Goal: Task Accomplishment & Management: Manage account settings

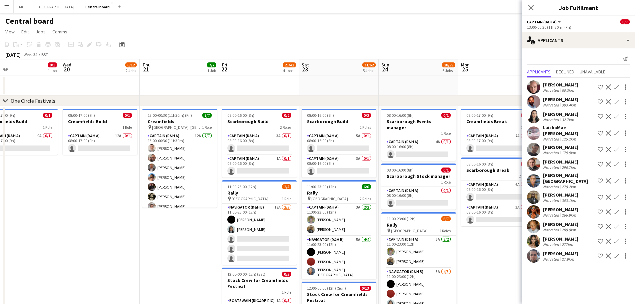
click at [8, 5] on app-icon "Menu" at bounding box center [6, 6] width 5 height 5
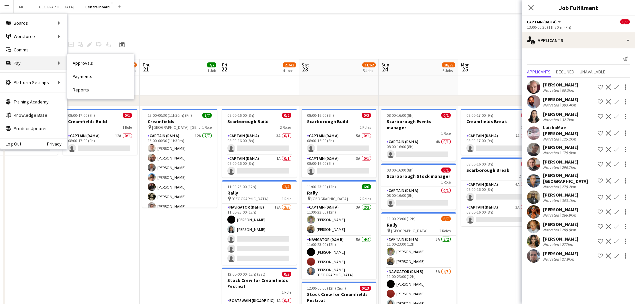
click at [40, 63] on div "Pay Pay" at bounding box center [33, 62] width 67 height 13
click at [78, 93] on link "Reports" at bounding box center [100, 89] width 67 height 13
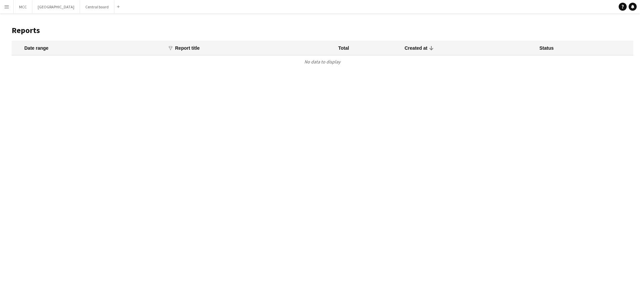
click at [3, 5] on button "Menu" at bounding box center [6, 6] width 13 height 13
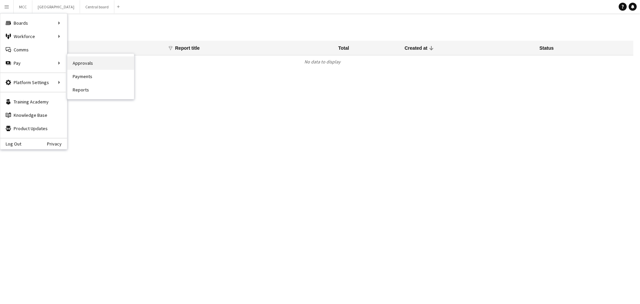
click at [98, 66] on link "Approvals" at bounding box center [100, 62] width 67 height 13
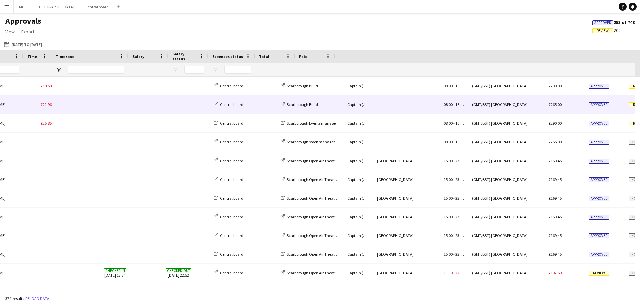
scroll to position [0, 103]
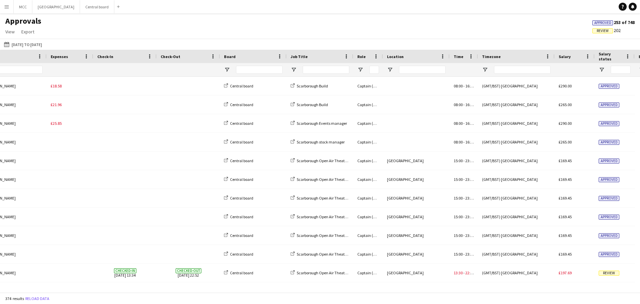
click at [341, 58] on div "Job Title" at bounding box center [320, 56] width 59 height 13
click at [346, 58] on span at bounding box center [346, 56] width 6 height 6
click at [293, 70] on span "Open Filter Menu" at bounding box center [294, 70] width 6 height 6
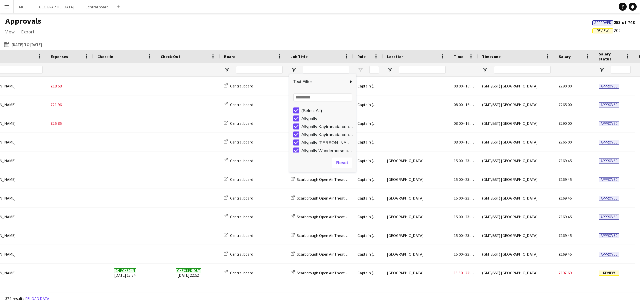
click at [292, 109] on div "(Select All)" at bounding box center [322, 110] width 67 height 8
type input "***"
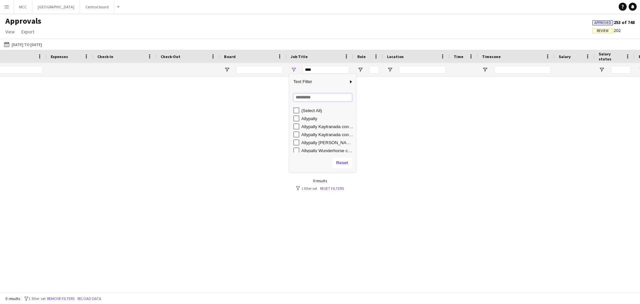
click at [306, 95] on input "Search filter values" at bounding box center [322, 97] width 59 height 8
type input "*"
click at [285, 103] on div at bounding box center [320, 182] width 640 height 210
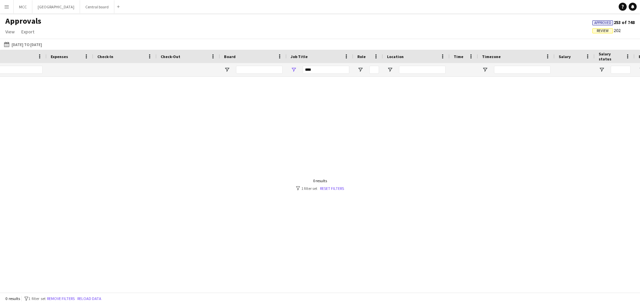
click at [306, 69] on div "***" at bounding box center [326, 70] width 47 height 8
click at [293, 70] on span "Open Filter Menu" at bounding box center [294, 70] width 6 height 6
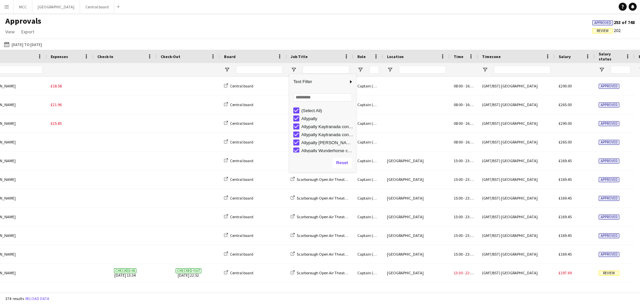
click at [208, 40] on div "01-04-2025 to 30-06-2025 01-04-2025 to 30-06-2025 Today This Week This Month Ye…" at bounding box center [320, 44] width 640 height 11
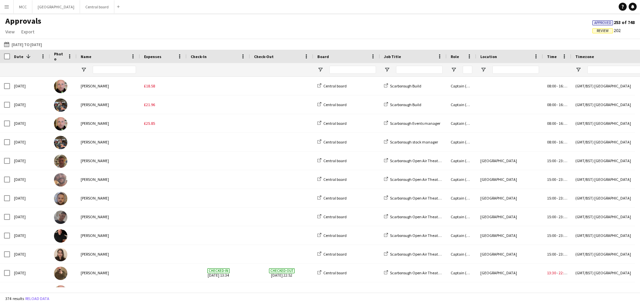
click at [25, 56] on span at bounding box center [28, 56] width 6 height 6
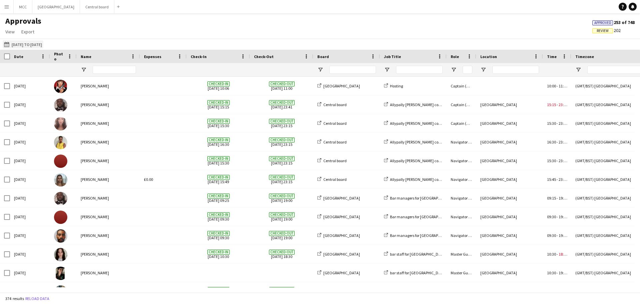
click at [22, 43] on button "01-04-2025 to 30-06-2025 01-04-2025 to 30-06-2025" at bounding box center [23, 44] width 41 height 8
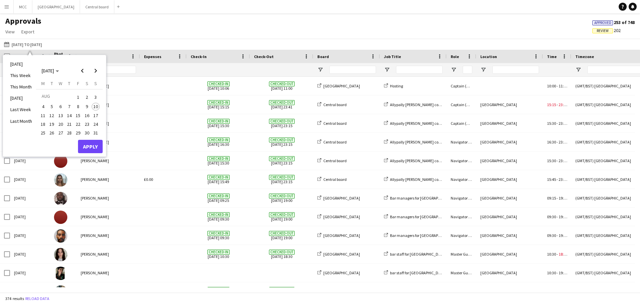
click at [75, 70] on div "AUG 2025 AUG 2025" at bounding box center [69, 70] width 66 height 13
click at [86, 72] on span "Previous month" at bounding box center [82, 70] width 13 height 13
click at [68, 131] on span "24" at bounding box center [69, 131] width 8 height 8
click at [97, 130] on span "27" at bounding box center [96, 131] width 8 height 8
click at [89, 155] on button "Apply" at bounding box center [90, 153] width 25 height 13
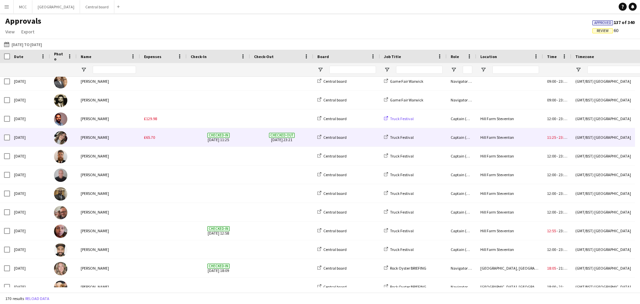
scroll to position [23, 0]
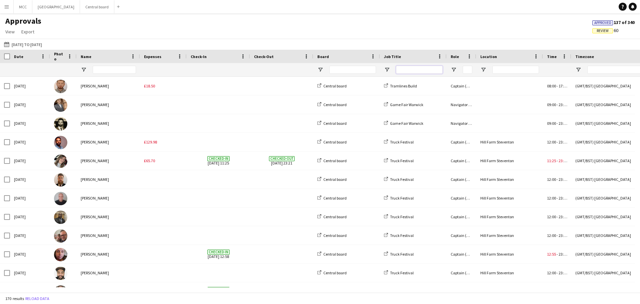
click at [403, 70] on input "Job Title Filter Input" at bounding box center [419, 70] width 47 height 8
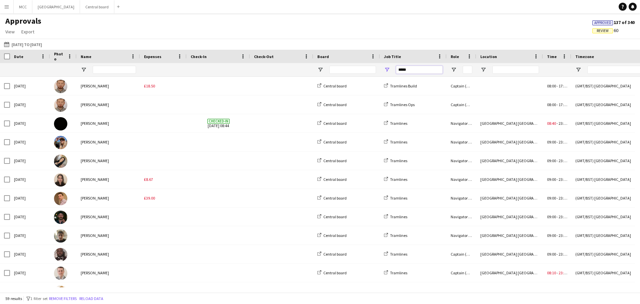
type input "*****"
click at [388, 68] on span "Open Filter Menu" at bounding box center [387, 70] width 6 height 6
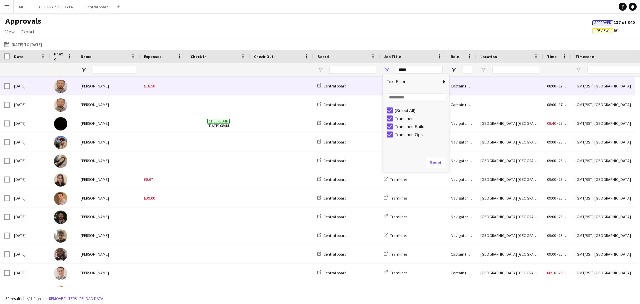
click at [371, 79] on div "Central board" at bounding box center [346, 86] width 67 height 18
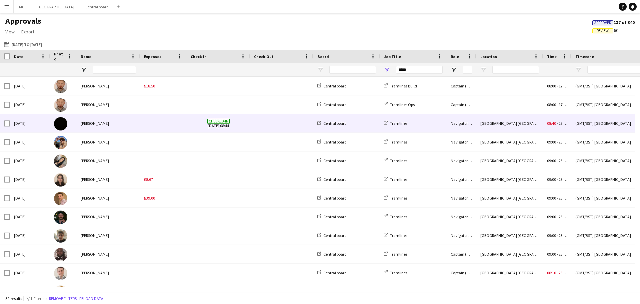
scroll to position [0, 70]
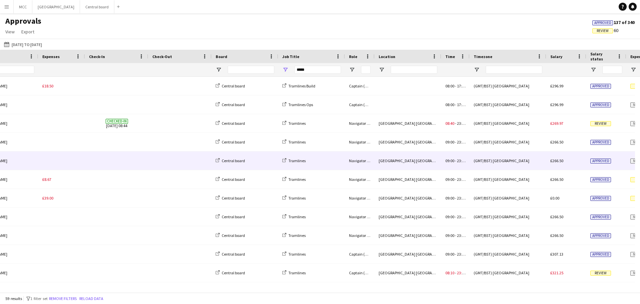
click at [267, 159] on div "Central board" at bounding box center [245, 160] width 67 height 18
click at [461, 161] on span "23:30" at bounding box center [461, 160] width 9 height 5
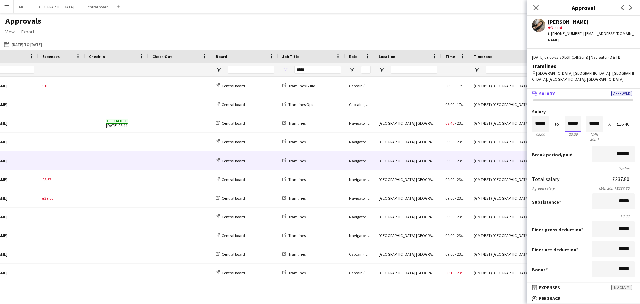
click at [573, 124] on input "*****" at bounding box center [572, 124] width 17 height 16
click at [552, 105] on div "Salary ***** 09:00 to ***** 23:30 ***** (14h 30m) X £16.40 Break period /paid *…" at bounding box center [582, 258] width 113 height 319
click at [568, 124] on input "*****" at bounding box center [572, 124] width 17 height 16
type input "*****"
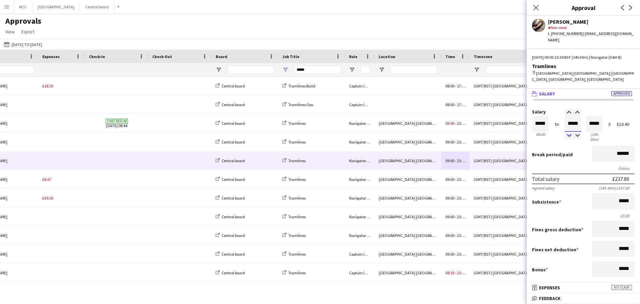
click at [569, 138] on div at bounding box center [568, 135] width 8 height 7
type input "*****"
click at [569, 138] on div at bounding box center [568, 135] width 8 height 7
type input "*****"
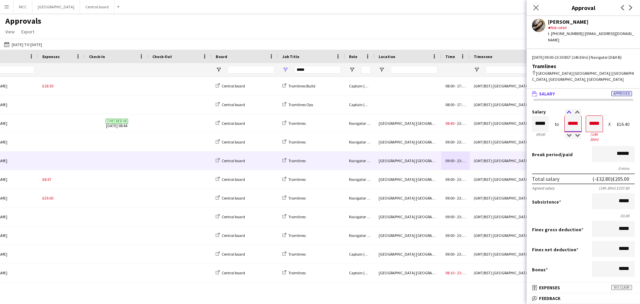
type input "*****"
click at [565, 113] on div at bounding box center [568, 112] width 8 height 7
type input "*****"
click at [566, 112] on div at bounding box center [568, 112] width 8 height 7
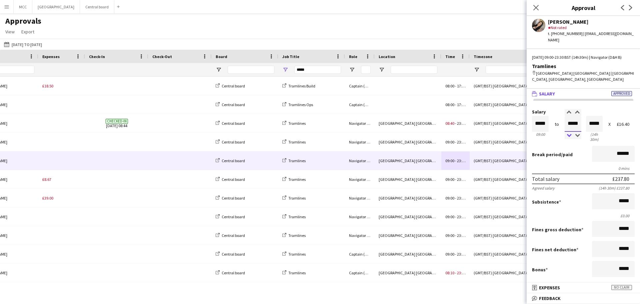
type input "*****"
click at [566, 136] on div at bounding box center [568, 135] width 8 height 7
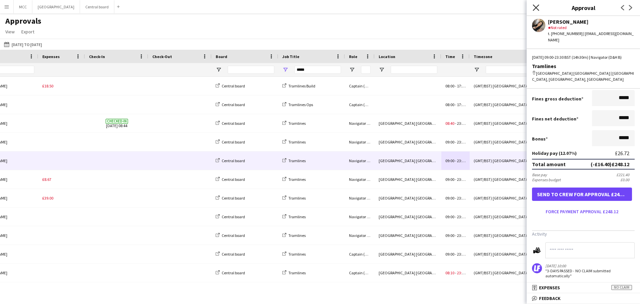
click at [535, 10] on icon "Close pop-in" at bounding box center [535, 7] width 6 height 6
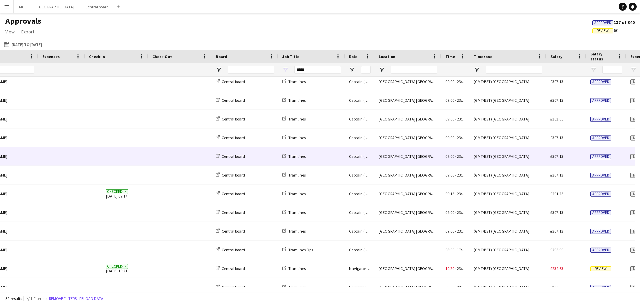
scroll to position [213, 0]
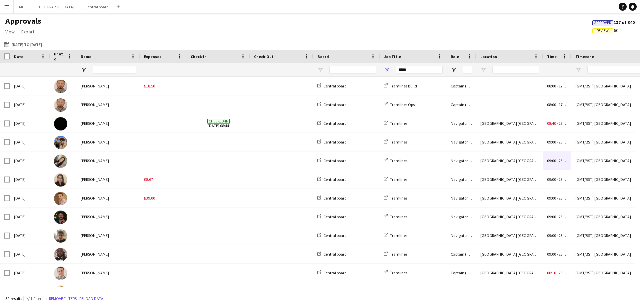
click at [7, 2] on button "Menu" at bounding box center [6, 6] width 13 height 13
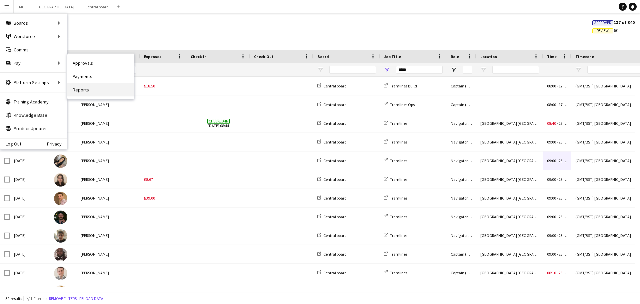
click at [88, 93] on link "Reports" at bounding box center [100, 89] width 67 height 13
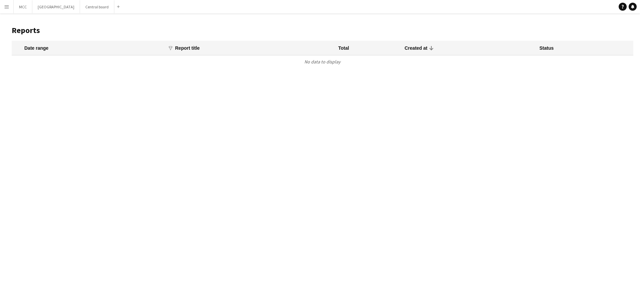
click at [42, 49] on div "Date range" at bounding box center [36, 48] width 24 height 6
click at [172, 45] on app-column-filter "funnel Filter magnifier Clear View Results" at bounding box center [170, 48] width 7 height 7
click at [169, 49] on icon "funnel" at bounding box center [170, 48] width 5 height 5
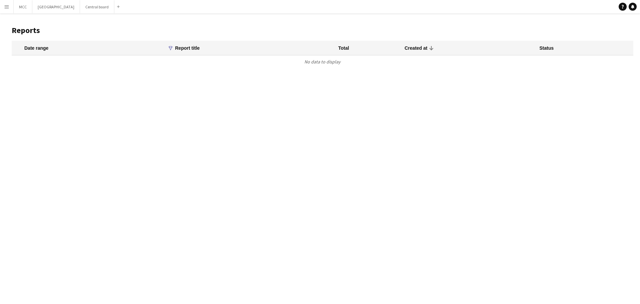
click at [169, 49] on icon "funnel" at bounding box center [170, 48] width 5 height 5
click at [1, 5] on button "Menu" at bounding box center [6, 6] width 13 height 13
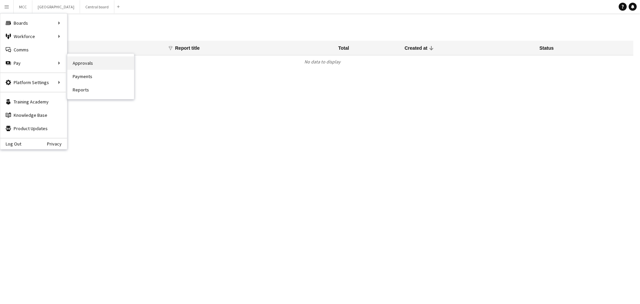
click at [80, 67] on link "Approvals" at bounding box center [100, 62] width 67 height 13
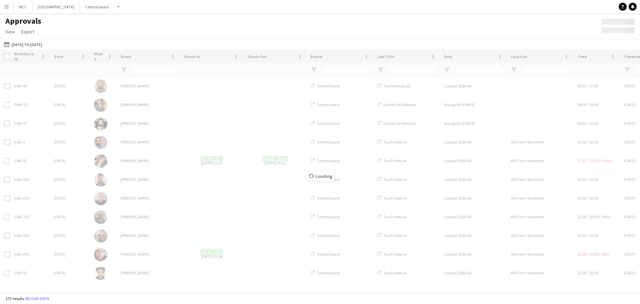
click at [80, 67] on div "Menu Boards Boards Boards All jobs Status Workforce Workforce My Workforce Recr…" at bounding box center [320, 152] width 640 height 304
type input "*****"
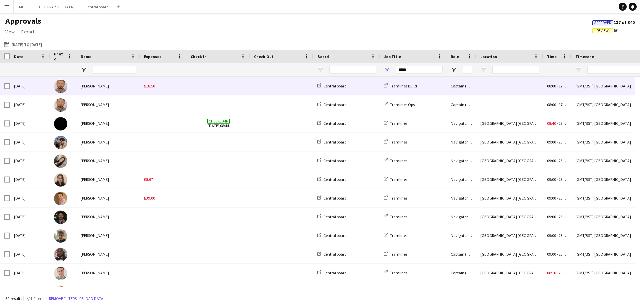
click at [3, 83] on div at bounding box center [5, 86] width 10 height 18
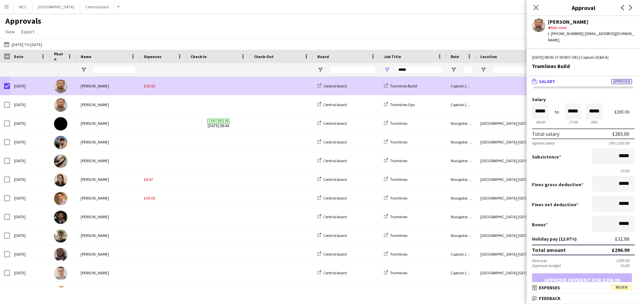
click at [7, 6] on app-icon "Menu" at bounding box center [6, 6] width 5 height 5
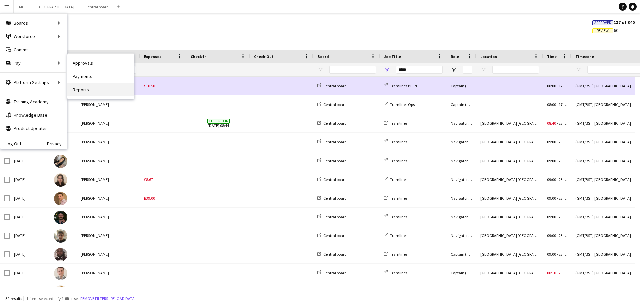
click at [85, 91] on link "Reports" at bounding box center [100, 89] width 67 height 13
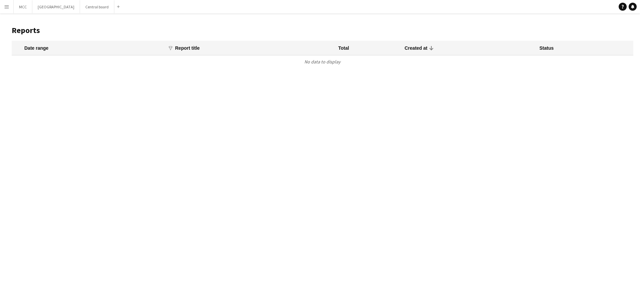
click at [34, 48] on div "Date range" at bounding box center [36, 48] width 24 height 6
click at [9, 9] on app-icon "Menu" at bounding box center [6, 6] width 5 height 5
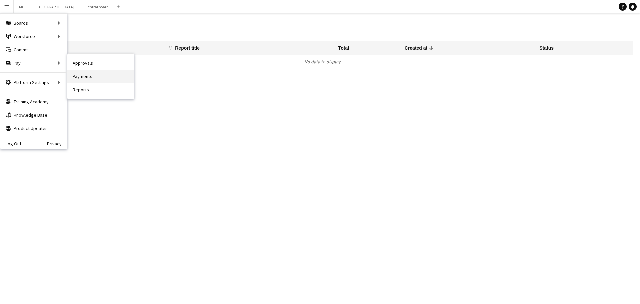
click at [97, 79] on link "Payments" at bounding box center [100, 76] width 67 height 13
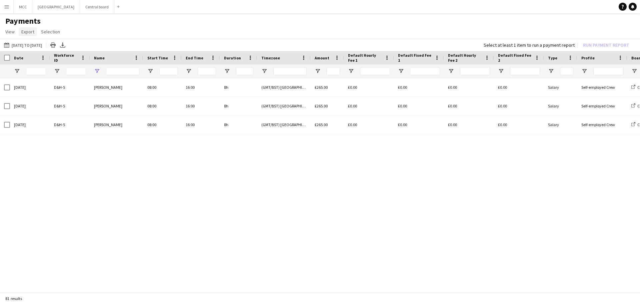
type input "***"
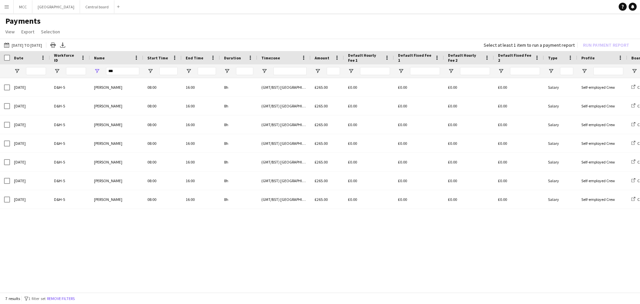
click at [8, 9] on app-icon "Menu" at bounding box center [6, 6] width 5 height 5
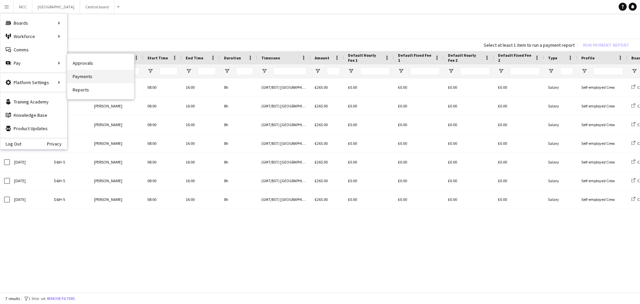
click at [90, 79] on link "Payments" at bounding box center [100, 76] width 67 height 13
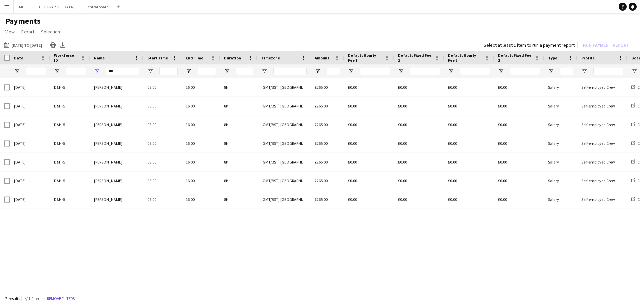
click at [11, 5] on button "Menu" at bounding box center [6, 6] width 13 height 13
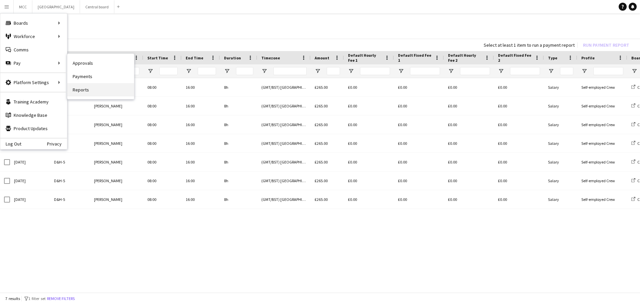
click at [86, 90] on link "Reports" at bounding box center [100, 89] width 67 height 13
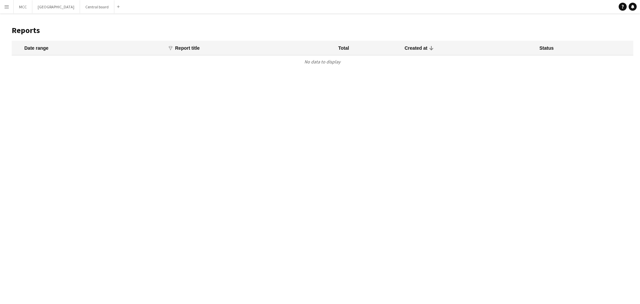
click at [6, 5] on app-icon "Menu" at bounding box center [6, 6] width 5 height 5
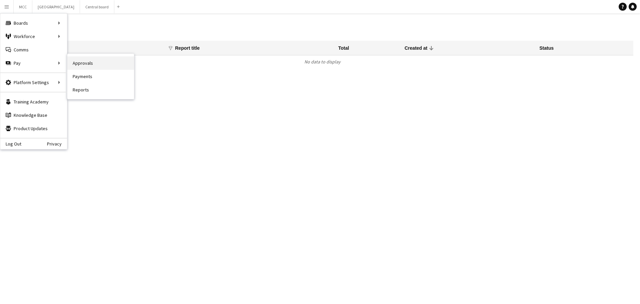
click at [78, 65] on link "Approvals" at bounding box center [100, 62] width 67 height 13
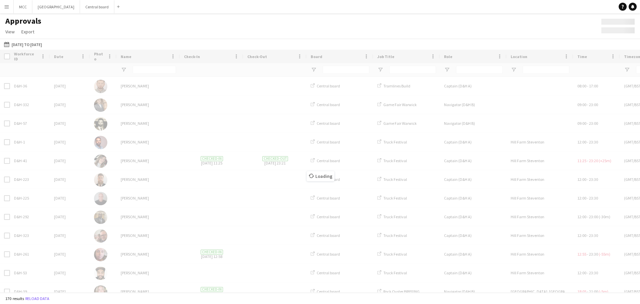
type input "*****"
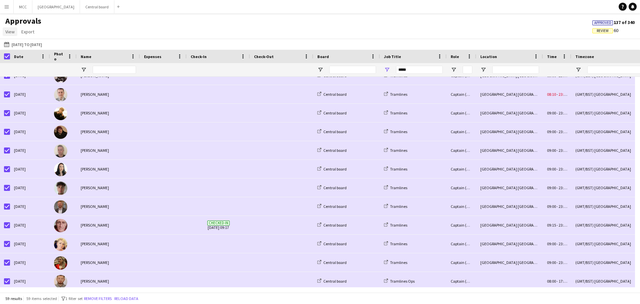
click at [11, 32] on span "View" at bounding box center [9, 32] width 9 height 6
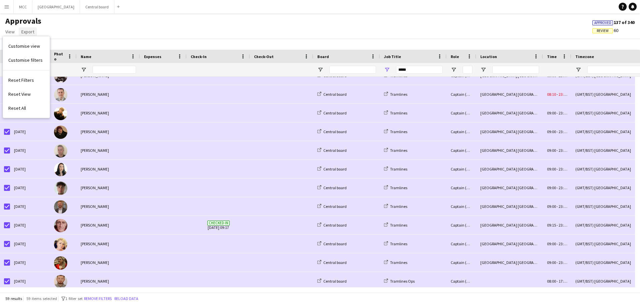
click at [31, 30] on span "Export" at bounding box center [27, 32] width 13 height 6
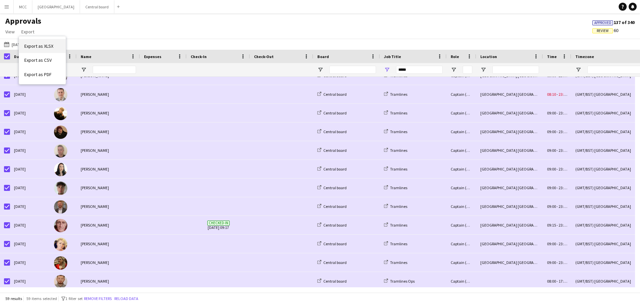
click at [48, 42] on link "Export as XLSX" at bounding box center [42, 46] width 47 height 14
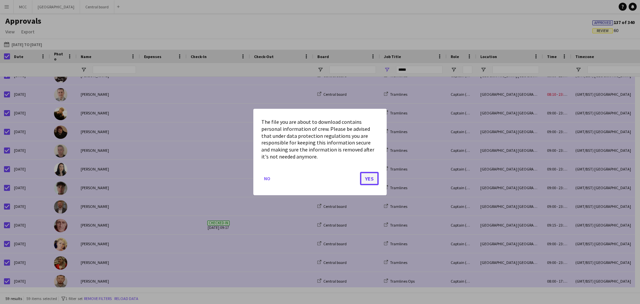
click at [369, 176] on button "Yes" at bounding box center [369, 178] width 19 height 13
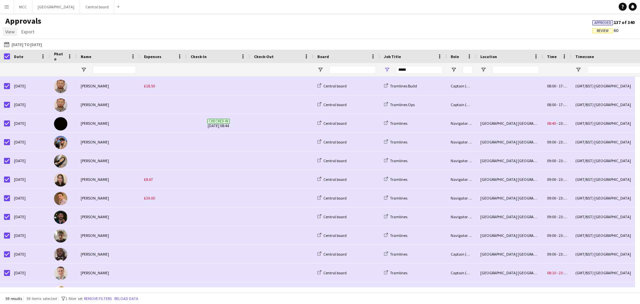
click at [11, 34] on span "View" at bounding box center [9, 32] width 9 height 6
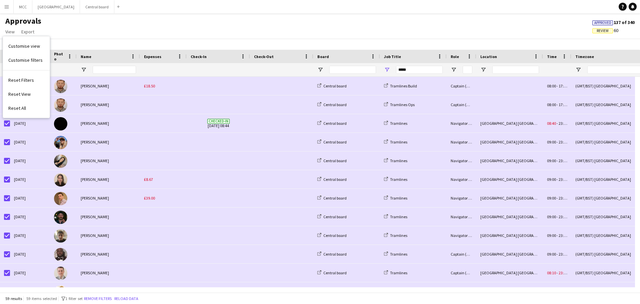
click at [94, 33] on div "Approvals View Customise view Customise filters Reset Filters Reset View Reset …" at bounding box center [320, 27] width 640 height 23
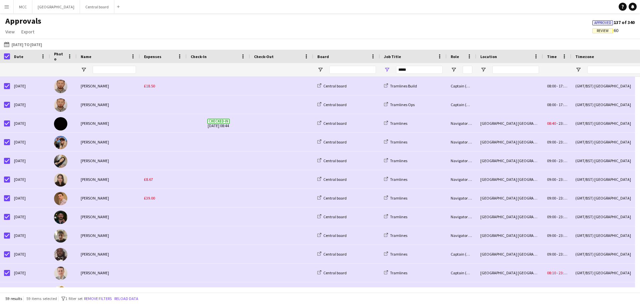
click at [3, 6] on button "Menu" at bounding box center [6, 6] width 13 height 13
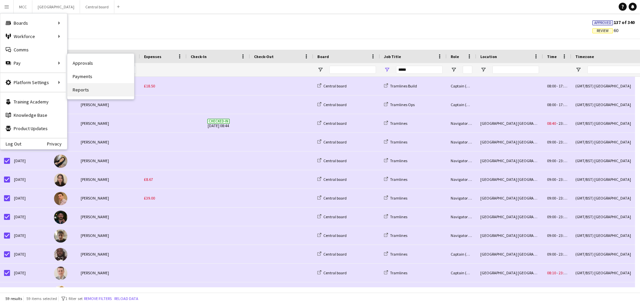
click at [85, 92] on link "Reports" at bounding box center [100, 89] width 67 height 13
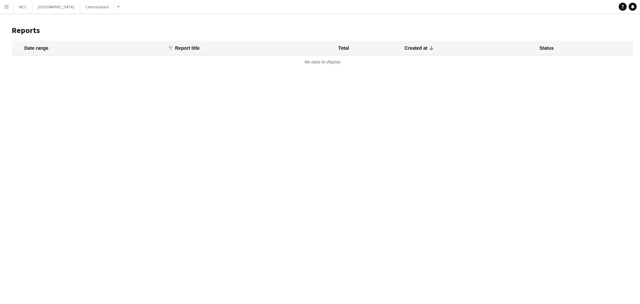
click at [5, 4] on button "Menu" at bounding box center [6, 6] width 13 height 13
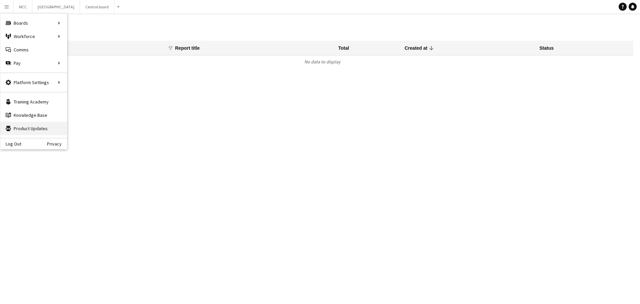
click at [29, 129] on link "Product Updates Product Updates" at bounding box center [33, 128] width 67 height 13
click at [111, 42] on mat-header-cell "Date range" at bounding box center [88, 48] width 152 height 15
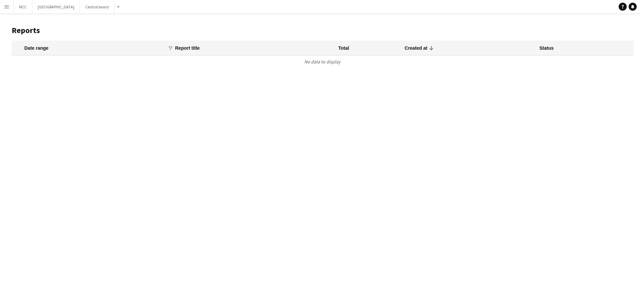
click at [7, 7] on app-icon "Menu" at bounding box center [6, 6] width 5 height 5
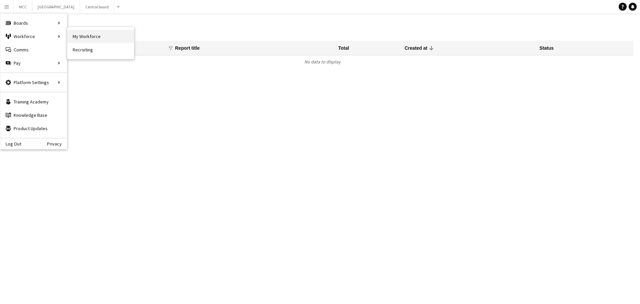
click at [81, 34] on link "My Workforce" at bounding box center [100, 36] width 67 height 13
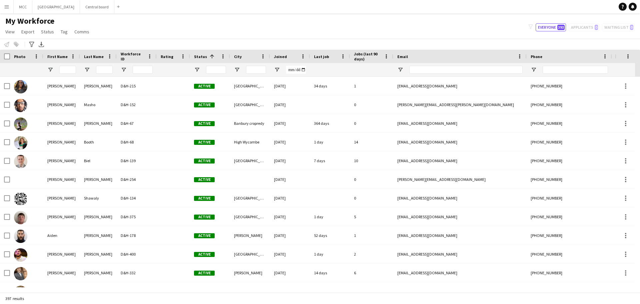
click at [8, 8] on app-icon "Menu" at bounding box center [6, 6] width 5 height 5
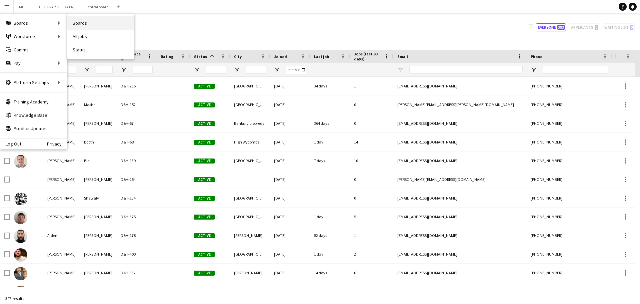
click at [88, 26] on link "Boards" at bounding box center [100, 22] width 67 height 13
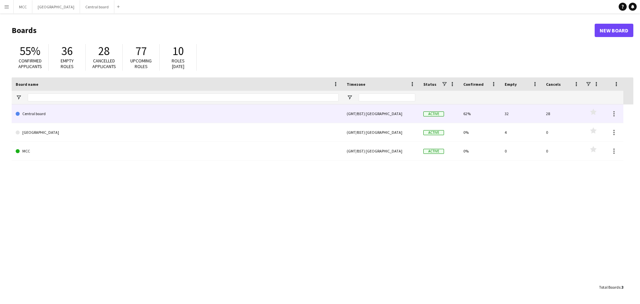
click at [254, 116] on link "Central board" at bounding box center [177, 113] width 323 height 19
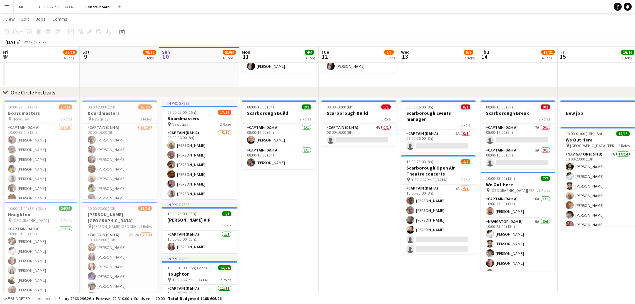
scroll to position [0, 159]
drag, startPoint x: 385, startPoint y: 144, endPoint x: 11, endPoint y: 8, distance: 398.9
click at [11, 8] on button "Menu" at bounding box center [6, 6] width 13 height 13
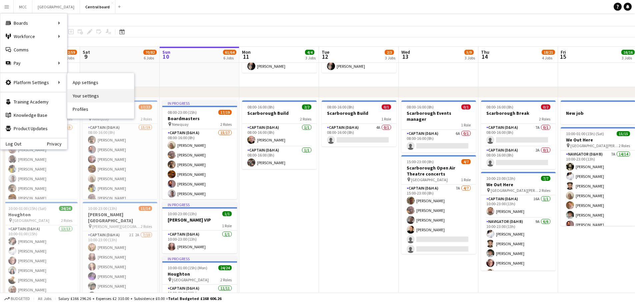
click at [90, 97] on link "Your settings" at bounding box center [100, 95] width 67 height 13
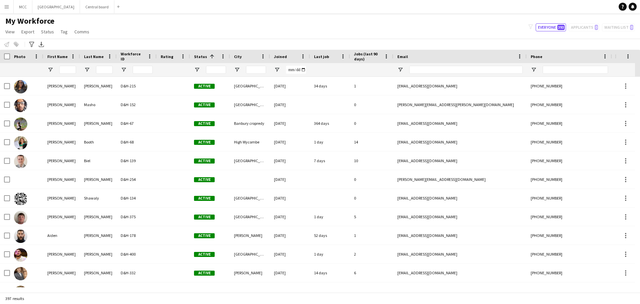
click at [6, 11] on button "Menu" at bounding box center [6, 6] width 13 height 13
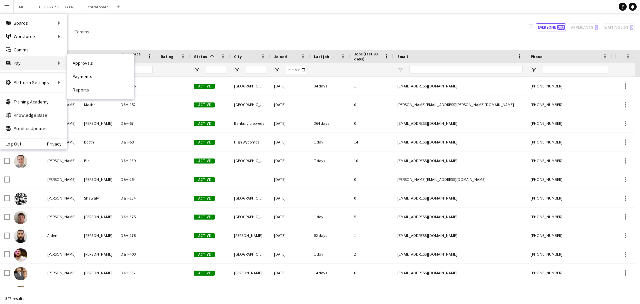
click at [20, 65] on div "Pay Pay" at bounding box center [33, 62] width 67 height 13
click at [53, 63] on div "Pay Pay" at bounding box center [33, 62] width 67 height 13
click at [90, 67] on link "Approvals" at bounding box center [100, 62] width 67 height 13
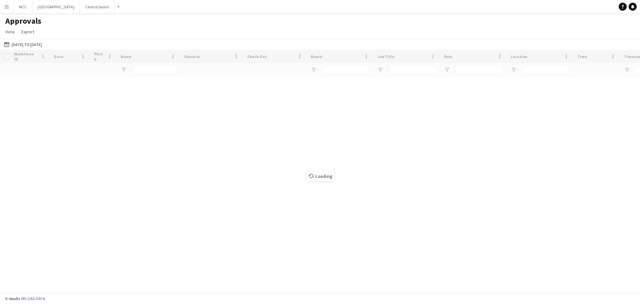
type input "*****"
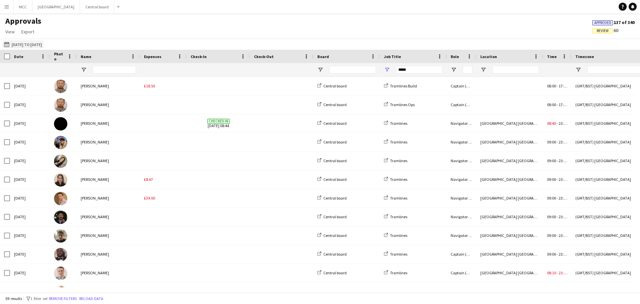
click at [23, 45] on button "[DATE] to [DATE] [DATE] to [DATE]" at bounding box center [23, 44] width 41 height 8
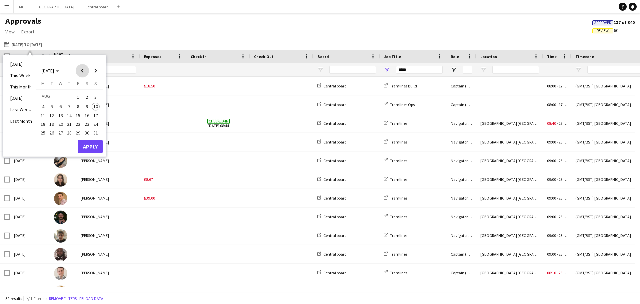
click at [83, 72] on span "Previous month" at bounding box center [82, 70] width 13 height 13
click at [80, 131] on span "25" at bounding box center [78, 131] width 8 height 8
click at [90, 151] on button "Apply" at bounding box center [90, 153] width 25 height 13
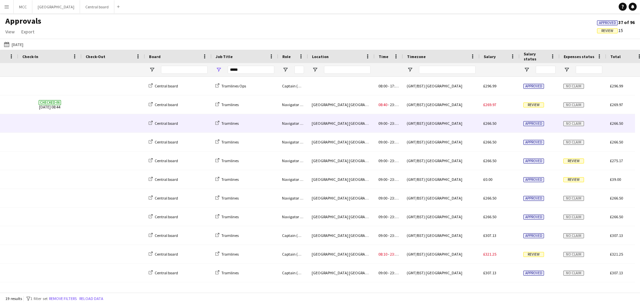
scroll to position [0, 169]
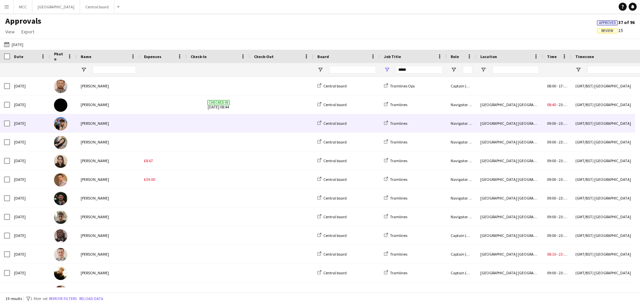
click at [217, 127] on span at bounding box center [218, 123] width 55 height 18
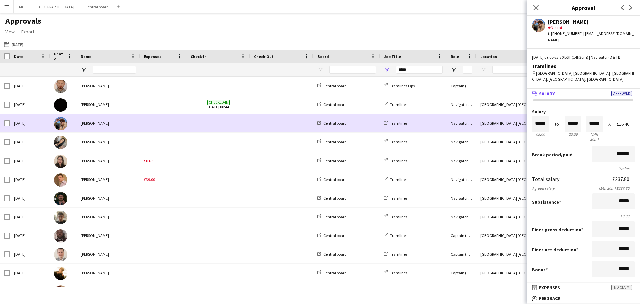
click at [454, 130] on div "Navigator (D&H B)" at bounding box center [461, 123] width 30 height 18
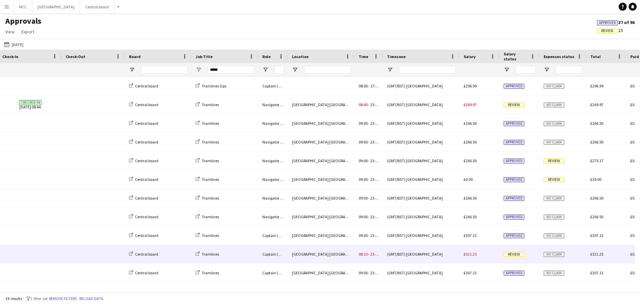
click at [467, 255] on span "£321.25" at bounding box center [469, 253] width 13 height 5
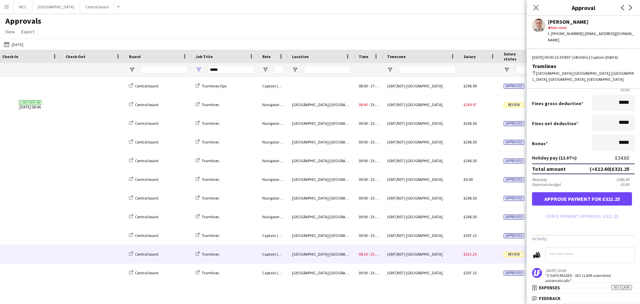
scroll to position [148, 0]
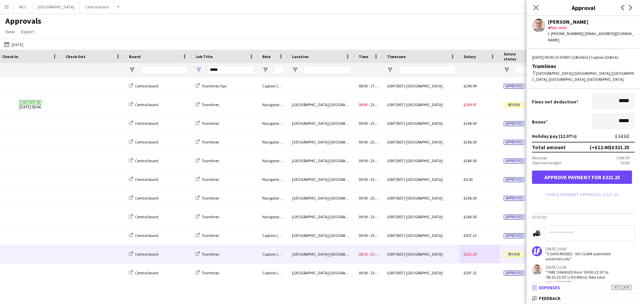
click at [568, 288] on mat-panel-title "receipt Expenses No claim" at bounding box center [581, 287] width 111 height 6
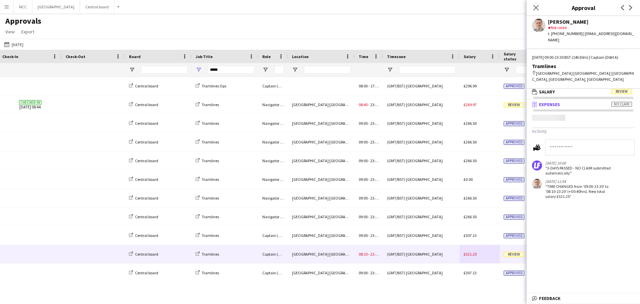
scroll to position [2, 0]
click at [566, 296] on mat-panel-title "bubble-pencil Feedback" at bounding box center [581, 298] width 111 height 6
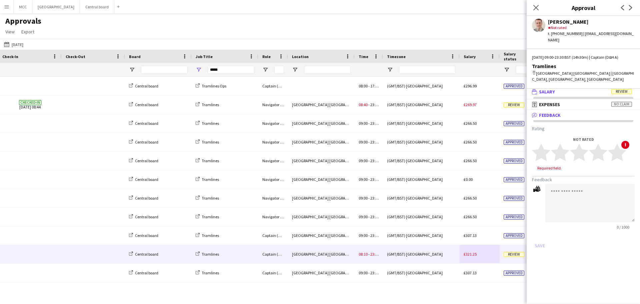
click at [563, 89] on mat-panel-title "wallet Salary Review" at bounding box center [581, 92] width 111 height 6
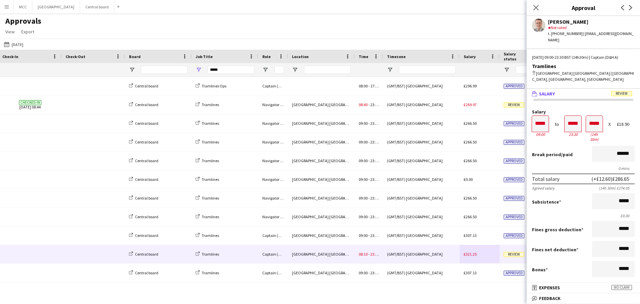
click at [134, 31] on div "Approvals View Customise view Customise filters Reset Filters Reset View Reset …" at bounding box center [320, 27] width 640 height 23
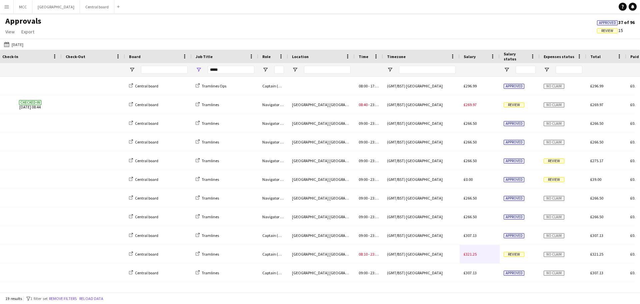
drag, startPoint x: 44, startPoint y: 3, endPoint x: 75, endPoint y: 36, distance: 45.7
click at [75, 36] on div "Approvals View Customise view Customise filters Reset Filters Reset View Reset …" at bounding box center [320, 27] width 640 height 23
click at [5, 7] on app-icon "Menu" at bounding box center [6, 6] width 5 height 5
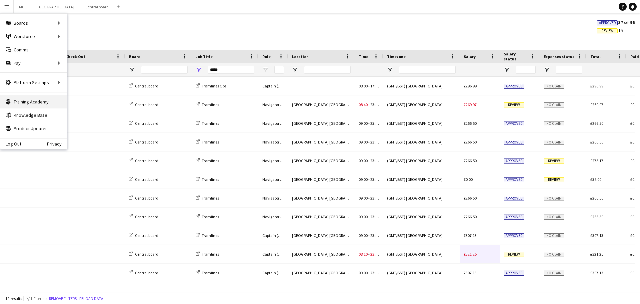
click at [39, 103] on link "Training Academy Training Academy" at bounding box center [33, 101] width 67 height 13
click at [88, 42] on link "My Workforce" at bounding box center [100, 36] width 67 height 13
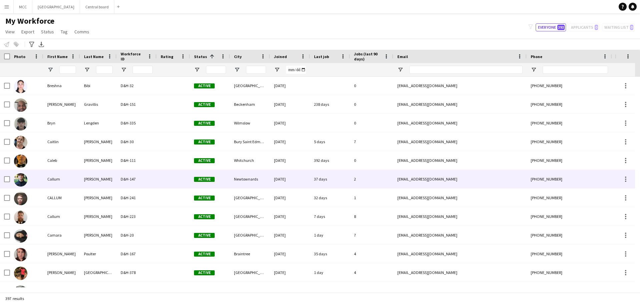
scroll to position [571, 0]
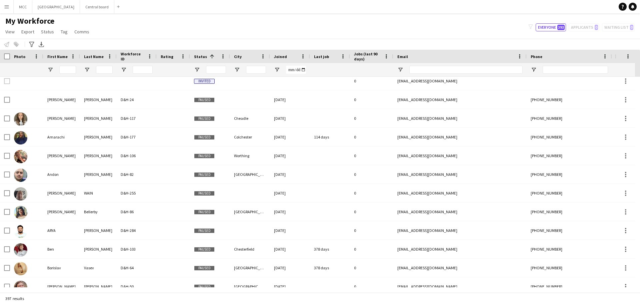
click at [4, 7] on app-icon "Menu" at bounding box center [6, 6] width 5 height 5
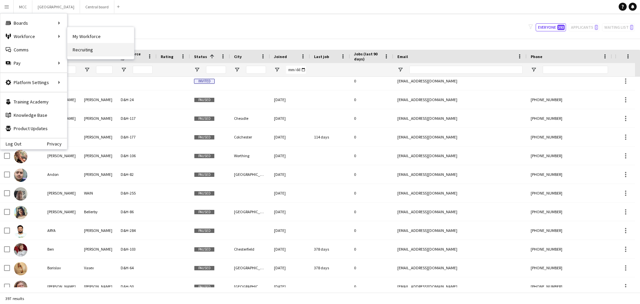
click at [85, 54] on link "Recruiting" at bounding box center [100, 49] width 67 height 13
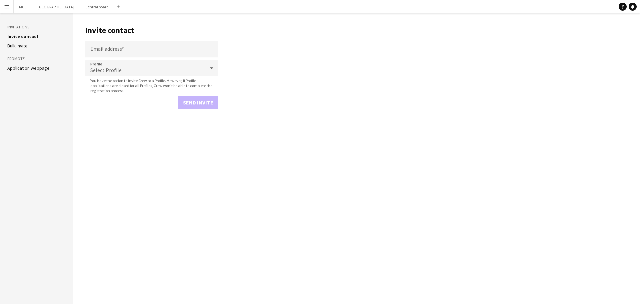
click at [6, 6] on app-icon "Menu" at bounding box center [6, 6] width 5 height 5
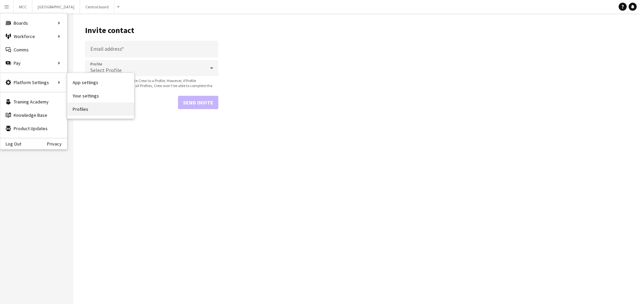
click at [87, 109] on link "Profiles" at bounding box center [100, 108] width 67 height 13
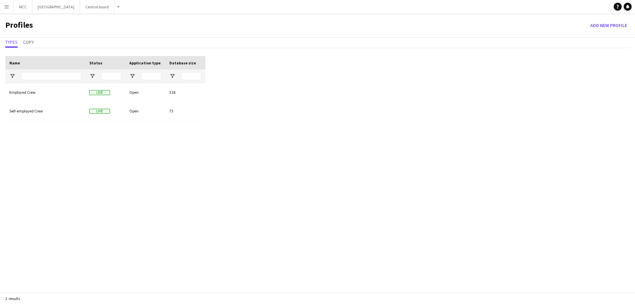
click at [79, 144] on div "Employed Crew Live Open 318 Self-employed Crew Live Open 73" at bounding box center [105, 194] width 200 height 223
click at [595, 26] on button "Add new Profile" at bounding box center [608, 25] width 42 height 11
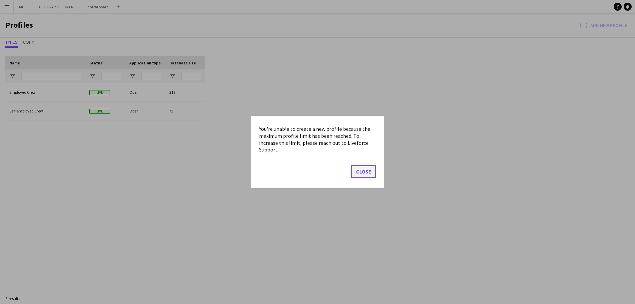
click at [359, 170] on button "Close" at bounding box center [363, 171] width 25 height 13
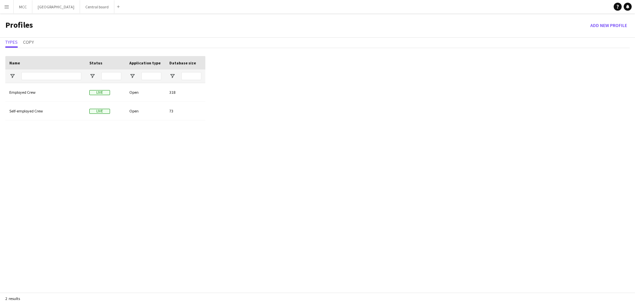
click at [8, 3] on button "Menu" at bounding box center [6, 6] width 13 height 13
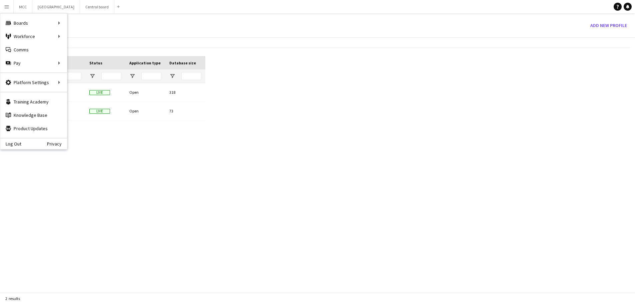
click at [109, 31] on div "Profiles Add new Profile" at bounding box center [317, 25] width 635 height 24
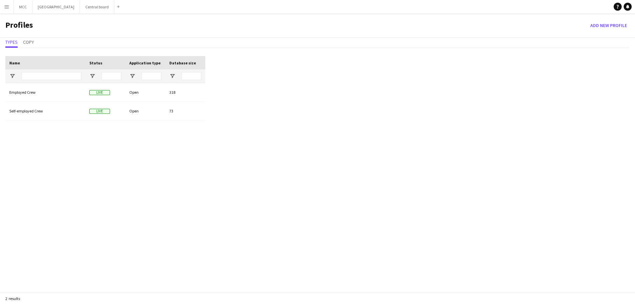
click at [5, 4] on app-icon "Menu" at bounding box center [6, 6] width 5 height 5
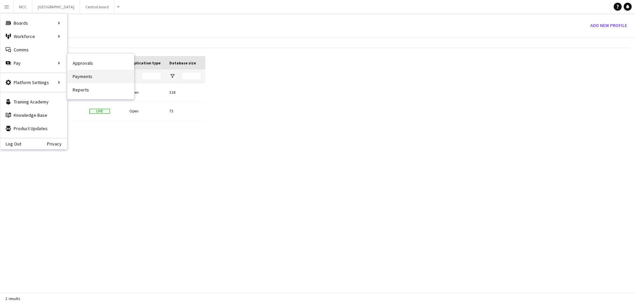
click at [87, 73] on link "Payments" at bounding box center [100, 76] width 67 height 13
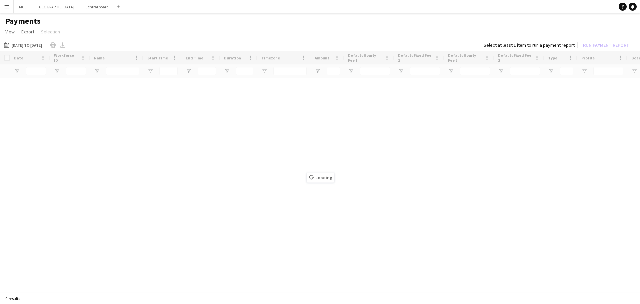
type input "***"
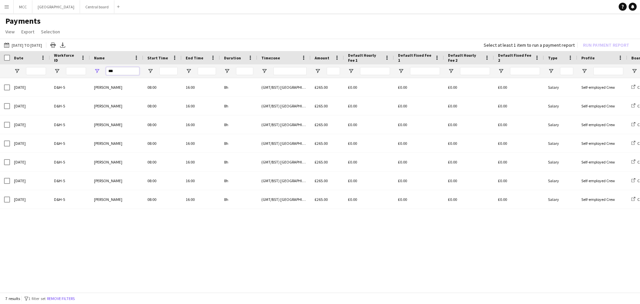
drag, startPoint x: 117, startPoint y: 73, endPoint x: 100, endPoint y: 72, distance: 16.7
click at [100, 72] on div "***" at bounding box center [116, 70] width 53 height 13
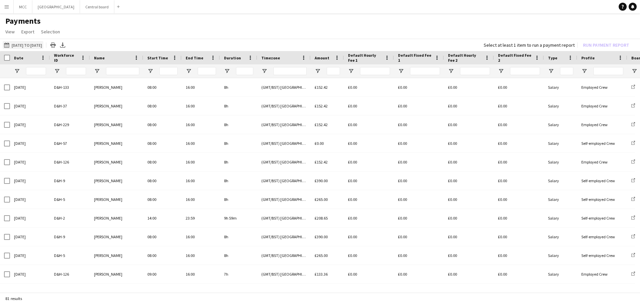
click at [22, 42] on button "[DATE] to [DATE] [DATE] to [DATE]" at bounding box center [23, 45] width 41 height 8
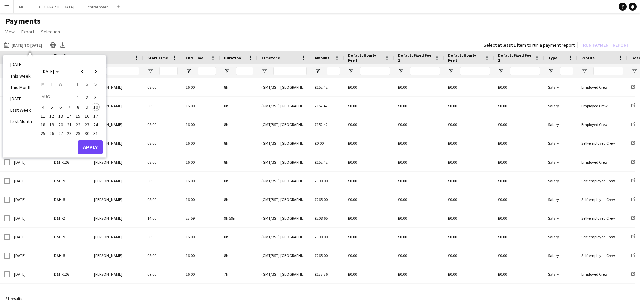
click at [79, 97] on span "1" at bounding box center [78, 97] width 8 height 9
click at [98, 134] on span "31" at bounding box center [96, 133] width 8 height 8
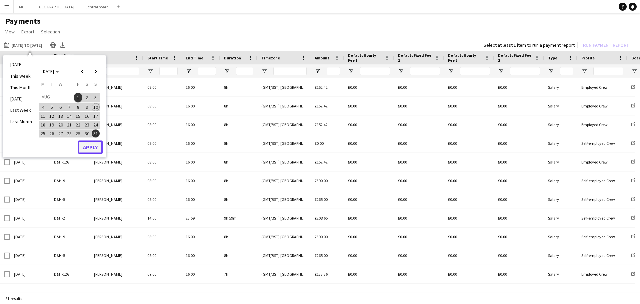
click at [97, 147] on button "Apply" at bounding box center [90, 146] width 25 height 13
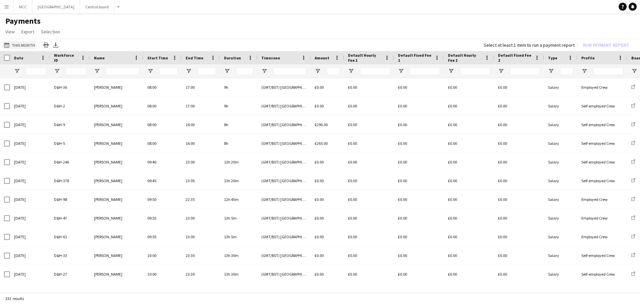
click at [29, 44] on button "[DATE] to [DATE] This Month" at bounding box center [20, 45] width 34 height 8
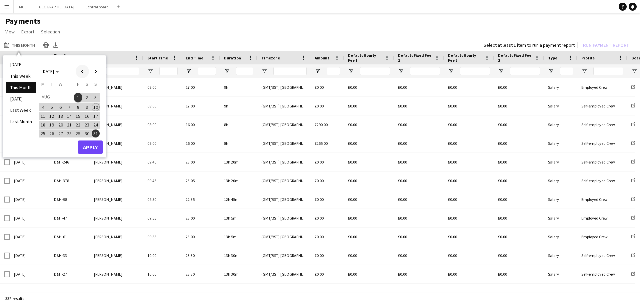
click at [78, 72] on span "Previous month" at bounding box center [82, 71] width 13 height 13
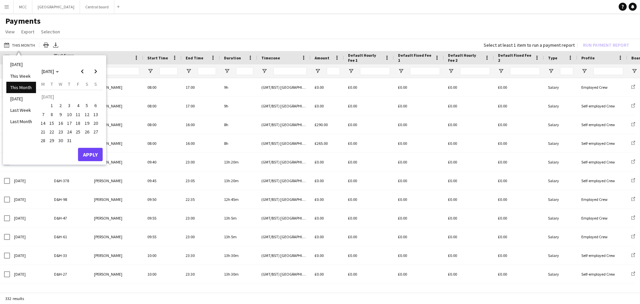
click at [48, 106] on button "1" at bounding box center [51, 105] width 9 height 9
click at [69, 139] on span "31" at bounding box center [69, 141] width 8 height 8
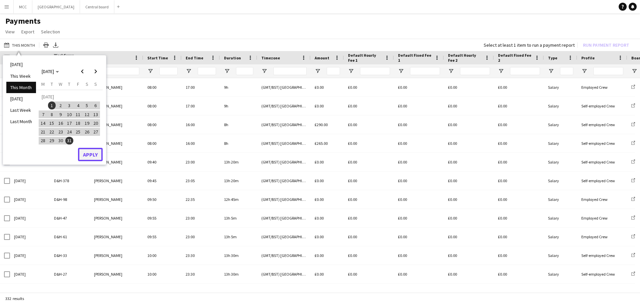
click at [89, 155] on button "Apply" at bounding box center [90, 154] width 25 height 13
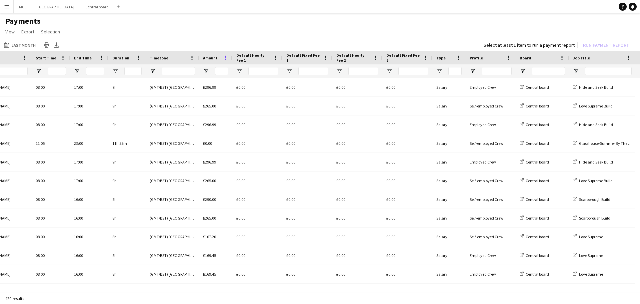
click at [226, 58] on span at bounding box center [225, 58] width 6 height 6
click at [5, 4] on button "Menu" at bounding box center [6, 6] width 13 height 13
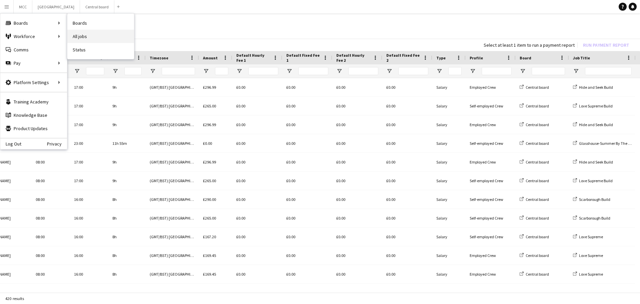
click at [87, 39] on link "All jobs" at bounding box center [100, 36] width 67 height 13
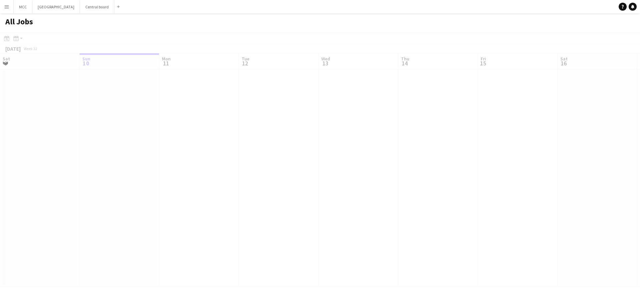
click at [87, 27] on div "All Jobs" at bounding box center [320, 22] width 640 height 19
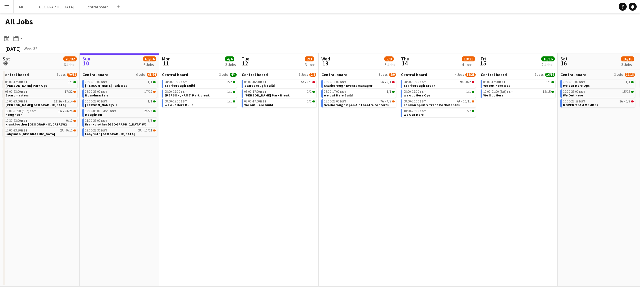
click at [1, 7] on button "Menu" at bounding box center [6, 6] width 13 height 13
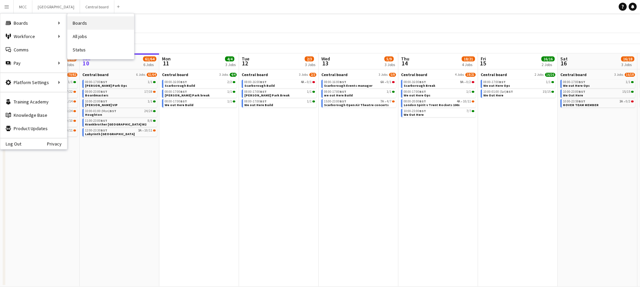
click at [86, 26] on link "Boards" at bounding box center [100, 22] width 67 height 13
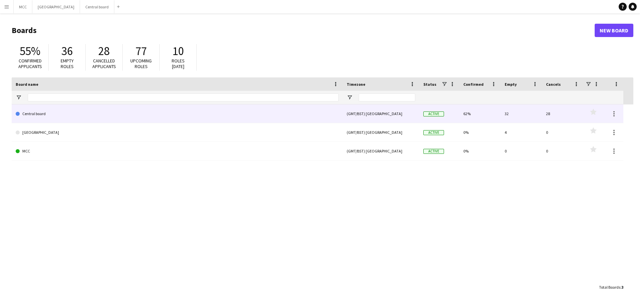
click at [56, 114] on link "Central board" at bounding box center [177, 113] width 323 height 19
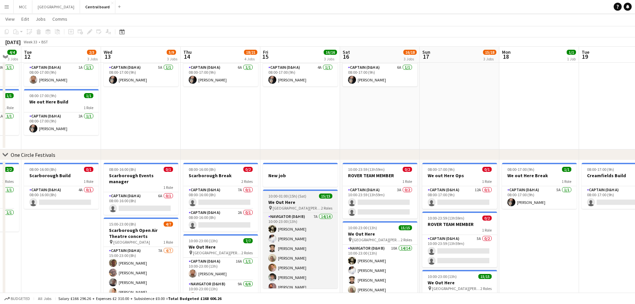
click at [288, 201] on h3 "We Out Here" at bounding box center [300, 202] width 75 height 6
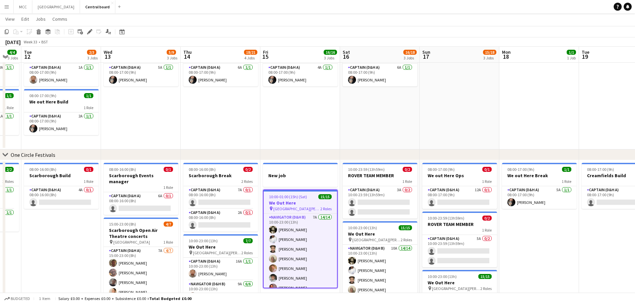
click at [288, 201] on h3 "We Out Here" at bounding box center [300, 203] width 73 height 6
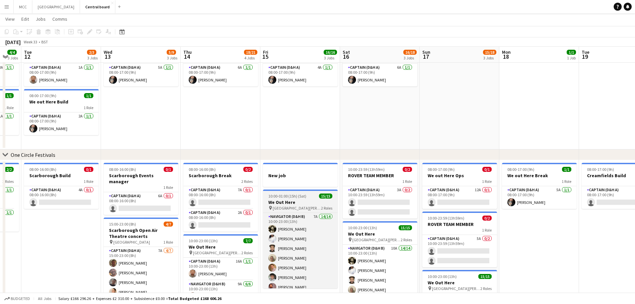
click at [288, 201] on h3 "We Out Here" at bounding box center [300, 202] width 75 height 6
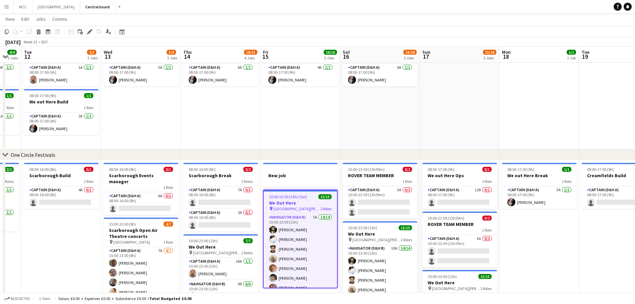
drag, startPoint x: 288, startPoint y: 201, endPoint x: 276, endPoint y: 199, distance: 11.5
click at [276, 199] on app-job-card "10:00-01:00 (15h) (Sat) 15/15 We Out Here pin St [PERSON_NAME] House Wimborne 2…" at bounding box center [300, 238] width 75 height 99
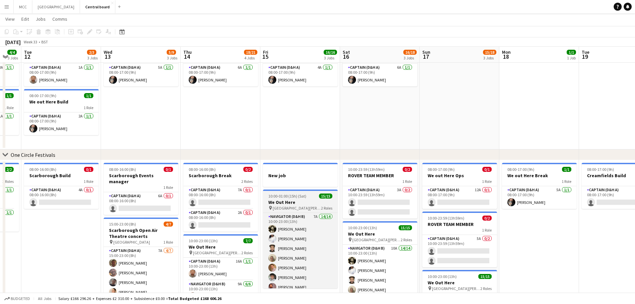
click at [276, 199] on h3 "We Out Here" at bounding box center [300, 202] width 75 height 6
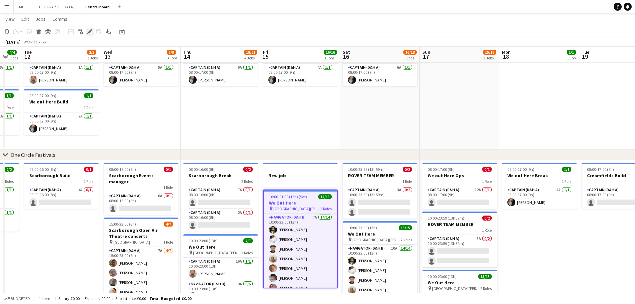
click at [91, 30] on icon at bounding box center [92, 30] width 2 height 2
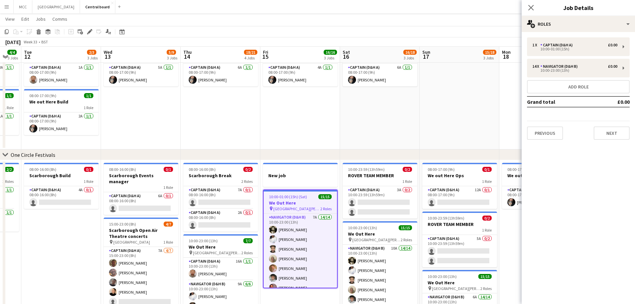
click at [584, 56] on div "1 x Captain (D&H A) £0.00 10:00-01:00 (15h) 14 x Navigator (D&H B) £0.00 10:00-…" at bounding box center [577, 88] width 113 height 102
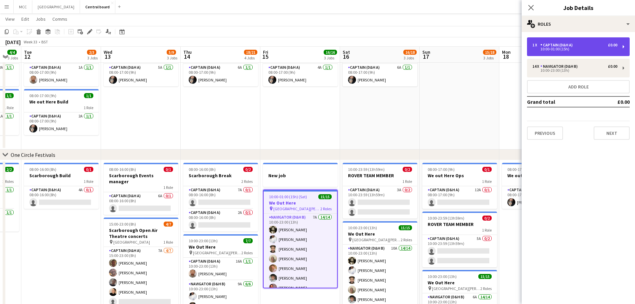
click at [582, 54] on div "1 x Captain (D&H A) £0.00 10:00-01:00 (15h)" at bounding box center [578, 46] width 103 height 19
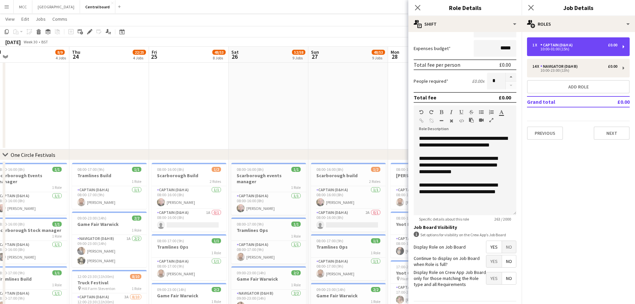
scroll to position [0, 187]
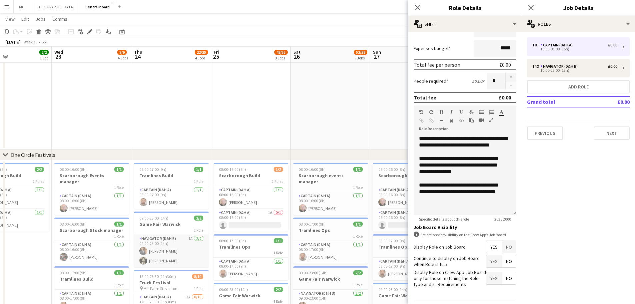
click at [169, 236] on app-card-role "Navigator (D&H B) 1A [DATE] 09:00-23:00 (14h) [PERSON_NAME] [PERSON_NAME]" at bounding box center [171, 251] width 75 height 32
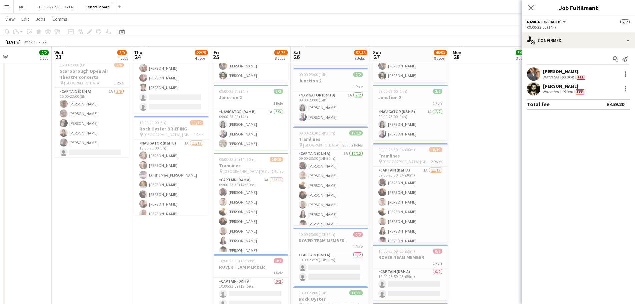
scroll to position [294, 0]
click at [251, 193] on app-card-role "Captain (D&H A) 3A [DATE] 09:00-23:30 (14h30m) [PERSON_NAME] [PERSON_NAME] [PER…" at bounding box center [251, 240] width 75 height 129
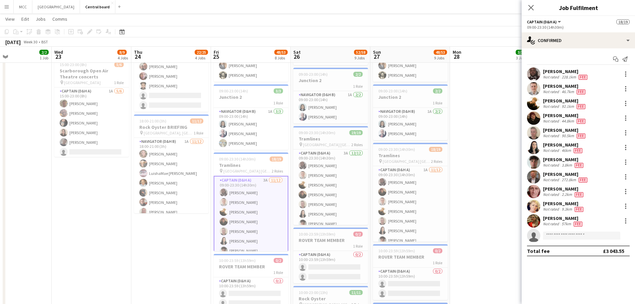
click at [587, 77] on div "Fee" at bounding box center [582, 76] width 11 height 5
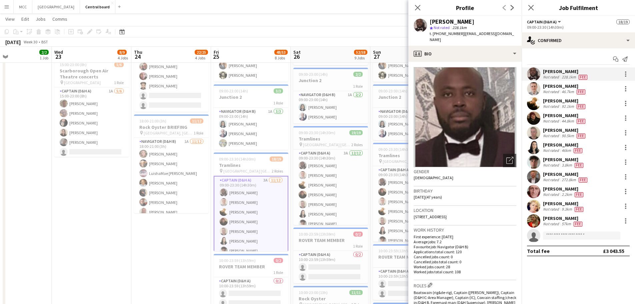
click at [595, 78] on div "[PERSON_NAME] Not rated 228.1km Fee" at bounding box center [577, 73] width 113 height 13
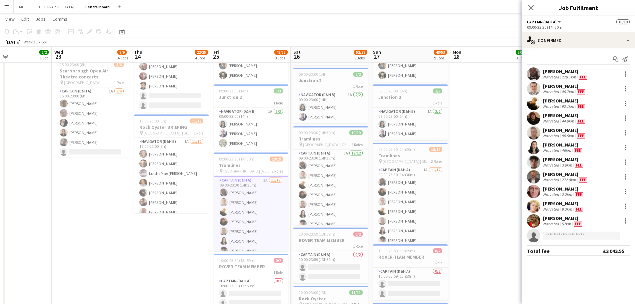
click at [574, 21] on div "Captain (D&H A) All roles Captain (D&H A) 18/19" at bounding box center [578, 22] width 103 height 6
click at [558, 20] on button "Captain (D&H A)" at bounding box center [544, 21] width 35 height 5
click at [576, 26] on div "09:00-23:30 (14h30m)" at bounding box center [578, 27] width 103 height 5
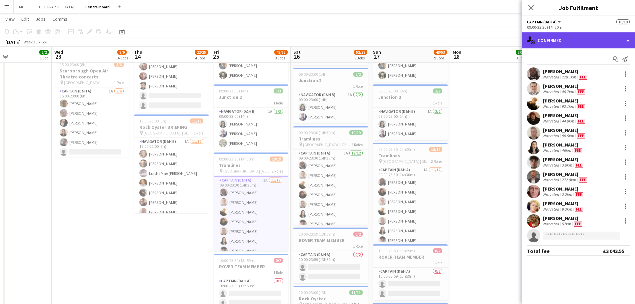
click at [632, 42] on div "single-neutral-actions-check-2 Confirmed" at bounding box center [577, 40] width 113 height 16
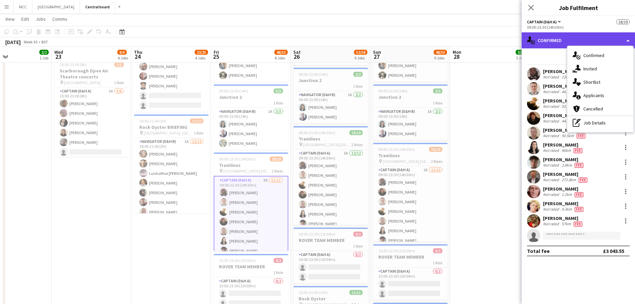
click at [626, 40] on div "single-neutral-actions-check-2 Confirmed" at bounding box center [577, 40] width 113 height 16
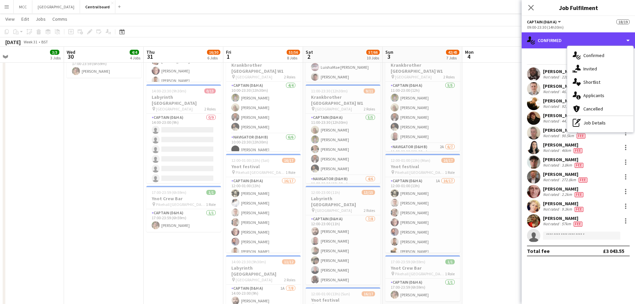
scroll to position [0, 256]
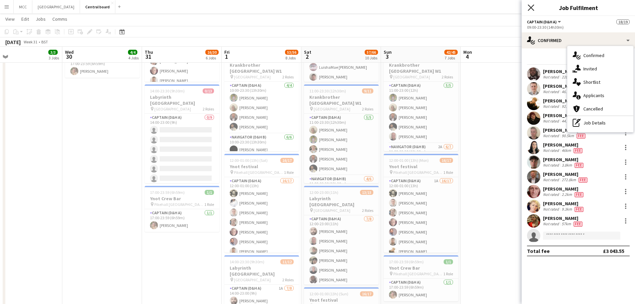
click at [528, 8] on icon "Close pop-in" at bounding box center [530, 7] width 6 height 6
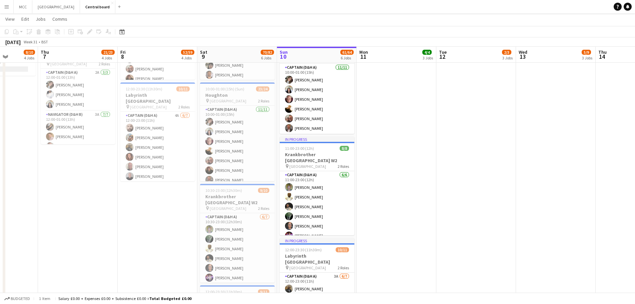
scroll to position [0, 242]
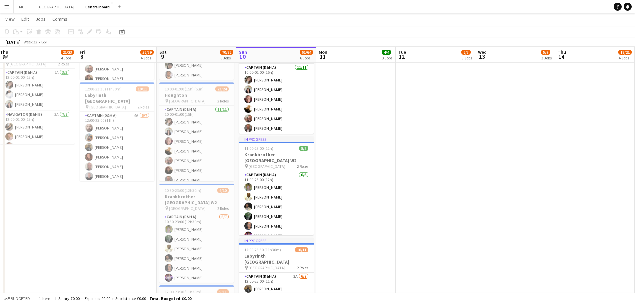
click at [4, 5] on button "Menu" at bounding box center [6, 6] width 13 height 13
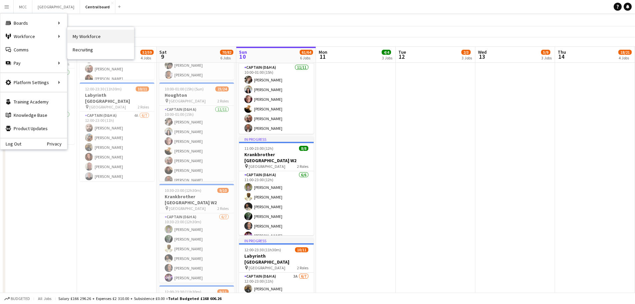
click at [81, 38] on link "My Workforce" at bounding box center [100, 36] width 67 height 13
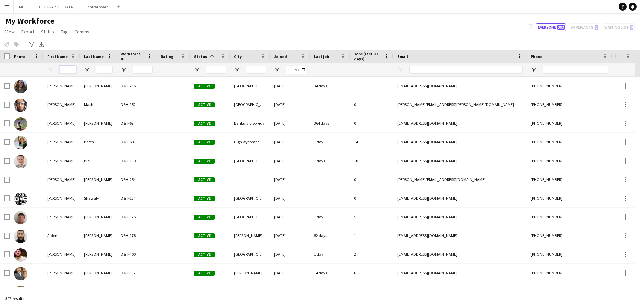
click at [67, 68] on input "First Name Filter Input" at bounding box center [67, 70] width 17 height 8
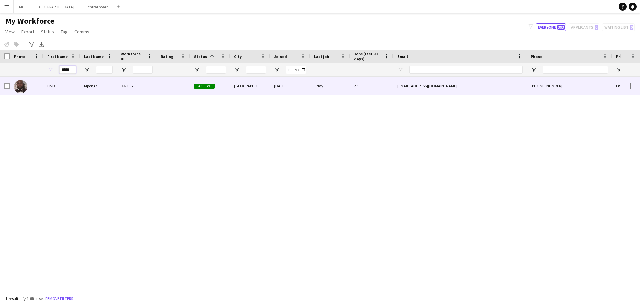
type input "*****"
click at [74, 91] on div "Elvis" at bounding box center [61, 86] width 37 height 18
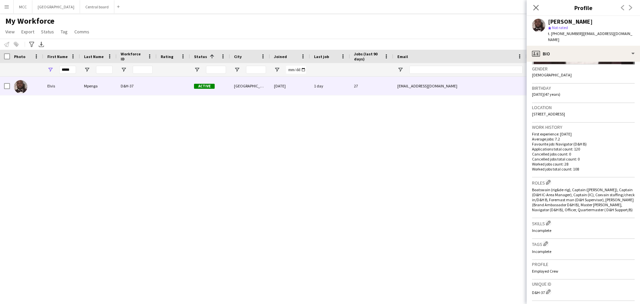
scroll to position [119, 0]
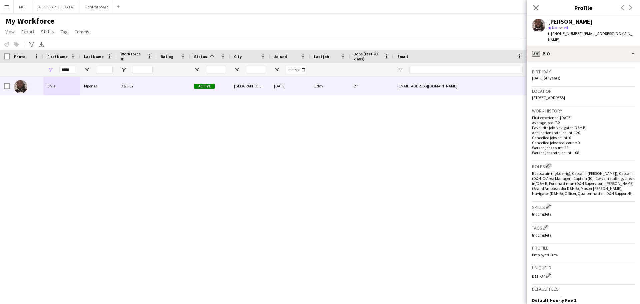
click at [548, 163] on app-icon "Edit crew company roles" at bounding box center [548, 165] width 5 height 5
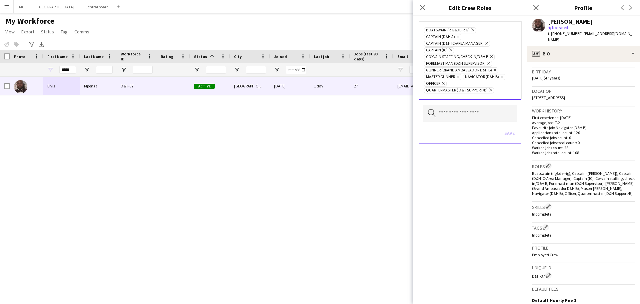
click at [518, 205] on div "Boatswain (rig&de-rig) Remove Captain (D&H A) Remove Captain (D&H IC-Area Manag…" at bounding box center [469, 160] width 113 height 288
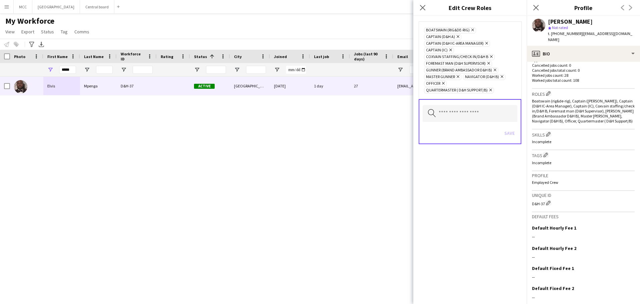
scroll to position [192, 0]
click at [553, 216] on app-default-crew-fees "Default fees Default Hourly Fee 1 Edit this field -- Default Hourly Fee 2 Edit …" at bounding box center [583, 258] width 103 height 93
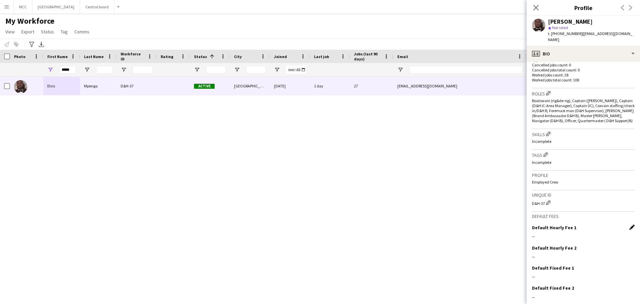
click at [629, 224] on app-icon "Edit this field" at bounding box center [631, 226] width 5 height 5
click at [629, 224] on div "Default Hourly Fee 1" at bounding box center [583, 227] width 103 height 6
click at [615, 218] on app-default-crew-fees "Default fees Default Hourly Fee 1 Save Reset Cancel Default Hourly Fee 2 Edit t…" at bounding box center [583, 270] width 103 height 117
click at [494, 233] on div "[PERSON_NAME] D&H-37 Active [GEOGRAPHIC_DATA] [DATE] 1 day 27 [EMAIL_ADDRESS][D…" at bounding box center [310, 182] width 620 height 210
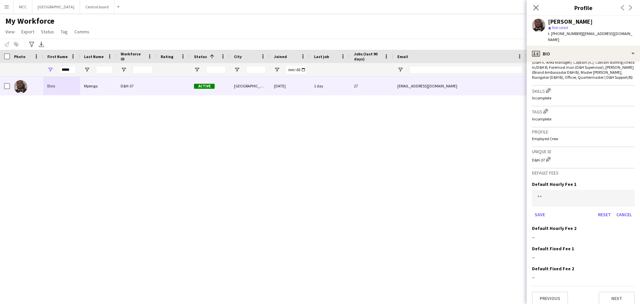
click at [7, 4] on app-icon "Menu" at bounding box center [6, 6] width 5 height 5
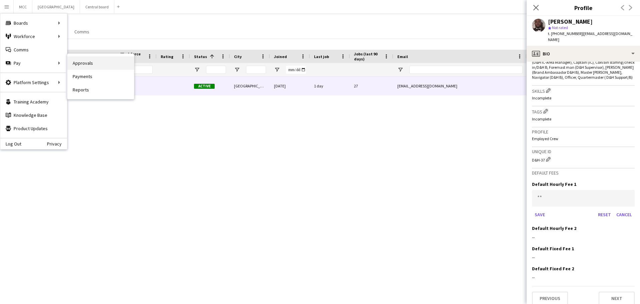
click at [91, 68] on link "Approvals" at bounding box center [100, 62] width 67 height 13
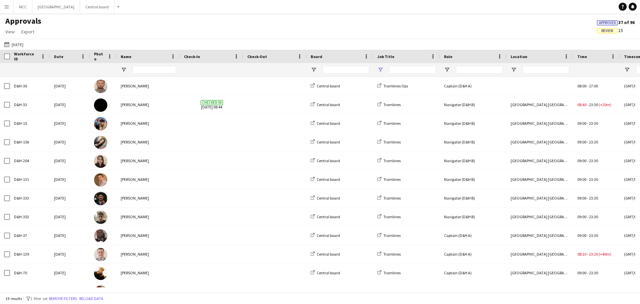
type input "*****"
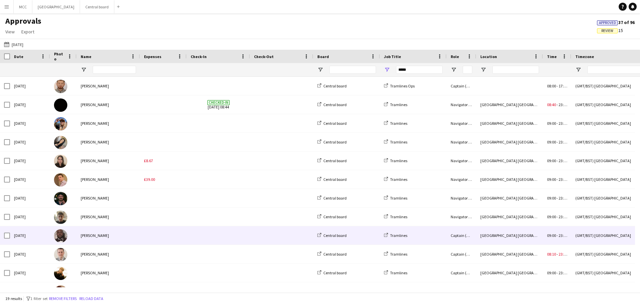
click at [131, 235] on div "[PERSON_NAME]" at bounding box center [108, 235] width 63 height 18
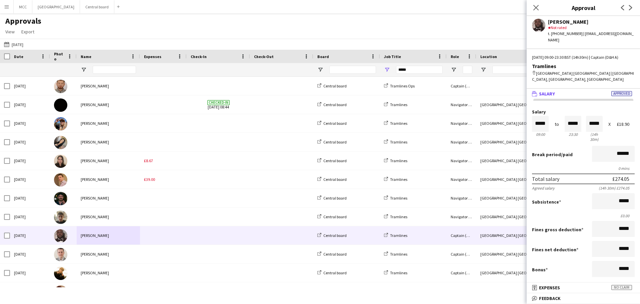
click at [604, 160] on form "Salary ***** 09:00 to ***** 23:30 ***** (14h 30m) X £18.90 Break period /paid *…" at bounding box center [582, 228] width 113 height 238
click at [610, 173] on div "Total salary £274.05" at bounding box center [583, 178] width 103 height 11
click at [614, 173] on form "Salary ***** 09:00 to ***** 23:30 ***** (14h 30m) X £18.90 Break period /paid *…" at bounding box center [582, 228] width 113 height 238
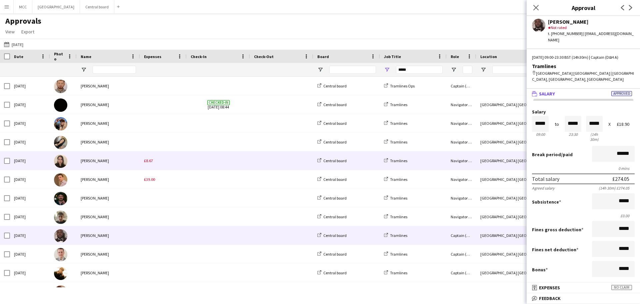
click at [110, 155] on div "[PERSON_NAME]" at bounding box center [108, 160] width 63 height 18
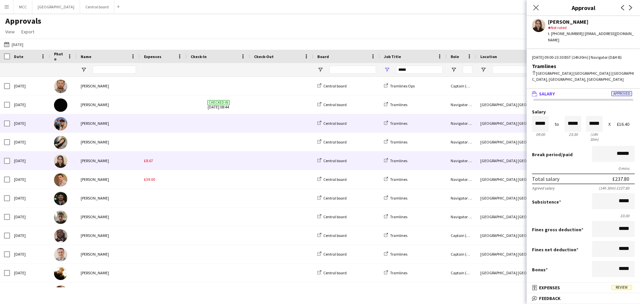
click at [106, 124] on div "[PERSON_NAME]" at bounding box center [108, 123] width 63 height 18
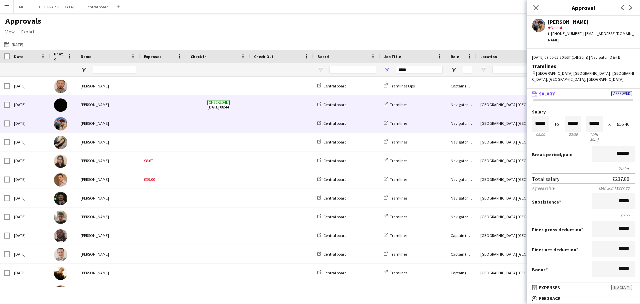
click at [117, 105] on div "[PERSON_NAME]" at bounding box center [108, 104] width 63 height 18
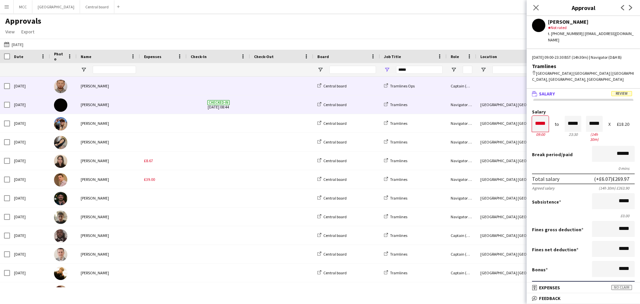
click at [123, 88] on div "[PERSON_NAME]" at bounding box center [108, 86] width 63 height 18
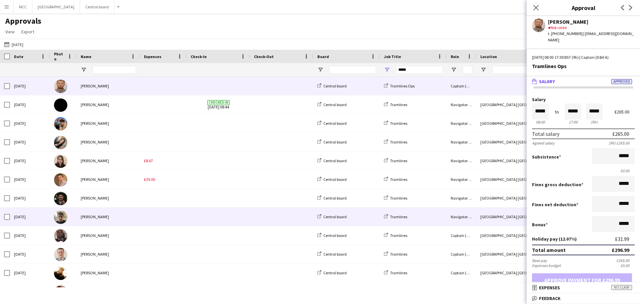
click at [130, 221] on div "[PERSON_NAME]" at bounding box center [108, 216] width 63 height 18
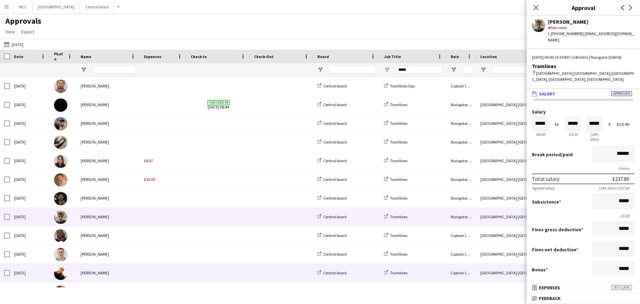
click at [124, 272] on div "[PERSON_NAME]" at bounding box center [108, 272] width 63 height 18
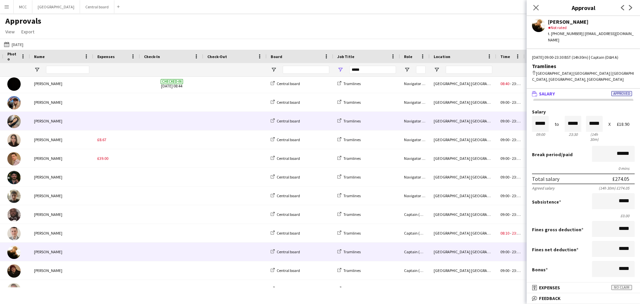
scroll to position [0, 56]
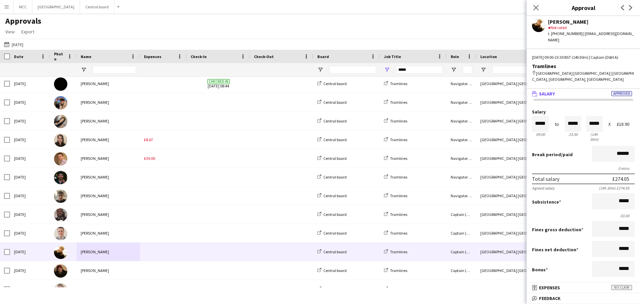
click at [8, 8] on app-icon "Menu" at bounding box center [6, 6] width 5 height 5
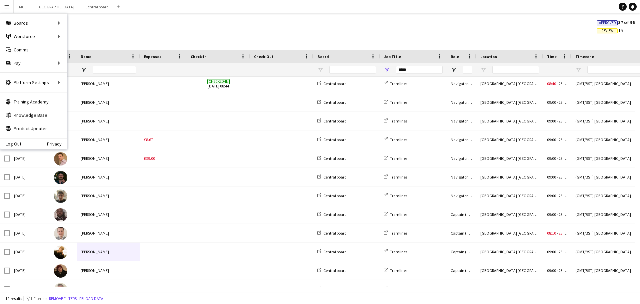
click at [94, 26] on div "Approvals View Customise view Customise filters Reset Filters Reset View Reset …" at bounding box center [320, 27] width 640 height 23
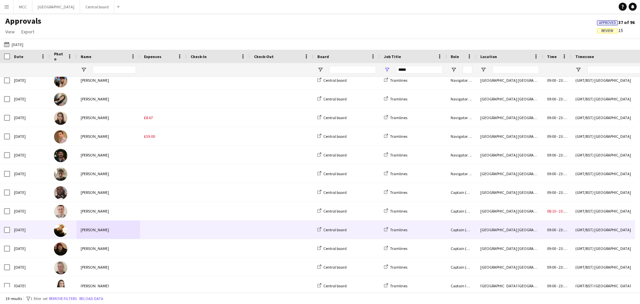
scroll to position [37, 0]
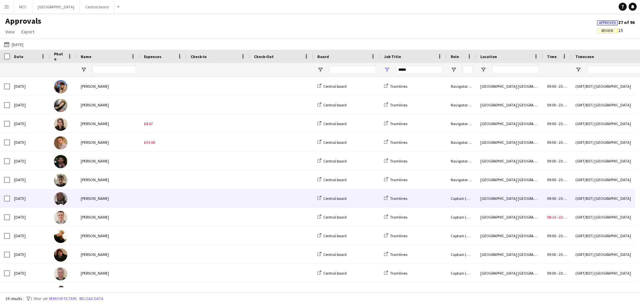
click at [92, 195] on div "[PERSON_NAME]" at bounding box center [108, 198] width 63 height 18
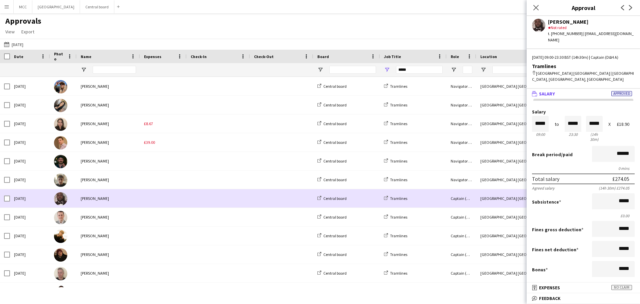
scroll to position [0, 22]
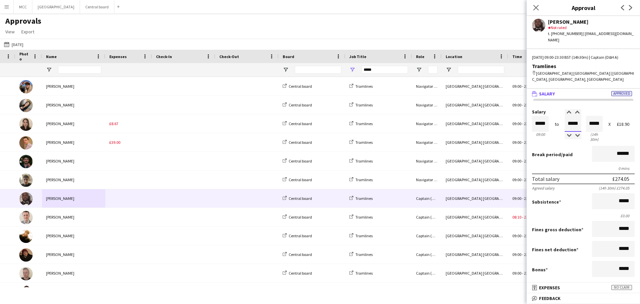
click at [572, 121] on input "*****" at bounding box center [572, 124] width 17 height 16
type input "*****"
click at [566, 132] on div at bounding box center [568, 135] width 8 height 7
type input "*****"
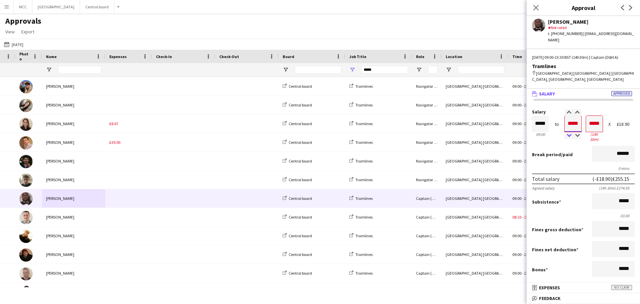
type input "*****"
click at [566, 132] on div at bounding box center [568, 135] width 8 height 7
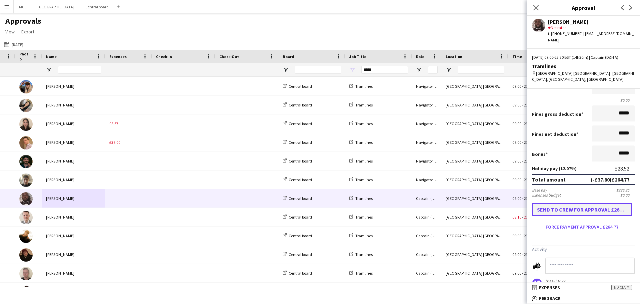
click at [566, 203] on button "Send to crew for approval £264.77" at bounding box center [582, 209] width 100 height 13
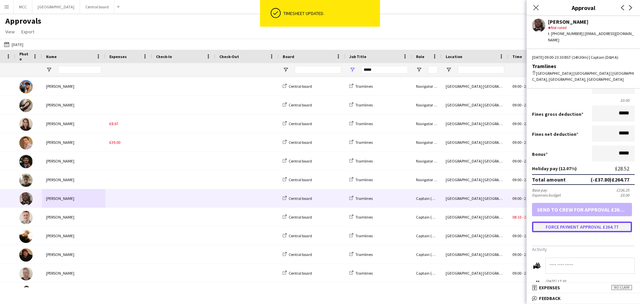
click at [573, 221] on button "Force payment approval £264.77" at bounding box center [582, 226] width 100 height 11
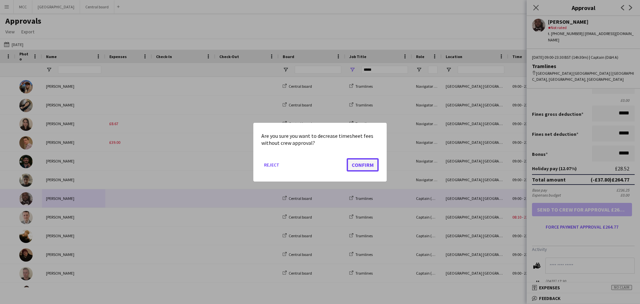
click at [365, 166] on button "Confirm" at bounding box center [362, 164] width 32 height 13
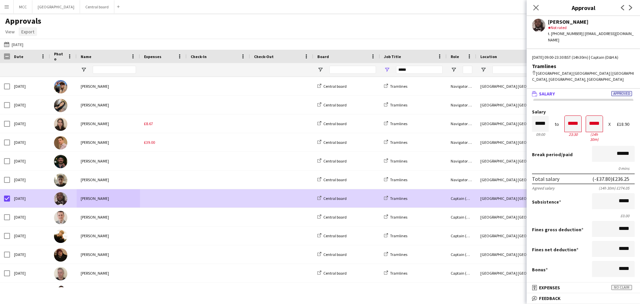
click at [31, 31] on span "Export" at bounding box center [27, 32] width 13 height 6
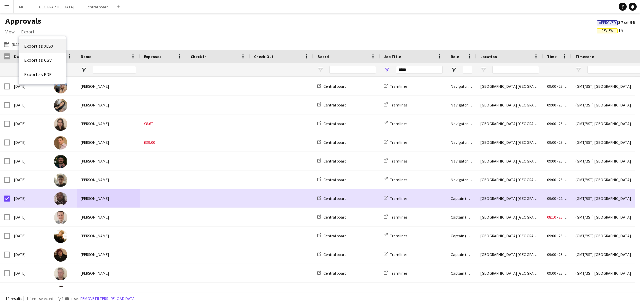
click at [39, 49] on span "Export as XLSX" at bounding box center [38, 46] width 29 height 6
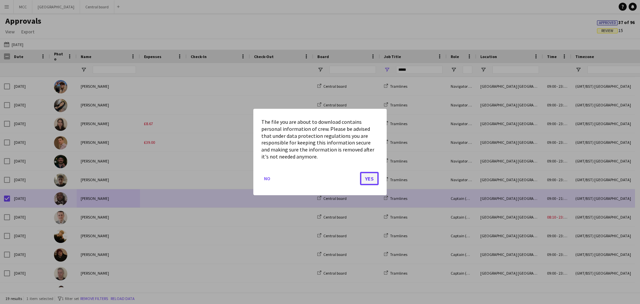
click at [366, 178] on button "Yes" at bounding box center [369, 178] width 19 height 13
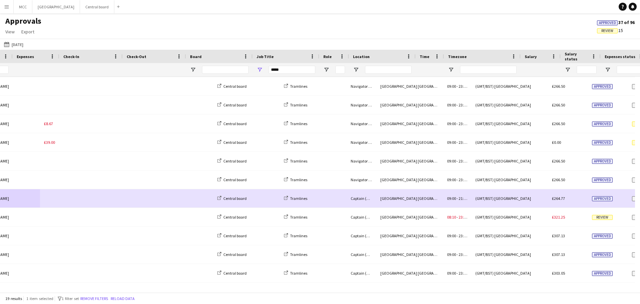
scroll to position [0, 127]
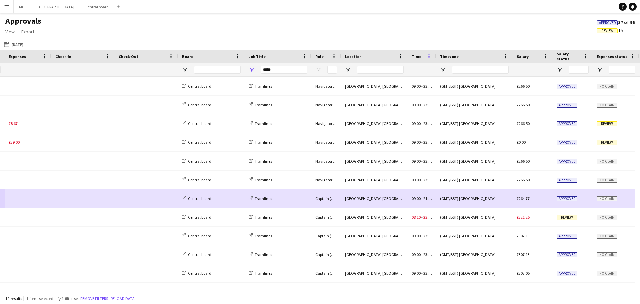
click at [428, 56] on span at bounding box center [429, 56] width 6 height 6
click at [472, 46] on div "[DATE] [DATE] [DATE] This Week This Month [DATE] Last Week Last Month [DATE] [D…" at bounding box center [320, 44] width 640 height 11
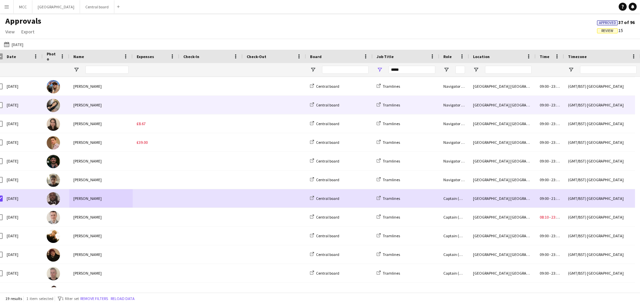
scroll to position [0, 0]
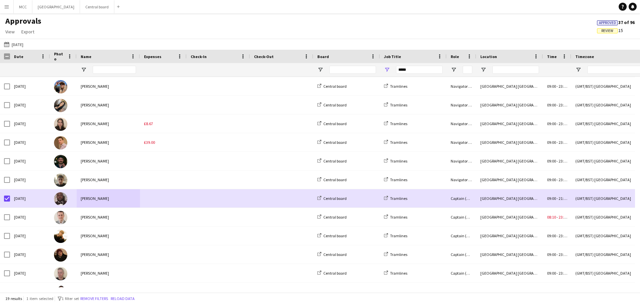
click at [6, 7] on app-icon "Menu" at bounding box center [6, 6] width 5 height 5
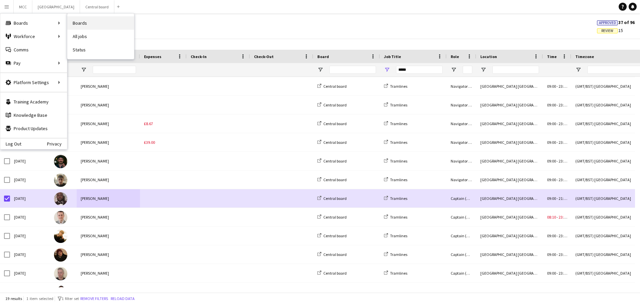
click at [88, 26] on link "Boards" at bounding box center [100, 22] width 67 height 13
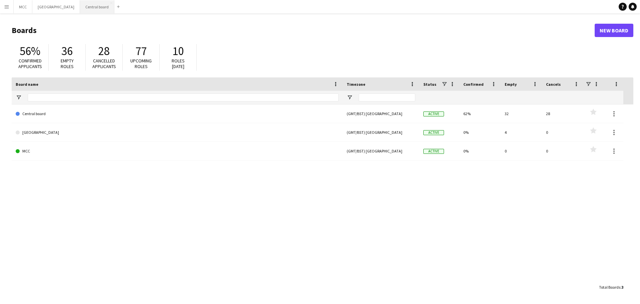
click at [98, 3] on button "Central board Close" at bounding box center [97, 6] width 34 height 13
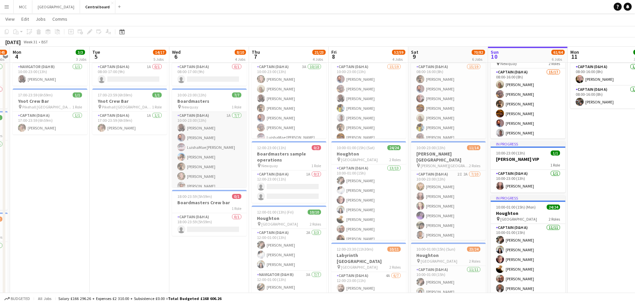
click at [206, 149] on app-card-role "Captain (D&H A) 1A [DATE] 10:00-23:00 (13h) [PERSON_NAME] Mpenga [PERSON_NAME] …" at bounding box center [209, 152] width 75 height 81
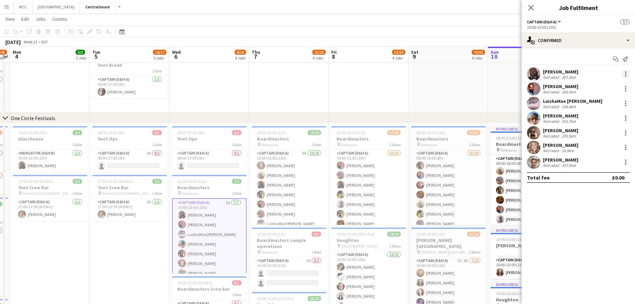
click at [626, 75] on div at bounding box center [625, 74] width 8 height 8
click at [130, 256] on div at bounding box center [317, 152] width 635 height 304
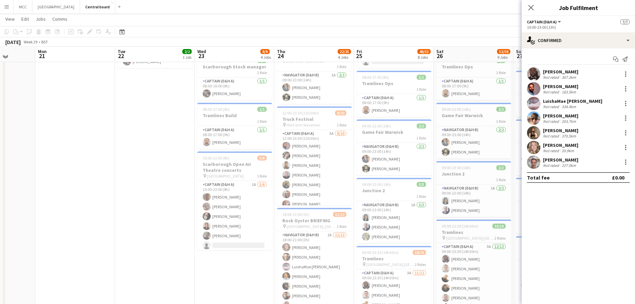
scroll to position [200, 0]
click at [298, 174] on app-card-role "Captain (D&H A) 3A [DATE] 12:00-23:30 (11h30m) [PERSON_NAME] [PERSON_NAME] [PER…" at bounding box center [314, 185] width 75 height 110
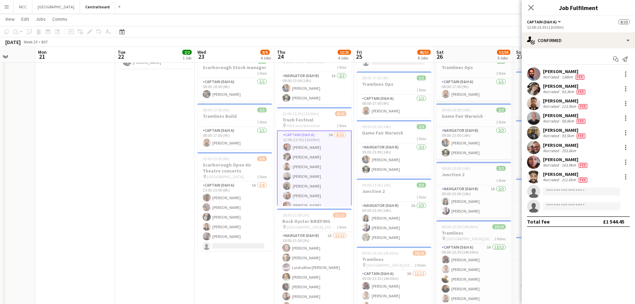
click at [562, 70] on div "[PERSON_NAME]" at bounding box center [564, 71] width 43 height 6
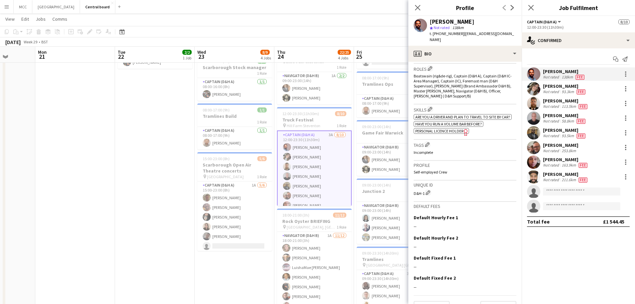
scroll to position [217, 0]
click at [511, 214] on app-icon "Edit this field" at bounding box center [513, 216] width 5 height 5
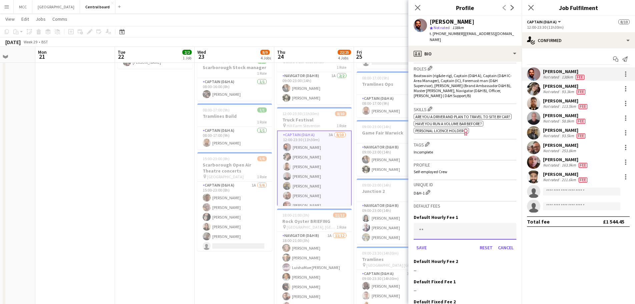
click at [441, 230] on input at bounding box center [464, 231] width 103 height 17
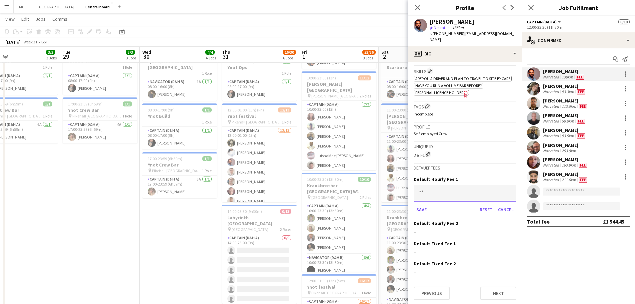
scroll to position [0, 261]
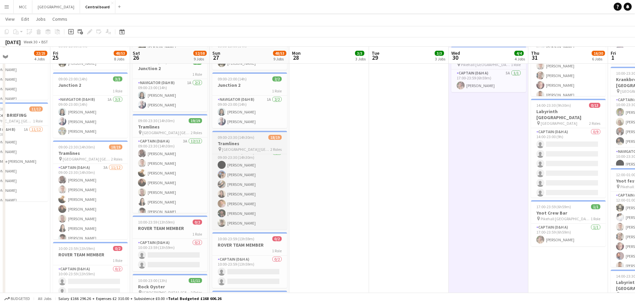
scroll to position [307, 0]
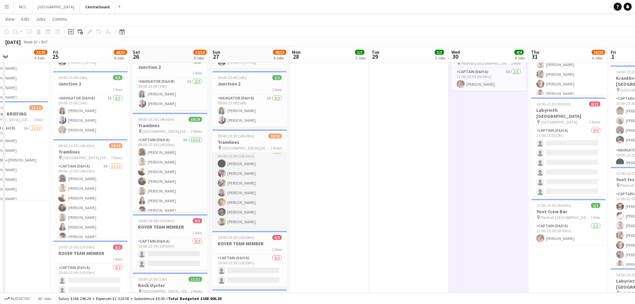
click at [245, 188] on app-card-role "Navigator (D&H B) 2A [DATE] 09:00-23:30 (14h30m) [PERSON_NAME] [PERSON_NAME] [P…" at bounding box center [249, 187] width 75 height 81
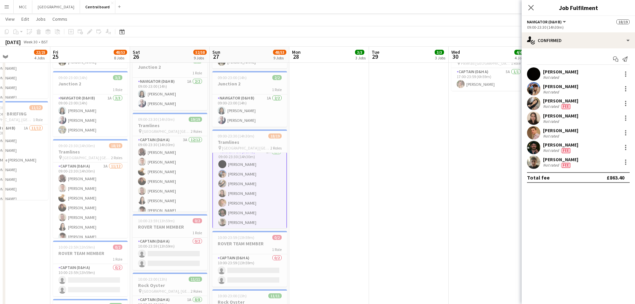
scroll to position [135, 0]
click at [626, 87] on div at bounding box center [625, 89] width 8 height 8
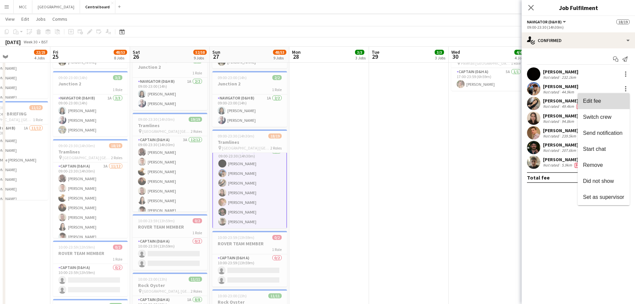
click at [604, 101] on span "Edit fee" at bounding box center [603, 101] width 41 height 6
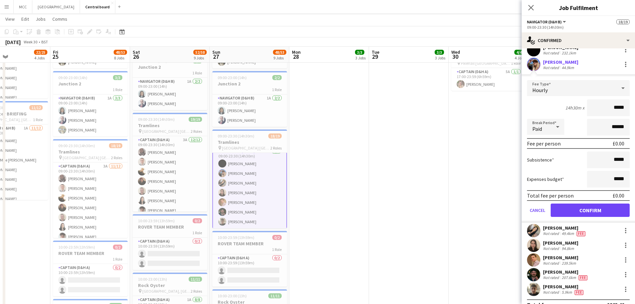
scroll to position [26, 0]
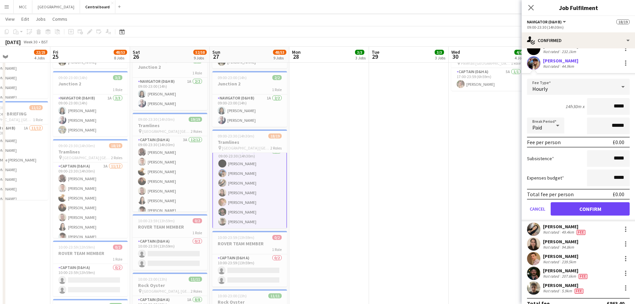
click at [580, 229] on div "Fee" at bounding box center [580, 231] width 11 height 5
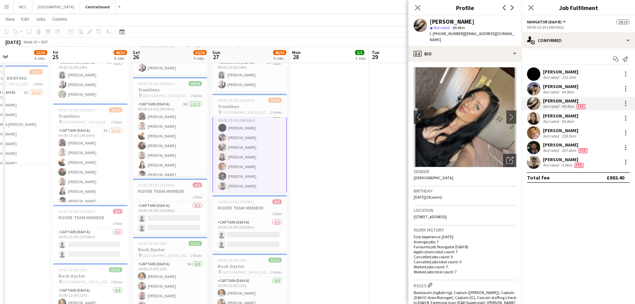
scroll to position [343, 0]
click at [624, 104] on div at bounding box center [625, 103] width 8 height 8
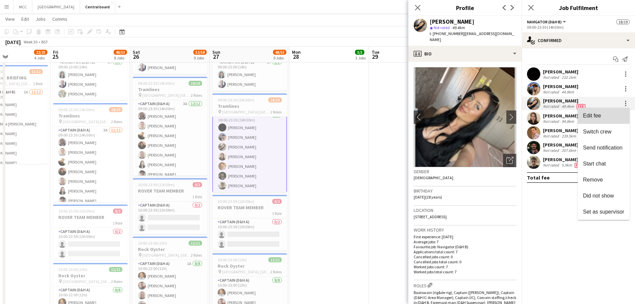
click at [606, 116] on span "Edit fee" at bounding box center [603, 116] width 41 height 6
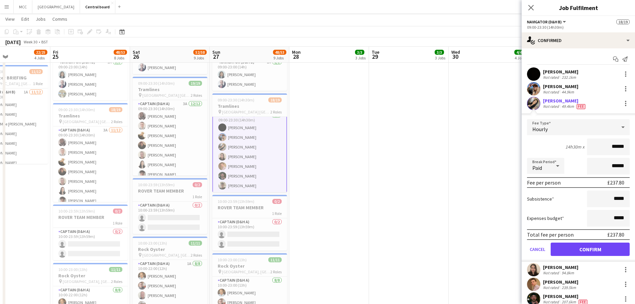
scroll to position [36, 0]
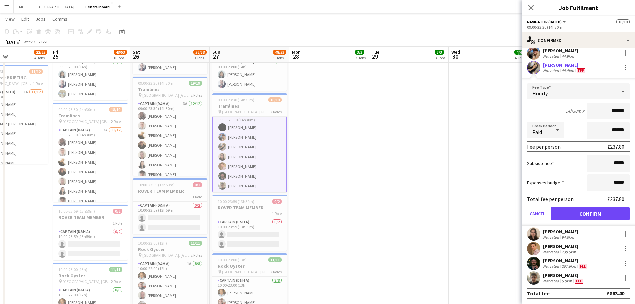
click at [7, 9] on app-icon "Menu" at bounding box center [6, 6] width 5 height 5
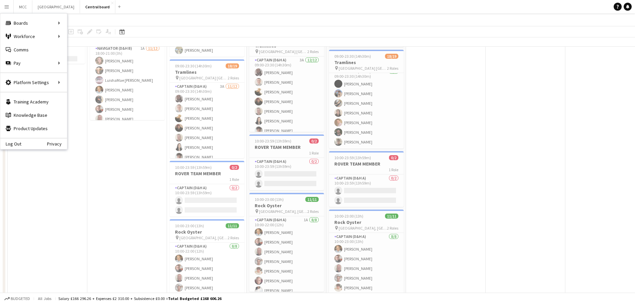
scroll to position [369, 0]
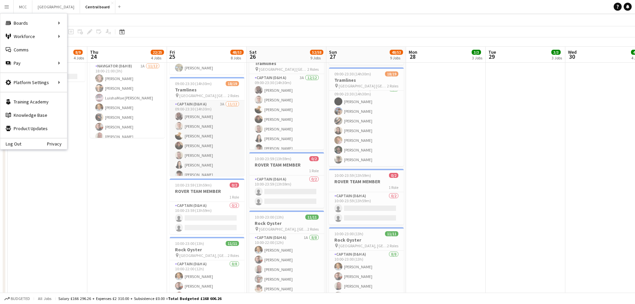
click at [207, 152] on app-card-role "Captain (D&H A) 3A [DATE] 09:00-23:30 (14h30m) [PERSON_NAME] [PERSON_NAME] [PER…" at bounding box center [207, 164] width 75 height 129
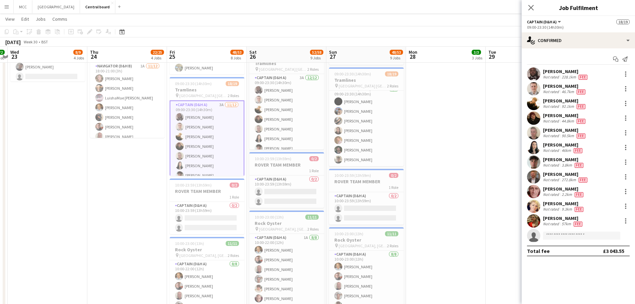
click at [569, 75] on div "228.1km" at bounding box center [568, 76] width 17 height 5
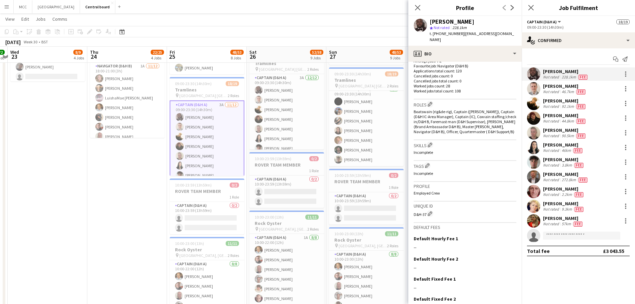
scroll to position [189, 0]
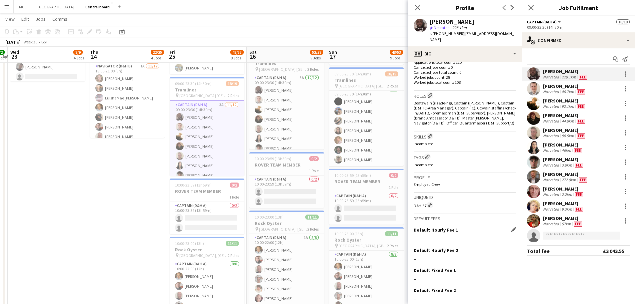
click at [511, 227] on app-icon "Edit this field" at bounding box center [513, 229] width 5 height 5
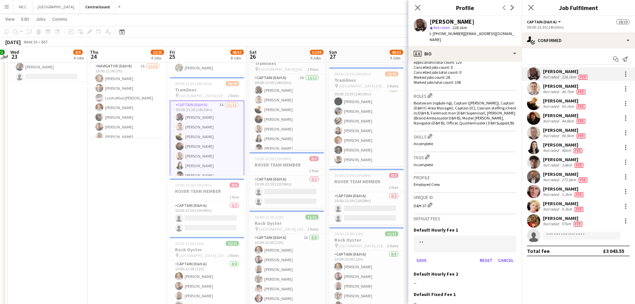
click at [487, 216] on app-default-crew-fees "Default fees Default Hourly Fee 1 Save Reset Cancel Default Hourly Fee 2 Edit t…" at bounding box center [464, 272] width 103 height 117
click at [496, 256] on button "Cancel" at bounding box center [505, 260] width 21 height 11
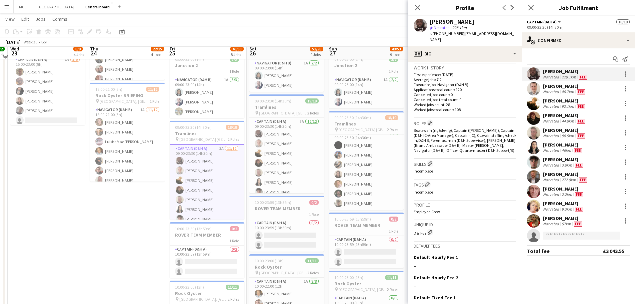
scroll to position [322, 0]
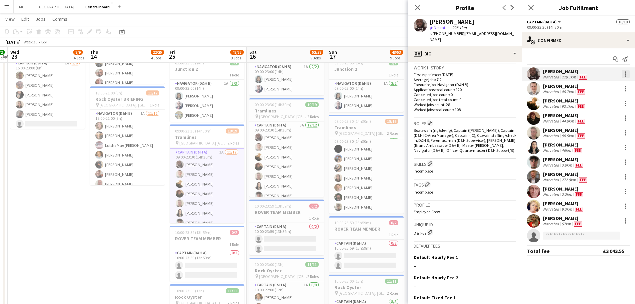
click at [623, 73] on div at bounding box center [625, 74] width 8 height 8
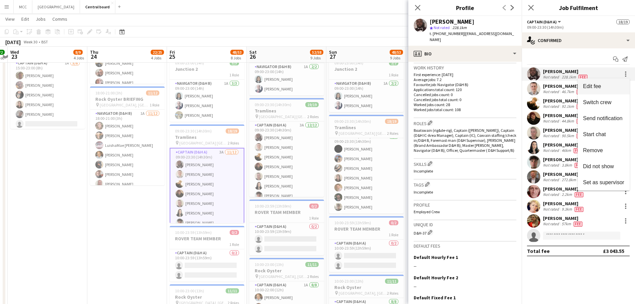
click at [596, 87] on span "Edit fee" at bounding box center [592, 86] width 18 height 6
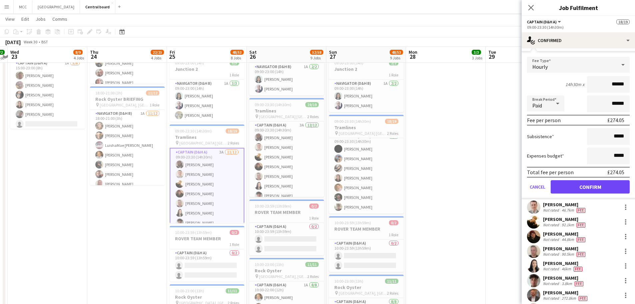
scroll to position [34, 0]
click at [515, 218] on app-date-cell "08:00-17:00 (9h) 1/1 [PERSON_NAME] Park Build 1 Role Captain (D&H A) [DATE] 08:…" at bounding box center [525, 224] width 80 height 699
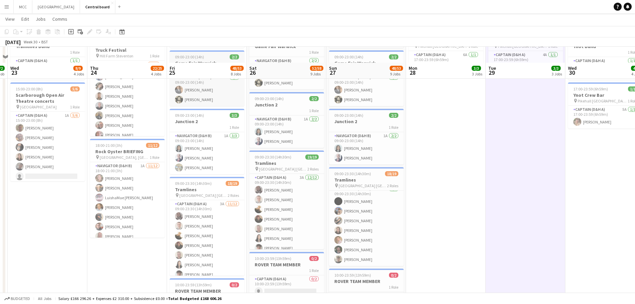
scroll to position [245, 0]
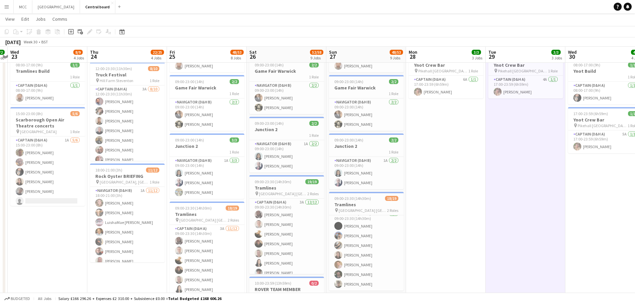
click at [6, 8] on app-icon "Menu" at bounding box center [6, 6] width 5 height 5
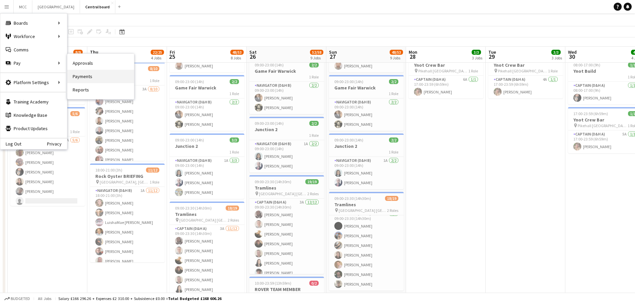
click at [79, 76] on link "Payments" at bounding box center [100, 76] width 67 height 13
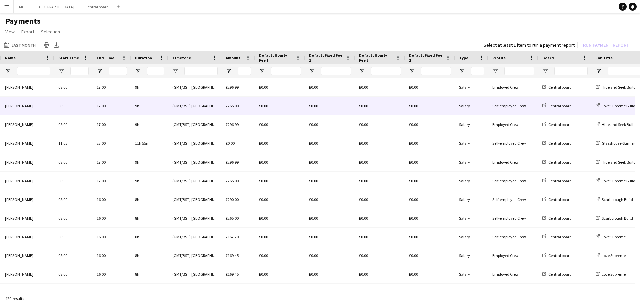
scroll to position [0, 106]
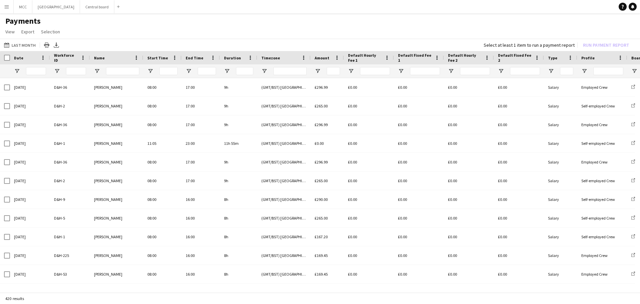
click at [6, 7] on app-icon "Menu" at bounding box center [6, 6] width 5 height 5
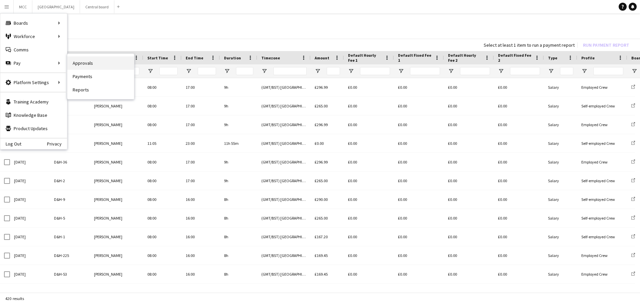
click at [93, 66] on link "Approvals" at bounding box center [100, 62] width 67 height 13
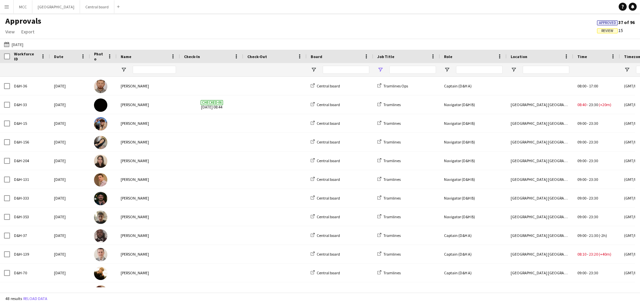
type input "*****"
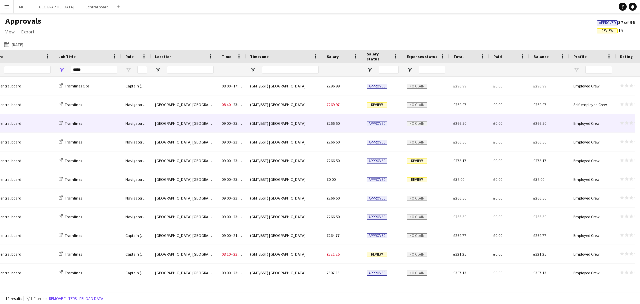
click at [311, 124] on div "(GMT/BST) [GEOGRAPHIC_DATA]" at bounding box center [284, 123] width 77 height 18
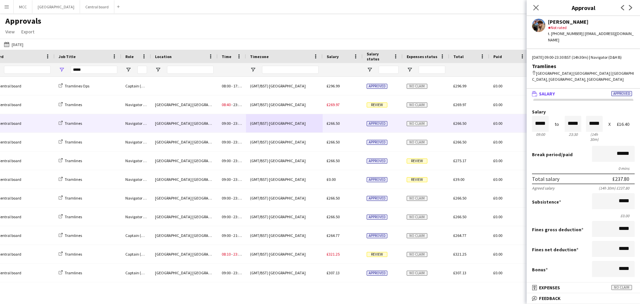
click at [613, 91] on mat-panel-title "wallet Salary Approved" at bounding box center [581, 94] width 111 height 6
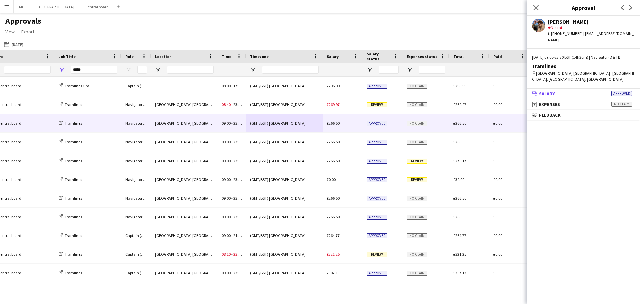
click at [613, 91] on mat-panel-title "wallet Salary Approved" at bounding box center [581, 94] width 111 height 6
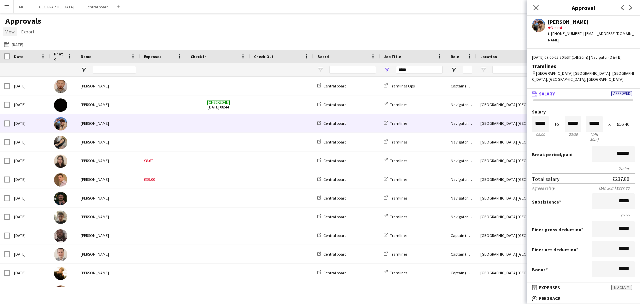
click at [6, 29] on span "View" at bounding box center [9, 32] width 9 height 6
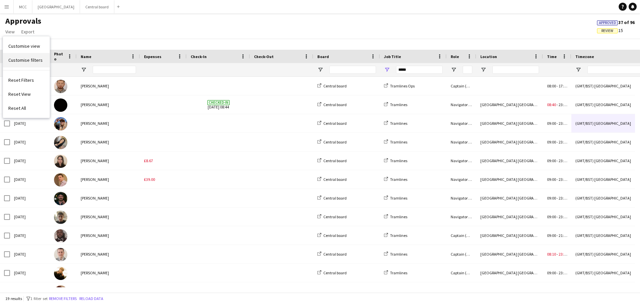
click at [23, 60] on span "Customise filters" at bounding box center [25, 60] width 34 height 6
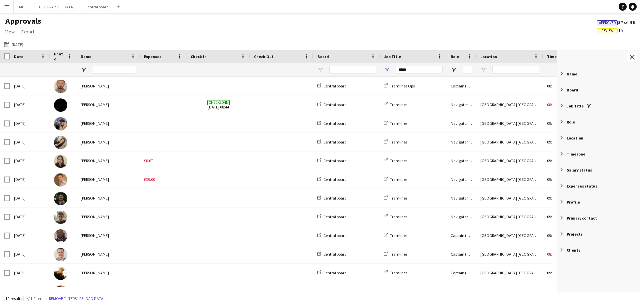
click at [561, 108] on span "Filter List 12 Filters" at bounding box center [561, 106] width 6 height 6
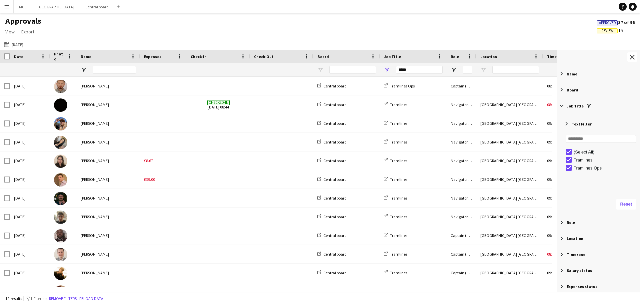
click at [561, 108] on span "Filter List 12 Filters" at bounding box center [561, 106] width 6 height 6
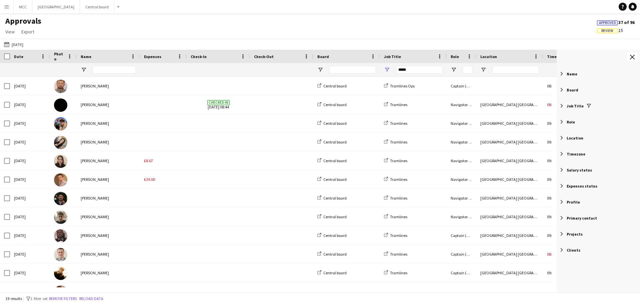
click at [561, 123] on span "Filter List 12 Filters" at bounding box center [561, 122] width 6 height 6
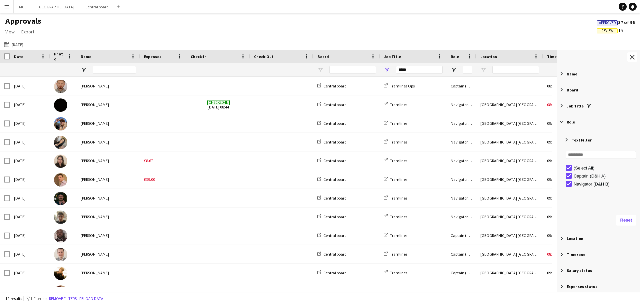
click at [561, 123] on span "Filter List 12 Filters" at bounding box center [561, 122] width 6 height 6
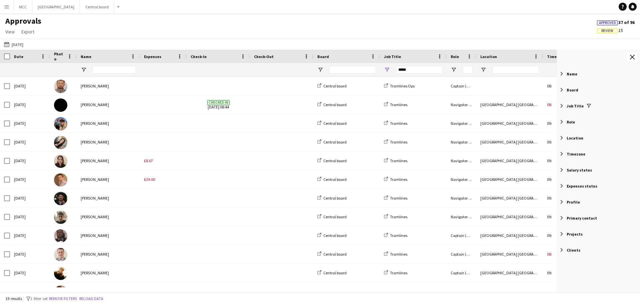
click at [561, 138] on span "Filter List 12 Filters" at bounding box center [561, 138] width 6 height 6
click at [560, 155] on span "Filter List 12 Filters" at bounding box center [561, 154] width 6 height 6
click at [561, 171] on span "Filter List 12 Filters" at bounding box center [561, 170] width 6 height 6
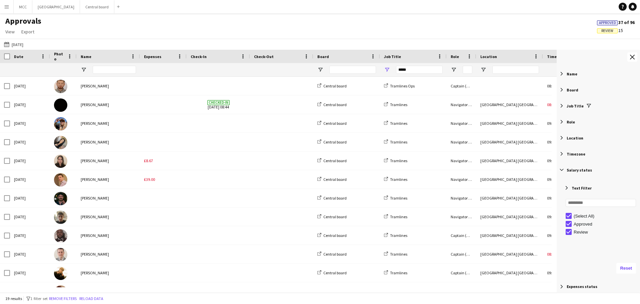
click at [561, 171] on span "Filter List 12 Filters" at bounding box center [561, 170] width 6 height 6
click at [561, 184] on span "Filter List 12 Filters" at bounding box center [561, 186] width 6 height 6
click at [561, 204] on span "Filter List 12 Filters" at bounding box center [561, 202] width 6 height 6
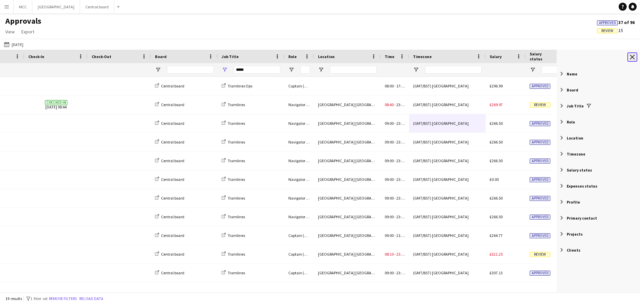
click at [629, 57] on button "Close tool panel" at bounding box center [632, 56] width 10 height 9
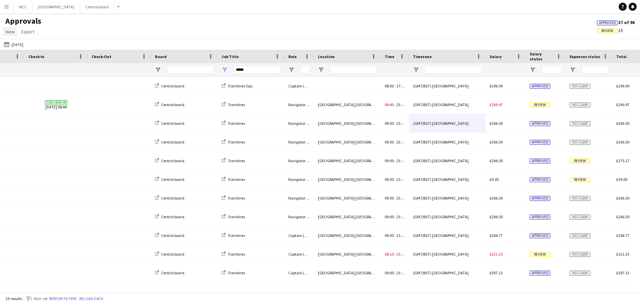
click at [11, 29] on span "View" at bounding box center [9, 32] width 9 height 6
click at [31, 50] on link "Customise view" at bounding box center [26, 46] width 47 height 14
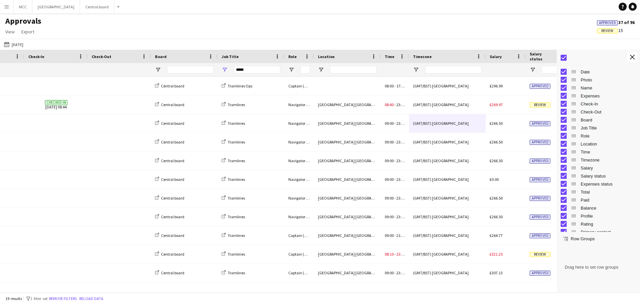
click at [574, 152] on span "Time Column" at bounding box center [573, 152] width 6 height 6
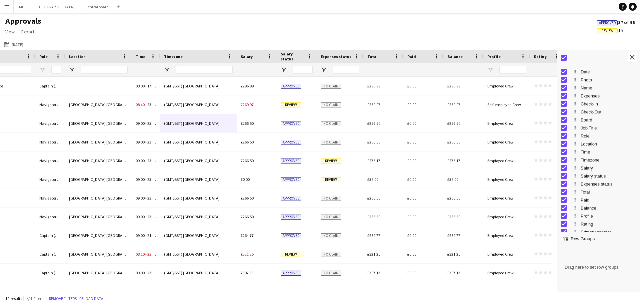
click at [5, 10] on button "Menu" at bounding box center [6, 6] width 13 height 13
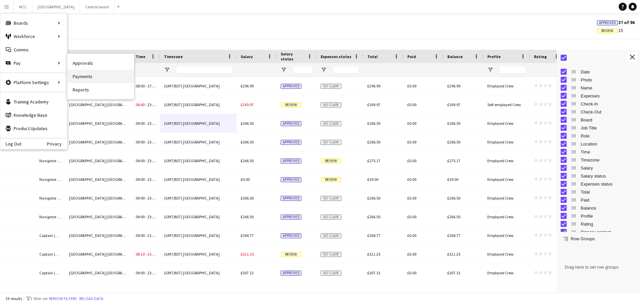
click at [90, 74] on link "Payments" at bounding box center [100, 76] width 67 height 13
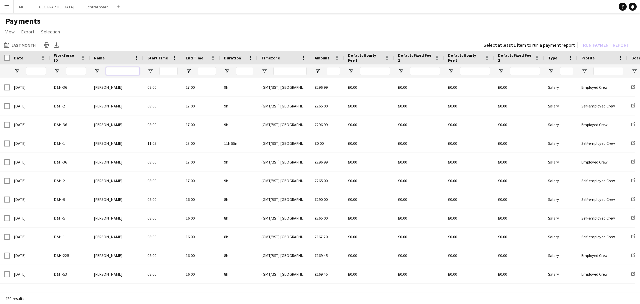
click at [121, 70] on input "Name Filter Input" at bounding box center [122, 71] width 33 height 8
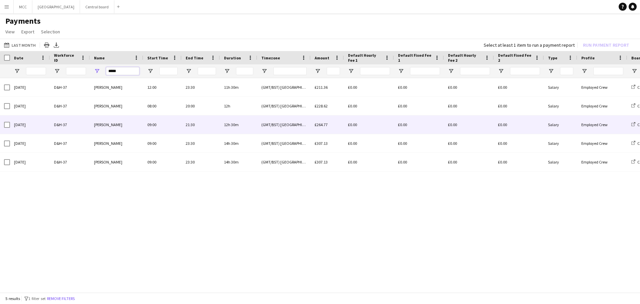
type input "*****"
click at [7, 120] on div at bounding box center [7, 124] width 6 height 19
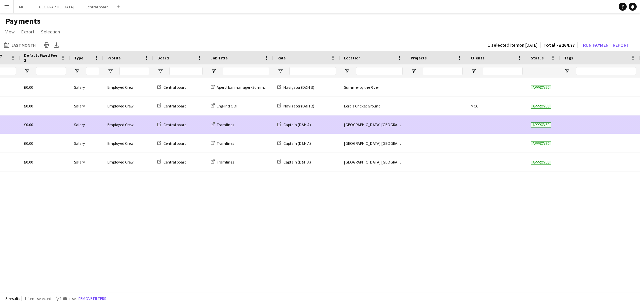
click at [453, 127] on div at bounding box center [436, 124] width 60 height 18
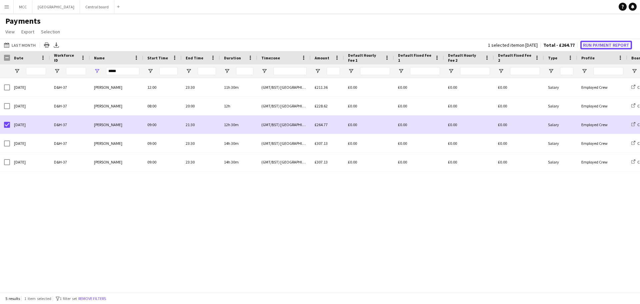
click at [598, 46] on button "Run Payment Report" at bounding box center [606, 45] width 52 height 9
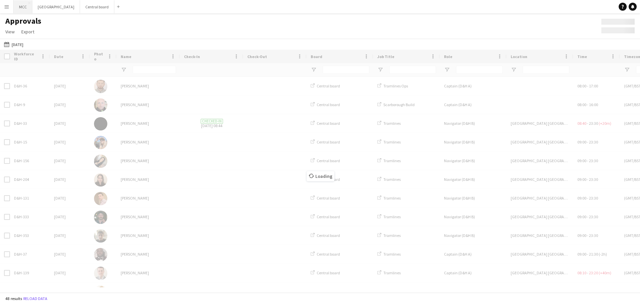
type input "*****"
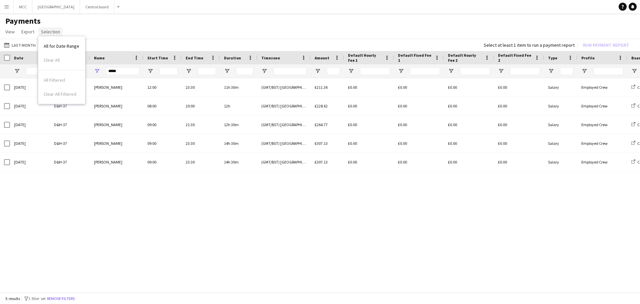
click at [51, 30] on span "Selection" at bounding box center [50, 32] width 19 height 6
click at [4, 7] on app-icon "Menu" at bounding box center [6, 6] width 5 height 5
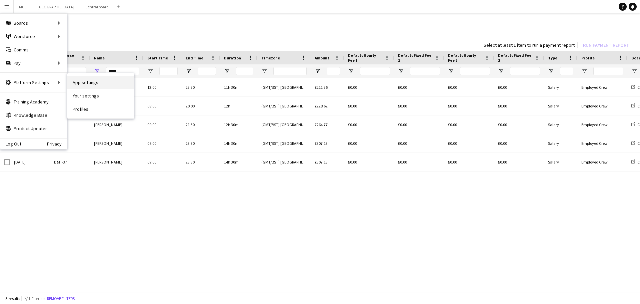
click at [91, 77] on link "App settings" at bounding box center [100, 82] width 67 height 13
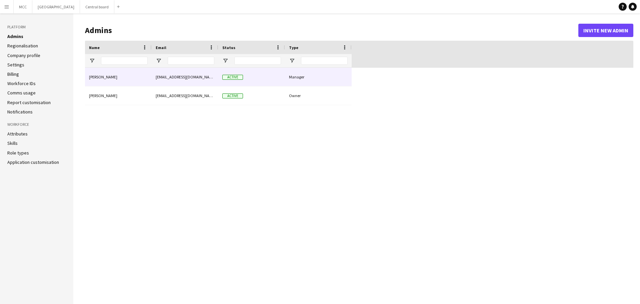
type input "**********"
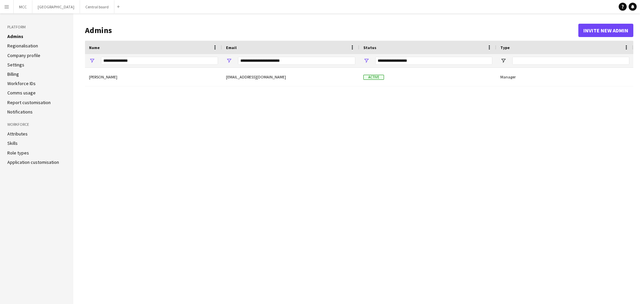
click at [27, 45] on link "Regionalisation" at bounding box center [22, 46] width 31 height 6
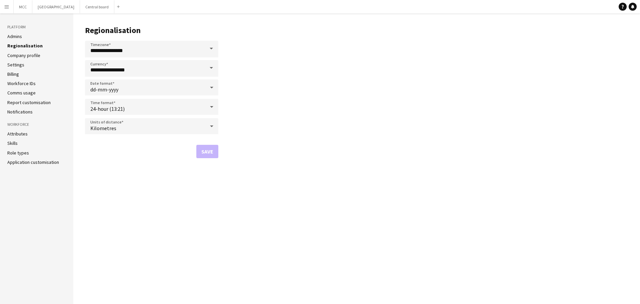
click at [18, 32] on aside "Platform Admins Regionalisation Company profile Settings Billing Workforce IDs …" at bounding box center [36, 158] width 73 height 290
click at [16, 38] on link "Admins" at bounding box center [14, 36] width 15 height 6
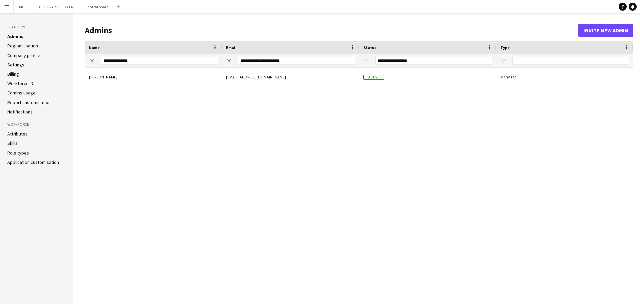
click at [402, 60] on div "**********" at bounding box center [433, 61] width 117 height 8
click at [273, 120] on div "Hayley Ekwubiri hayley@dandhevents.co.uk Active Manager" at bounding box center [359, 181] width 548 height 226
click at [19, 61] on ul "Admins Regionalisation Company profile Settings Billing Workforce IDs Comms usa…" at bounding box center [36, 73] width 59 height 81
click at [31, 46] on link "Regionalisation" at bounding box center [22, 46] width 31 height 6
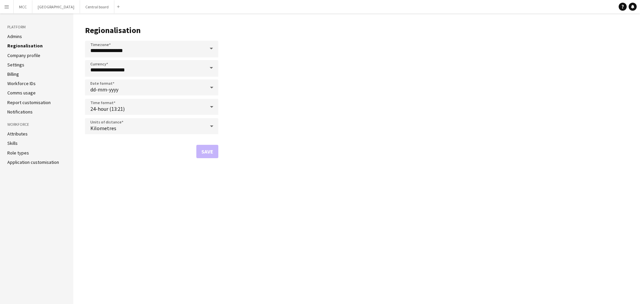
click at [31, 56] on link "Company profile" at bounding box center [23, 55] width 33 height 6
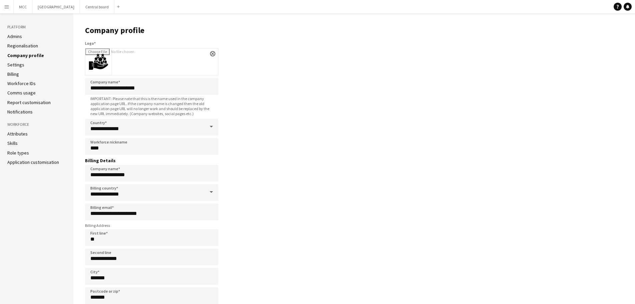
scroll to position [33, 0]
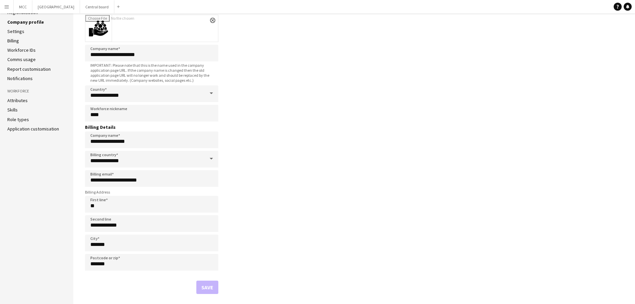
click at [20, 51] on link "Workforce IDs" at bounding box center [21, 50] width 28 height 6
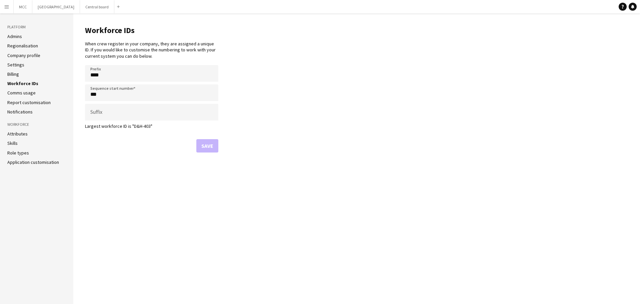
click at [15, 91] on link "Comms usage" at bounding box center [21, 93] width 28 height 6
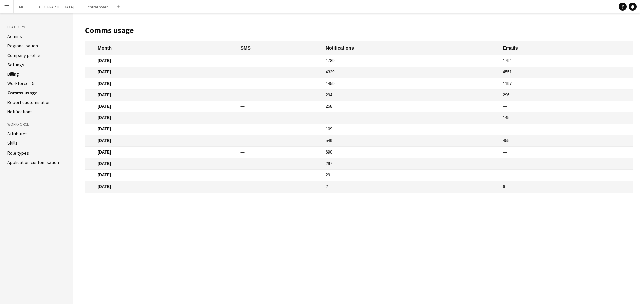
click at [15, 103] on link "Report customisation" at bounding box center [28, 102] width 43 height 6
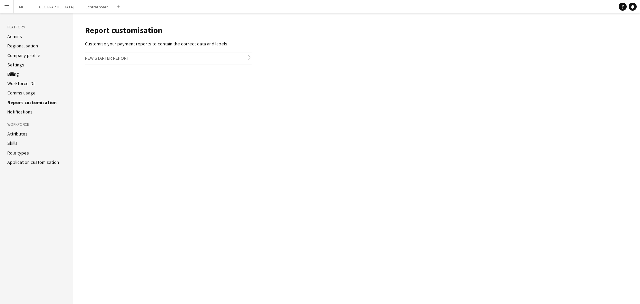
click at [118, 60] on h3 "New starter report chevron-right" at bounding box center [168, 57] width 167 height 11
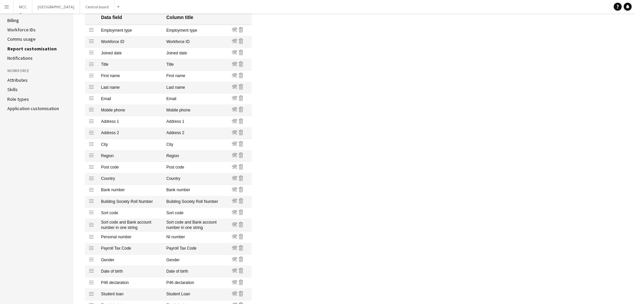
scroll to position [143, 0]
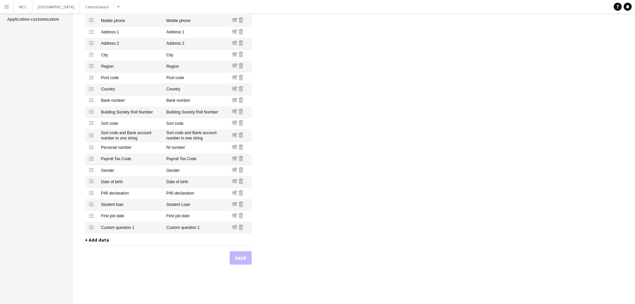
click at [99, 237] on span "+ Add data" at bounding box center [97, 240] width 24 height 6
click at [222, 268] on div "Data field Column title Drag row Employment type Employment type Edit Remove Dr…" at bounding box center [168, 107] width 167 height 373
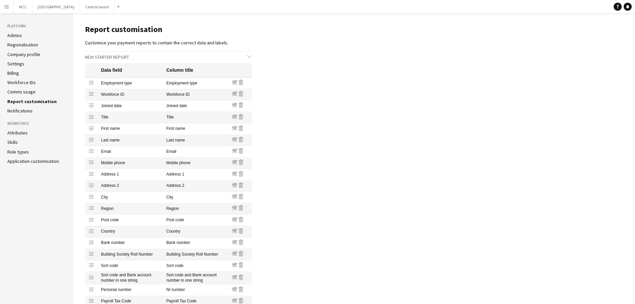
scroll to position [0, 0]
click at [14, 111] on link "Notifications" at bounding box center [19, 112] width 25 height 6
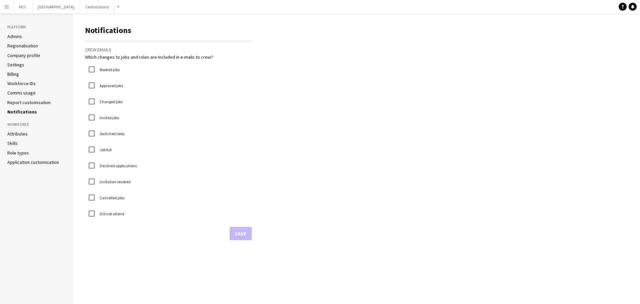
click at [23, 101] on link "Report customisation" at bounding box center [28, 102] width 43 height 6
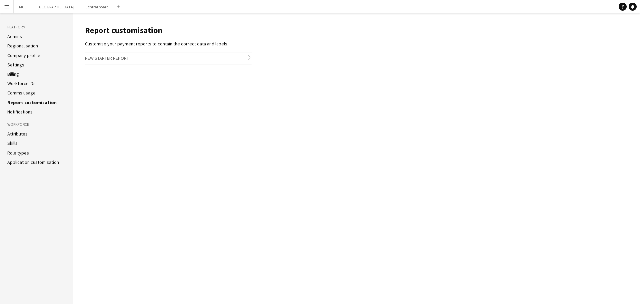
click at [123, 57] on h3 "New starter report chevron-right" at bounding box center [168, 57] width 167 height 11
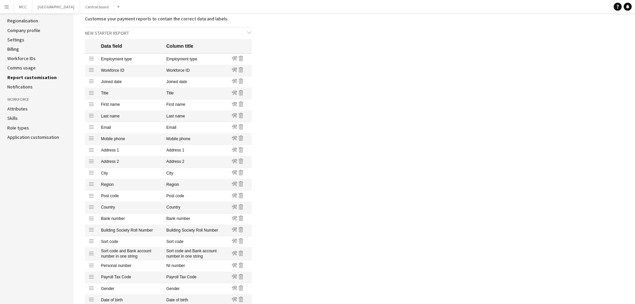
scroll to position [25, 0]
click at [20, 106] on link "Attributes" at bounding box center [17, 108] width 20 height 6
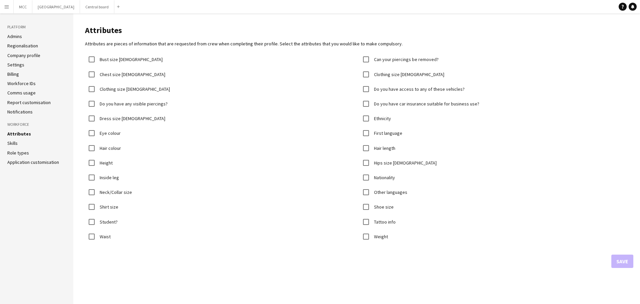
click at [12, 142] on link "Skills" at bounding box center [12, 143] width 10 height 6
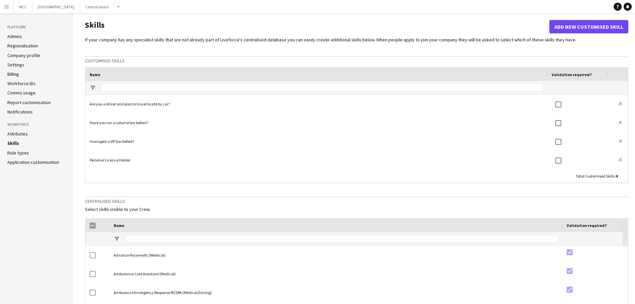
click at [19, 154] on link "Role types" at bounding box center [18, 153] width 22 height 6
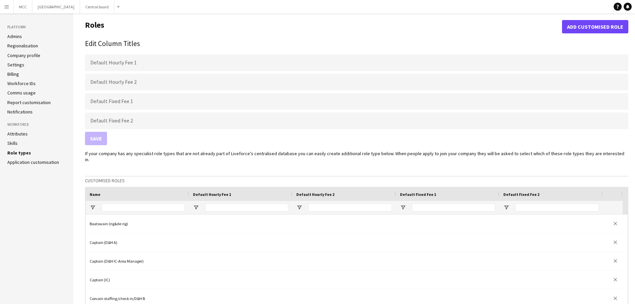
click at [25, 161] on link "Application customisation" at bounding box center [33, 162] width 52 height 6
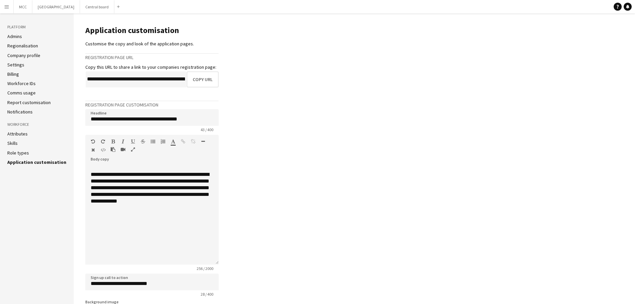
click at [20, 151] on link "Role types" at bounding box center [18, 153] width 22 height 6
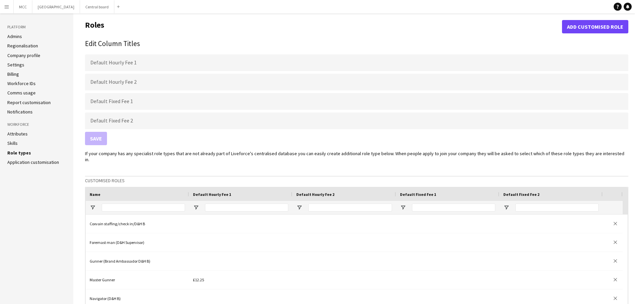
click at [12, 37] on link "Admins" at bounding box center [14, 36] width 15 height 6
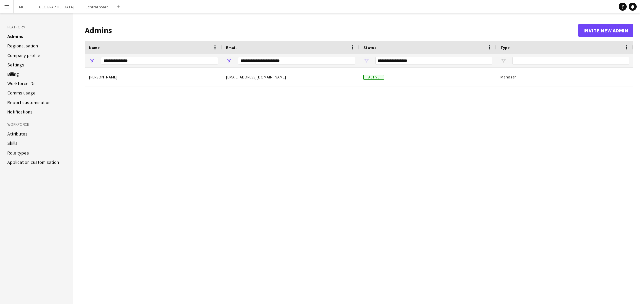
click at [29, 54] on link "Company profile" at bounding box center [23, 55] width 33 height 6
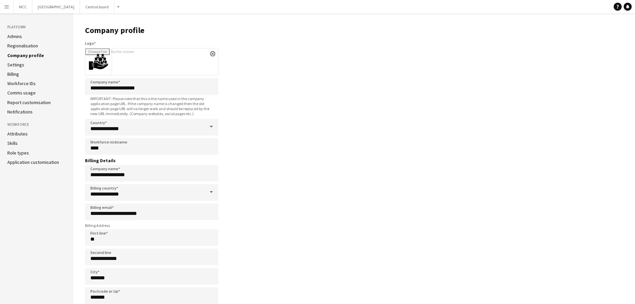
click at [22, 46] on link "Regionalisation" at bounding box center [22, 46] width 31 height 6
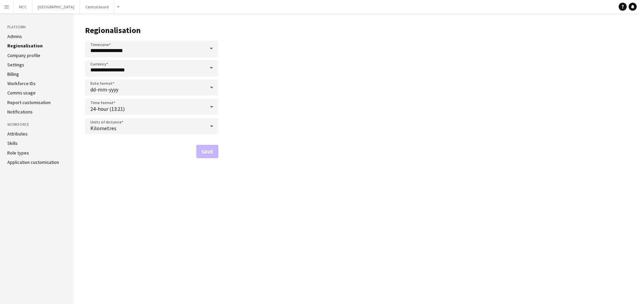
click at [7, 6] on app-icon "Menu" at bounding box center [6, 6] width 5 height 5
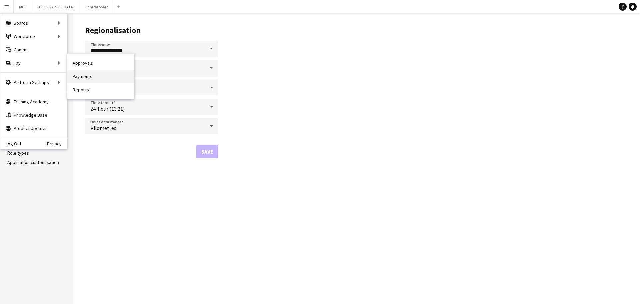
click at [86, 76] on link "Payments" at bounding box center [100, 76] width 67 height 13
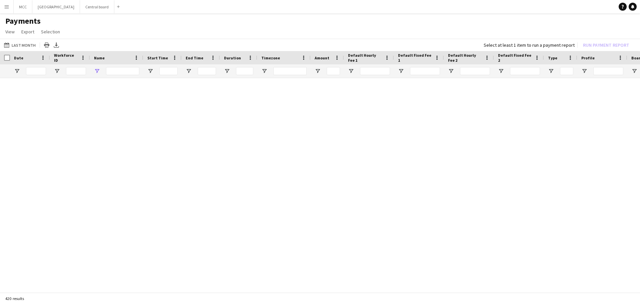
type input "*****"
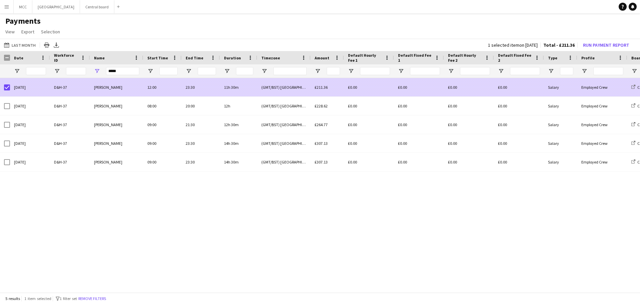
click at [121, 90] on div "[PERSON_NAME]" at bounding box center [116, 87] width 53 height 18
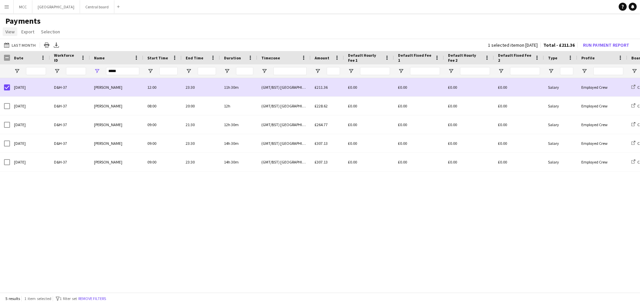
click at [7, 33] on span "View" at bounding box center [9, 32] width 9 height 6
click at [81, 30] on app-page-menu "View Customise view Customise filters Reset Filters Reset View Reset All Export…" at bounding box center [320, 32] width 640 height 13
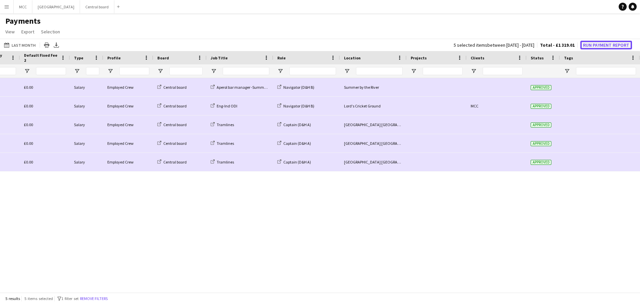
click at [599, 47] on button "Run Payment Report" at bounding box center [606, 45] width 52 height 9
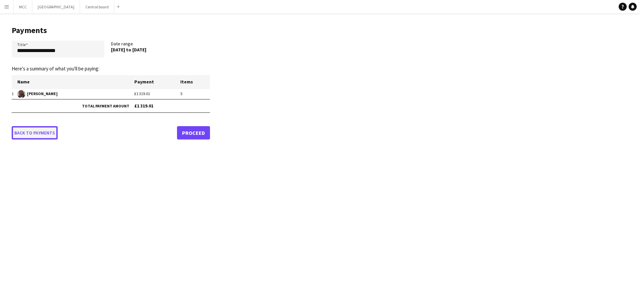
click at [34, 134] on link "Back to payments" at bounding box center [35, 132] width 46 height 13
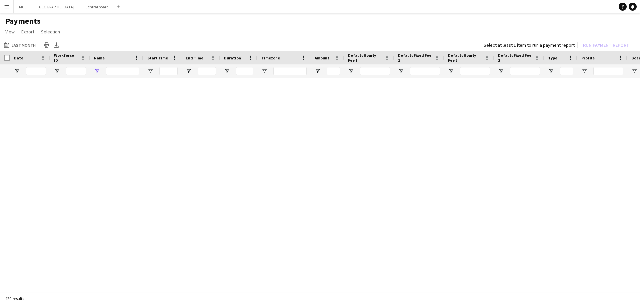
type input "*****"
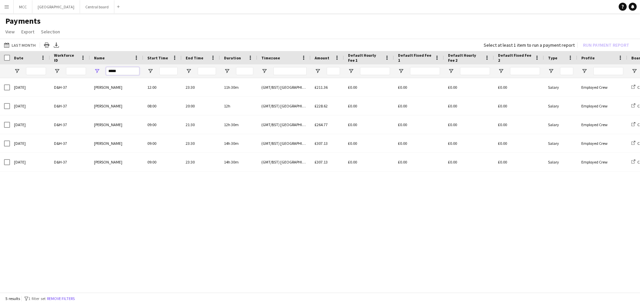
drag, startPoint x: 120, startPoint y: 73, endPoint x: 100, endPoint y: 69, distance: 20.1
click at [100, 69] on div "*****" at bounding box center [116, 70] width 53 height 13
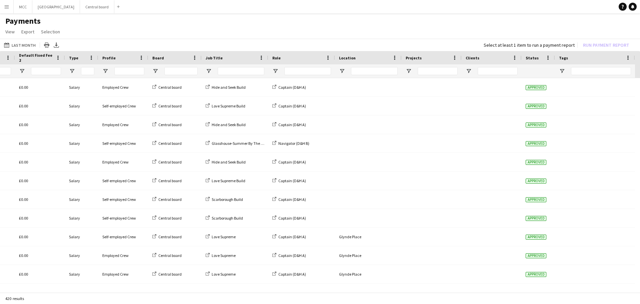
click at [544, 57] on div "Status" at bounding box center [537, 57] width 25 height 13
click at [545, 57] on span at bounding box center [548, 58] width 6 height 6
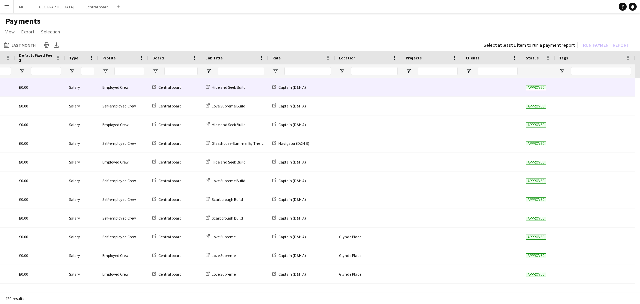
click at [513, 90] on div at bounding box center [491, 87] width 60 height 18
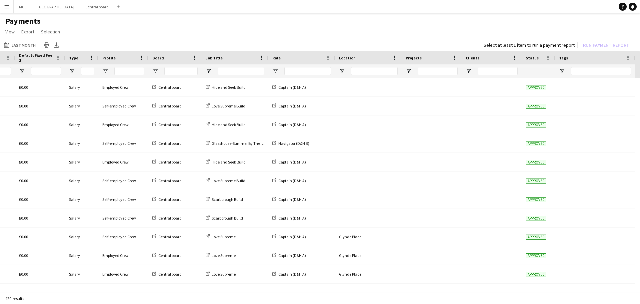
click at [543, 70] on div at bounding box center [537, 70] width 25 height 13
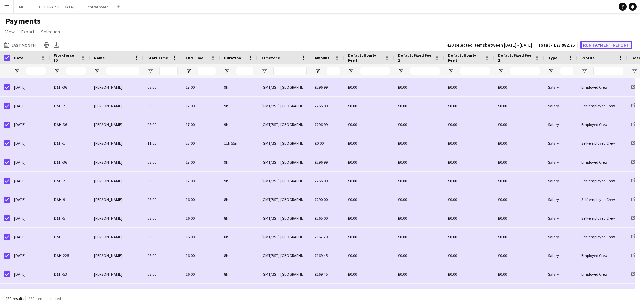
click at [615, 44] on button "Run Payment Report" at bounding box center [606, 45] width 52 height 9
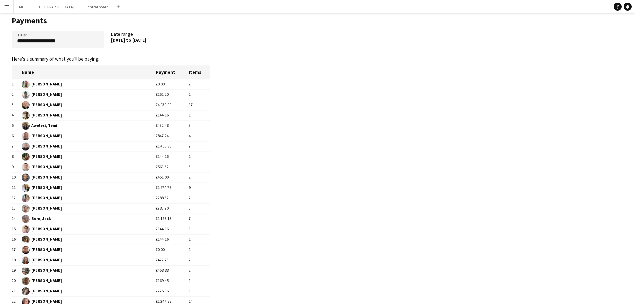
click at [64, 88] on span "Adams, Jarryd" at bounding box center [89, 84] width 134 height 8
click at [83, 81] on span "Adams, Jarryd" at bounding box center [89, 84] width 134 height 8
click at [176, 104] on td "£4 930.00" at bounding box center [172, 105] width 33 height 10
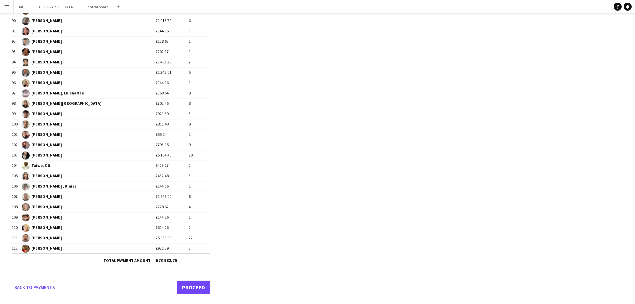
click at [186, 284] on link "Proceed" at bounding box center [193, 286] width 33 height 13
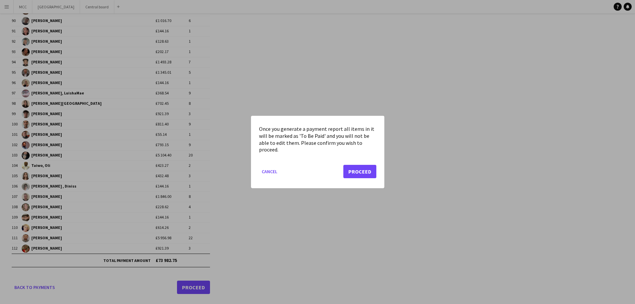
click at [150, 284] on div at bounding box center [317, 152] width 635 height 304
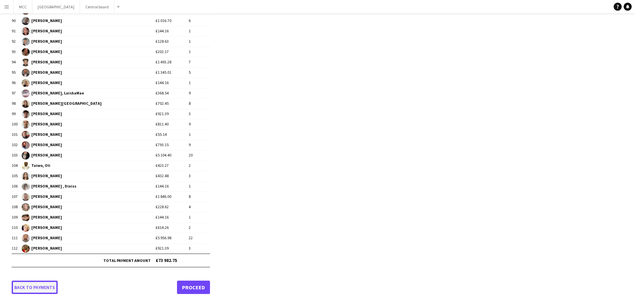
click at [28, 284] on link "Back to payments" at bounding box center [35, 286] width 46 height 13
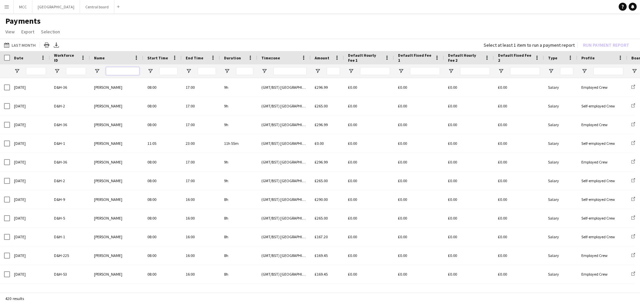
click at [127, 69] on input "Name Filter Input" at bounding box center [122, 71] width 33 height 8
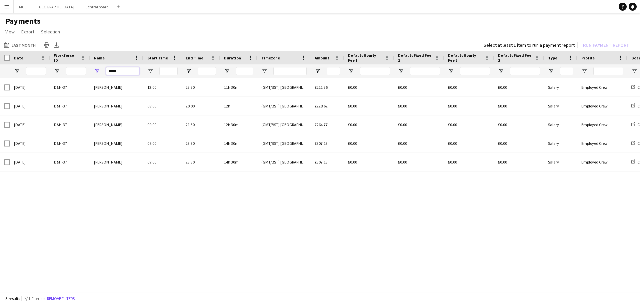
type input "*****"
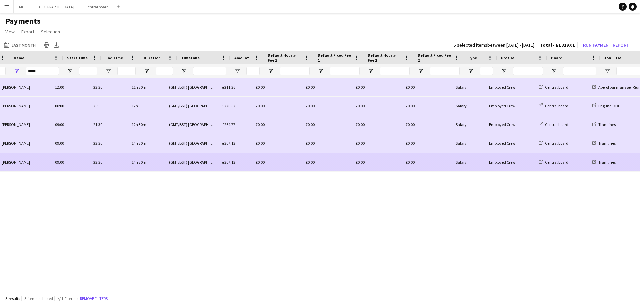
scroll to position [0, 92]
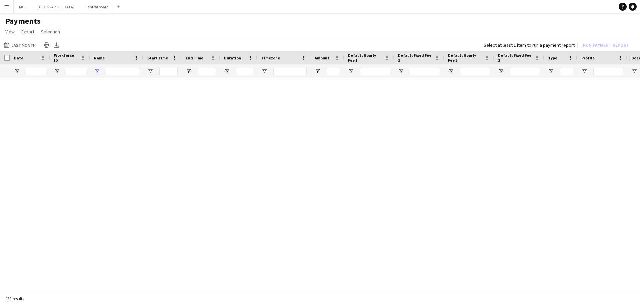
type input "*****"
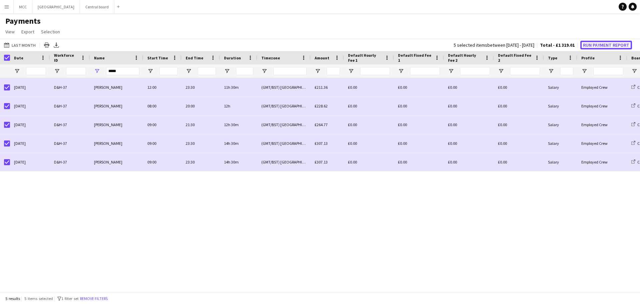
click at [611, 44] on button "Run Payment Report" at bounding box center [606, 45] width 52 height 9
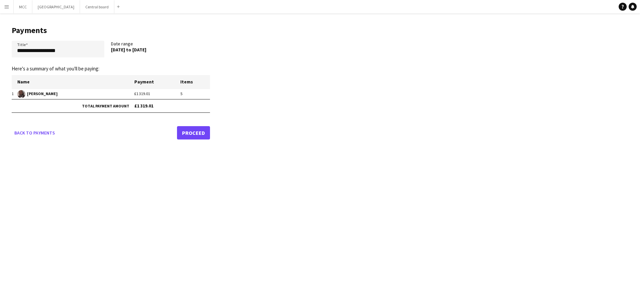
click at [199, 132] on link "Proceed" at bounding box center [193, 132] width 33 height 13
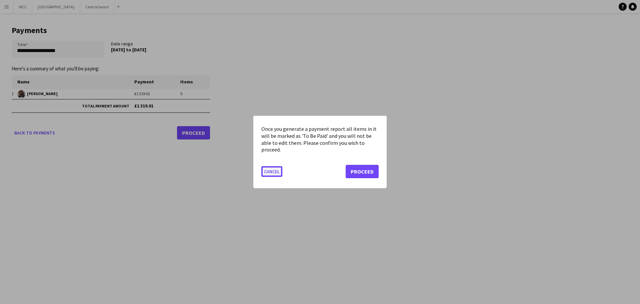
click at [266, 173] on button "Cancel" at bounding box center [271, 171] width 21 height 11
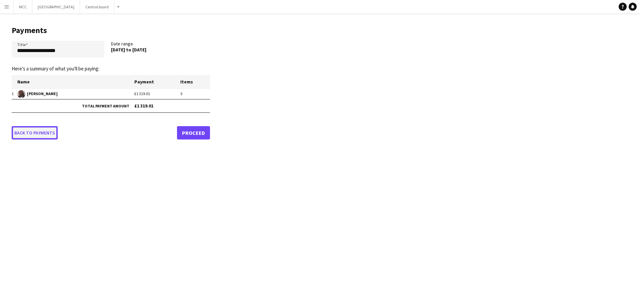
click at [36, 131] on link "Back to payments" at bounding box center [35, 132] width 46 height 13
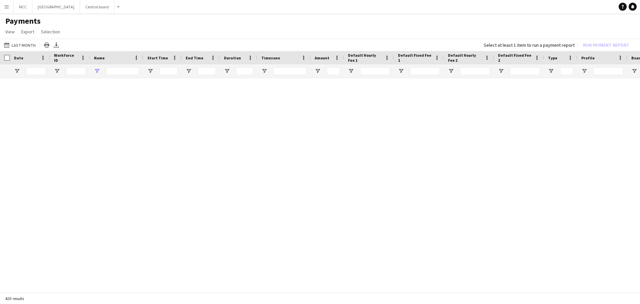
type input "*****"
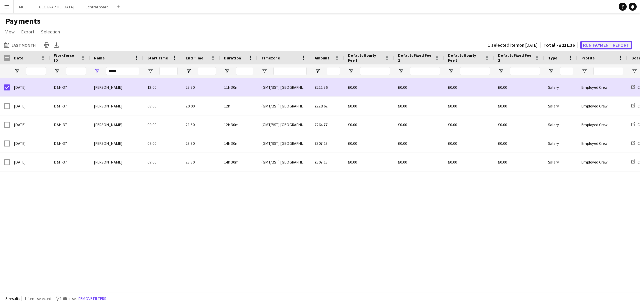
click at [590, 43] on button "Run Payment Report" at bounding box center [606, 45] width 52 height 9
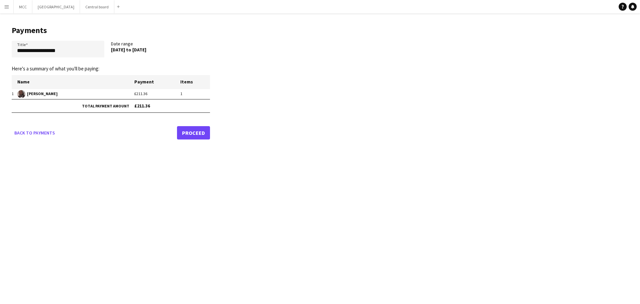
click at [190, 135] on link "Proceed" at bounding box center [193, 132] width 33 height 13
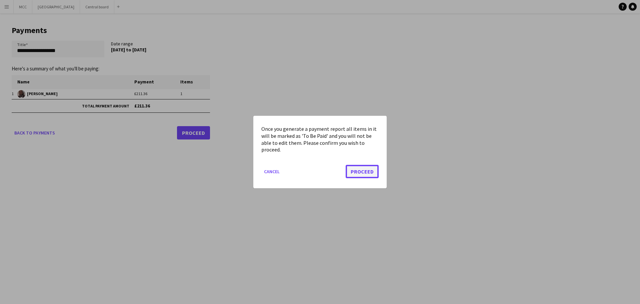
click at [370, 172] on button "Proceed" at bounding box center [361, 171] width 33 height 13
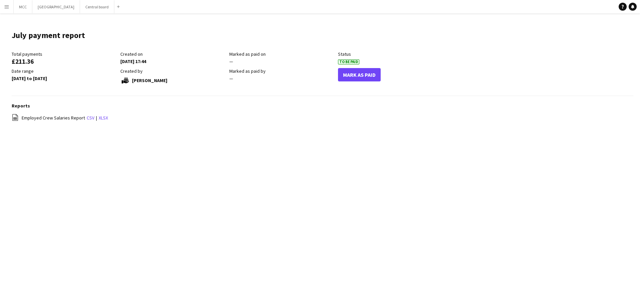
click at [6, 7] on app-icon "Menu" at bounding box center [6, 6] width 5 height 5
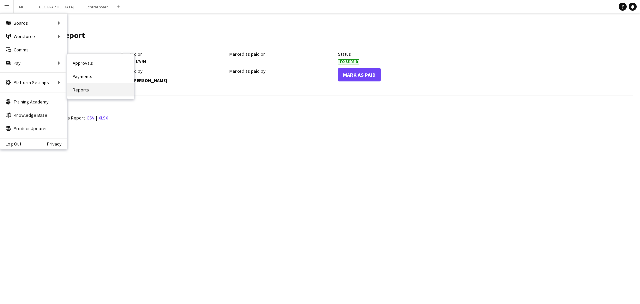
click at [77, 91] on link "Reports" at bounding box center [100, 89] width 67 height 13
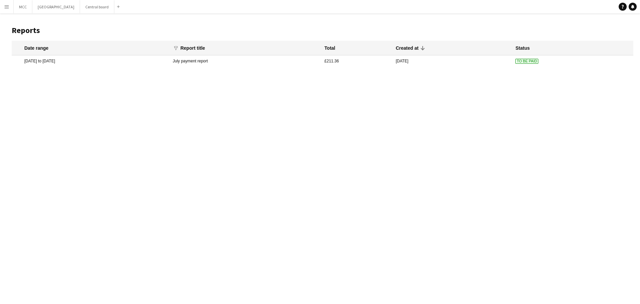
click at [427, 58] on mat-cell "10 Aug 2025" at bounding box center [452, 60] width 120 height 11
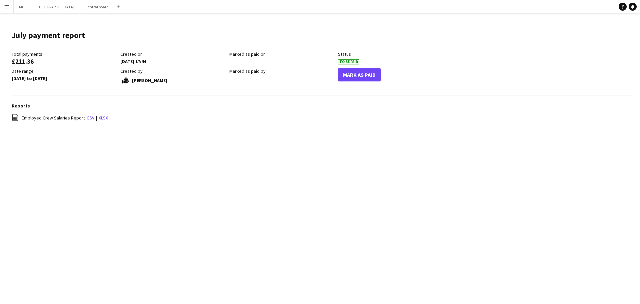
click at [113, 138] on main "July payment report Edit this field Total payments £211.36 Created on 10-08-202…" at bounding box center [320, 79] width 640 height 132
click at [88, 115] on link "csv" at bounding box center [91, 118] width 8 height 6
click at [102, 120] on link "xlsx" at bounding box center [103, 118] width 9 height 6
click at [2, 2] on button "Menu" at bounding box center [6, 6] width 13 height 13
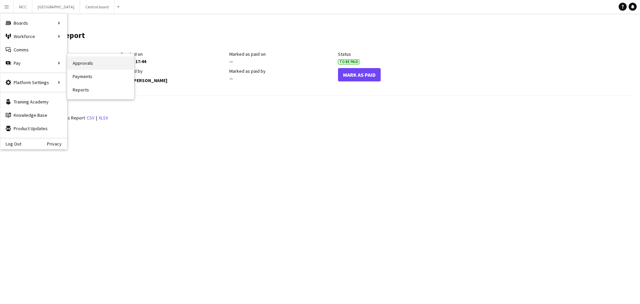
click at [84, 60] on link "Approvals" at bounding box center [100, 62] width 67 height 13
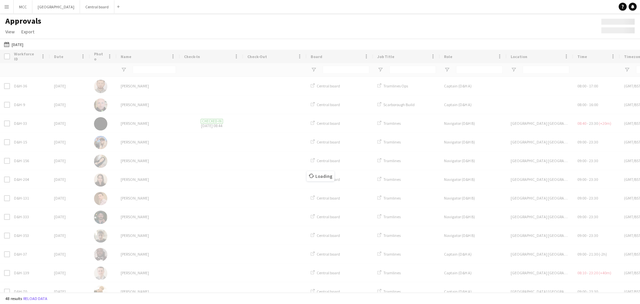
type input "*****"
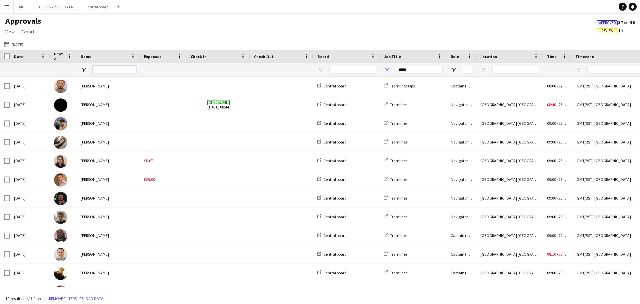
click at [112, 67] on input "Name Filter Input" at bounding box center [114, 70] width 43 height 8
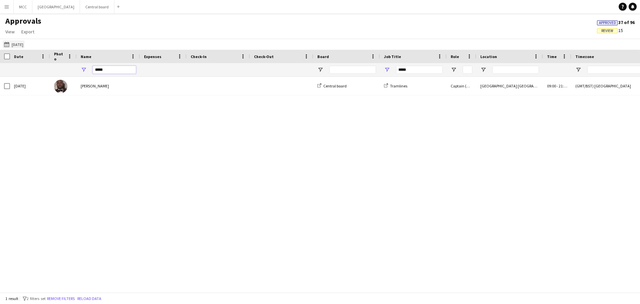
type input "*****"
click at [21, 43] on button "25-07-2025 25-07-2025" at bounding box center [14, 44] width 22 height 8
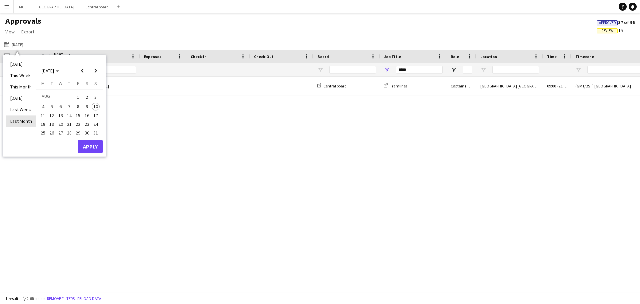
click at [23, 118] on li "Last Month" at bounding box center [21, 120] width 30 height 11
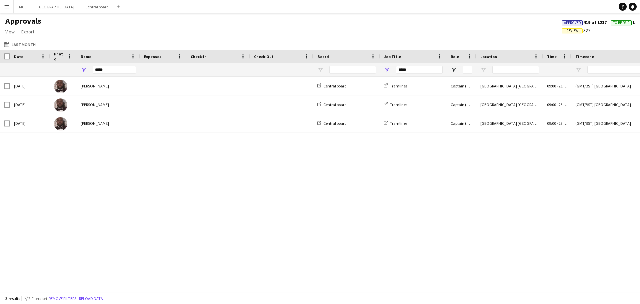
click at [4, 7] on button "Menu" at bounding box center [6, 6] width 13 height 13
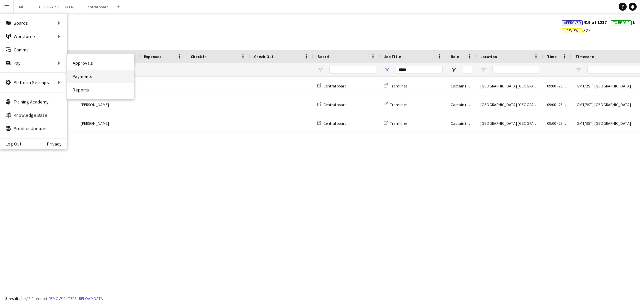
click at [80, 77] on link "Payments" at bounding box center [100, 76] width 67 height 13
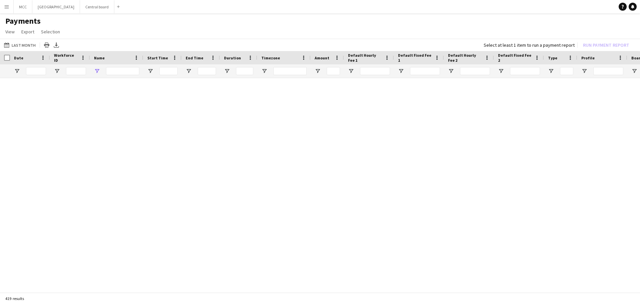
type input "*****"
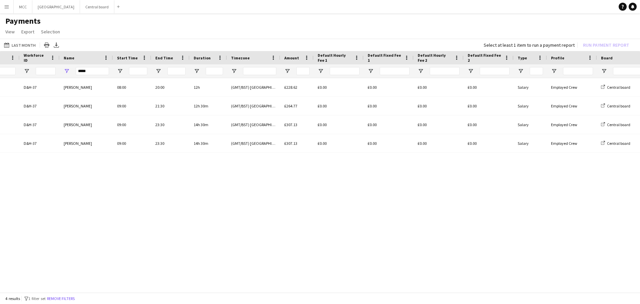
scroll to position [0, 30]
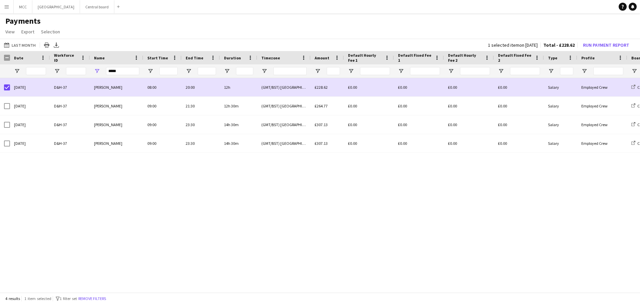
click at [7, 7] on app-icon "Menu" at bounding box center [6, 6] width 5 height 5
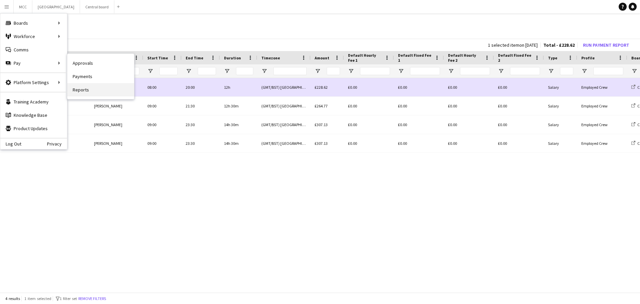
click at [78, 94] on link "Reports" at bounding box center [100, 89] width 67 height 13
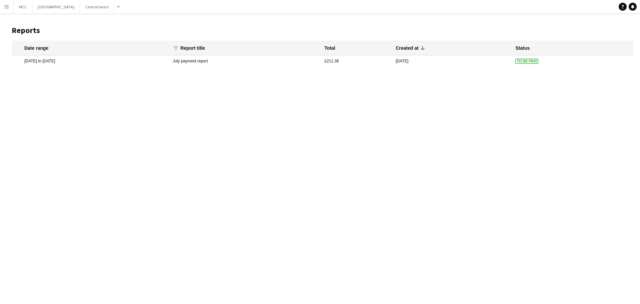
click at [54, 63] on mat-cell "17 Jul 2025 to 17 Jul 2025" at bounding box center [91, 60] width 158 height 11
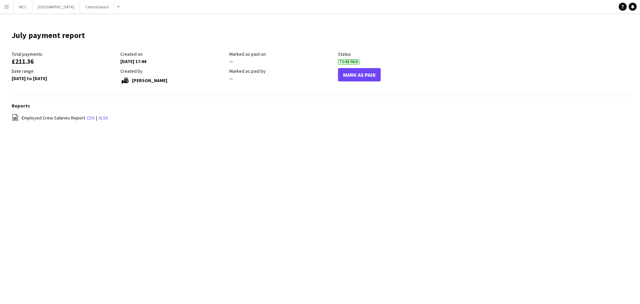
click at [0, 9] on button "Menu" at bounding box center [6, 6] width 13 height 13
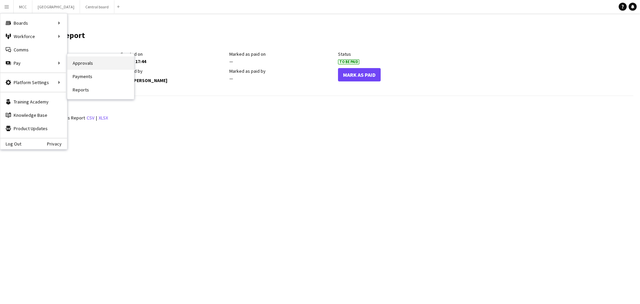
click at [81, 60] on link "Approvals" at bounding box center [100, 62] width 67 height 13
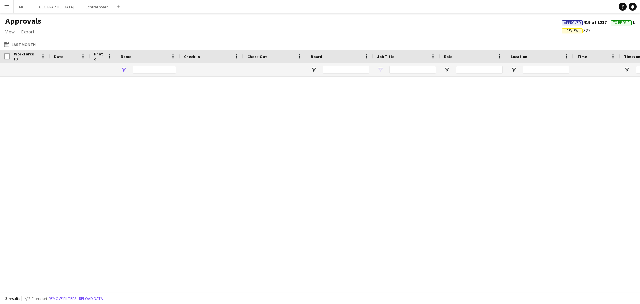
type input "*****"
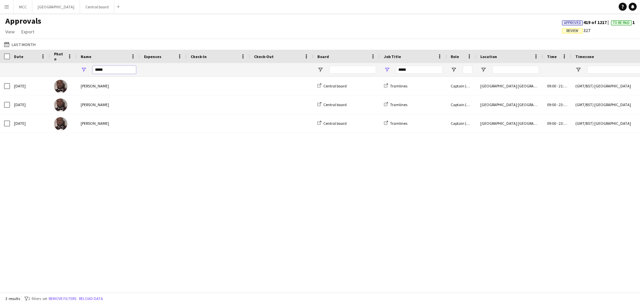
drag, startPoint x: 108, startPoint y: 69, endPoint x: 86, endPoint y: 73, distance: 22.2
click at [86, 73] on div "*****" at bounding box center [108, 69] width 63 height 13
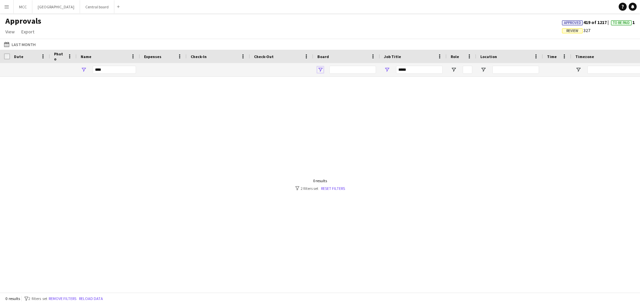
click at [321, 67] on span "Open Filter Menu" at bounding box center [320, 70] width 6 height 6
click at [111, 73] on input "****" at bounding box center [114, 70] width 43 height 8
type input "*"
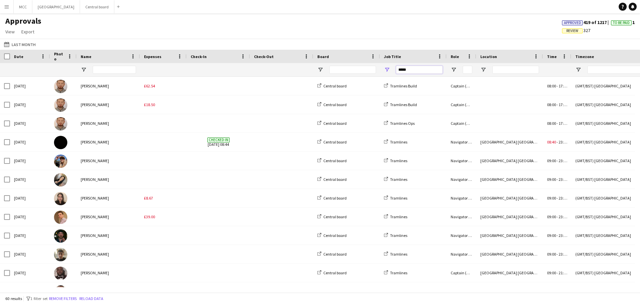
drag, startPoint x: 408, startPoint y: 68, endPoint x: 388, endPoint y: 71, distance: 20.5
click at [388, 71] on div "*****" at bounding box center [413, 69] width 67 height 13
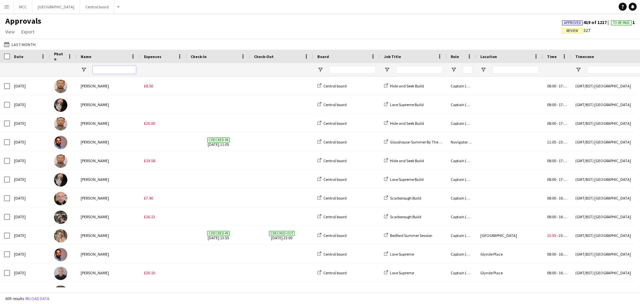
click at [117, 69] on input "Name Filter Input" at bounding box center [114, 70] width 43 height 8
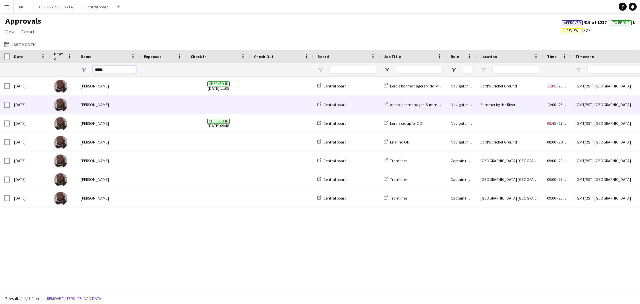
type input "*****"
click at [250, 100] on div at bounding box center [281, 104] width 63 height 18
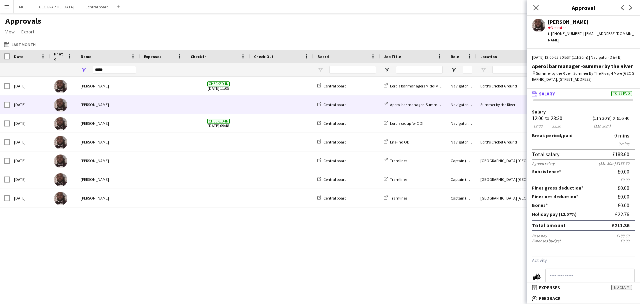
click at [284, 235] on div "Wed, 16 Jul 2025 Elvis Mpenga Checked-in 16-07-2025 11:05 Central board Lord's …" at bounding box center [320, 182] width 640 height 210
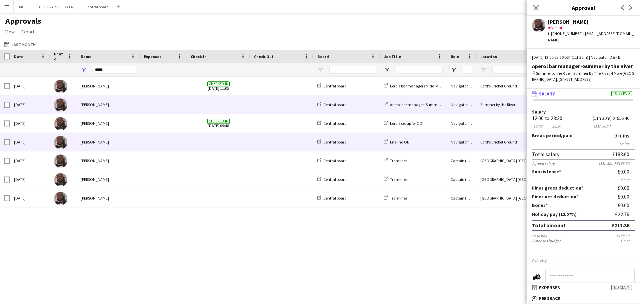
click at [263, 143] on span at bounding box center [281, 142] width 55 height 18
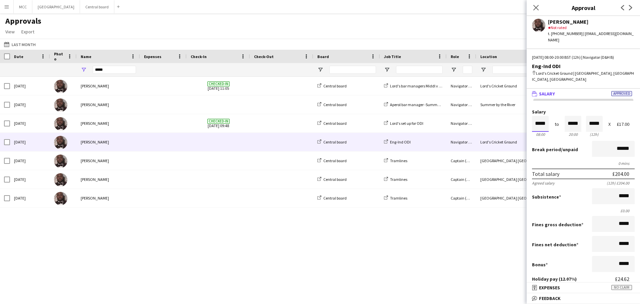
click at [537, 117] on input "*****" at bounding box center [540, 124] width 17 height 16
type input "*****"
click at [533, 109] on div at bounding box center [536, 112] width 8 height 7
click at [568, 118] on input "*****" at bounding box center [572, 124] width 17 height 16
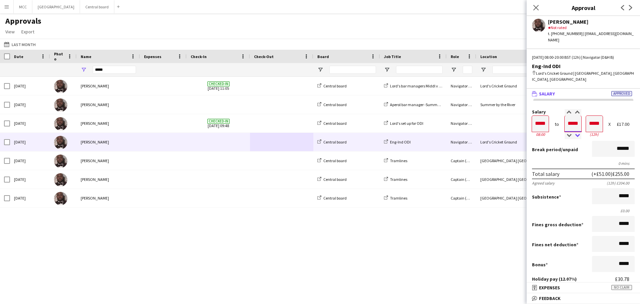
type input "*****"
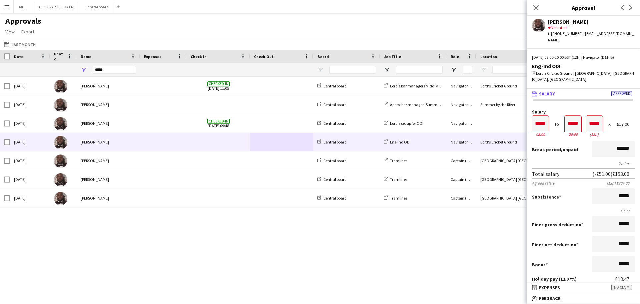
click at [591, 151] on div "Break period /unpaid ******" at bounding box center [583, 149] width 103 height 17
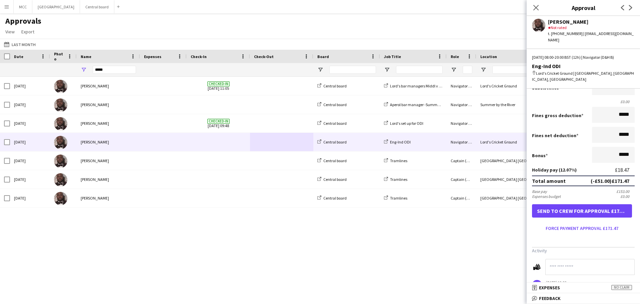
scroll to position [110, 0]
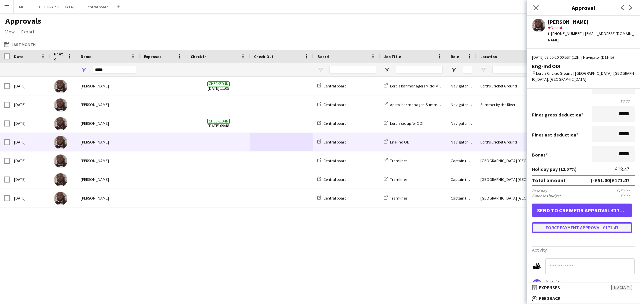
click at [575, 223] on button "Force payment approval £171.47" at bounding box center [582, 227] width 100 height 11
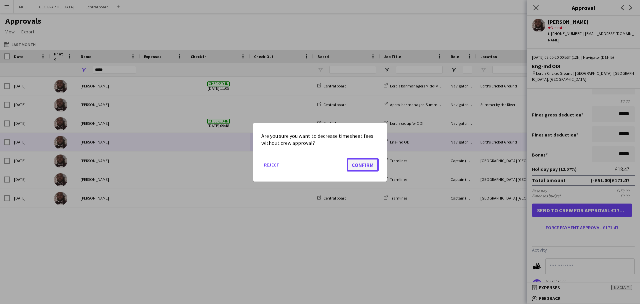
click at [366, 165] on button "Confirm" at bounding box center [362, 164] width 32 height 13
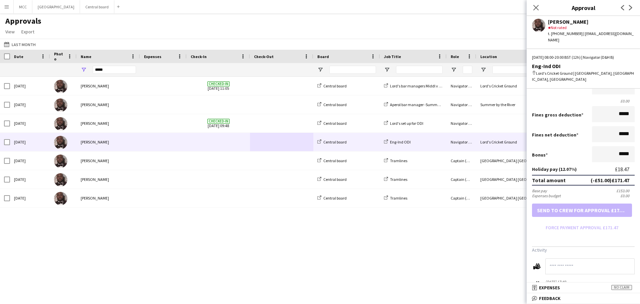
click at [4, 7] on button "Menu" at bounding box center [6, 6] width 13 height 13
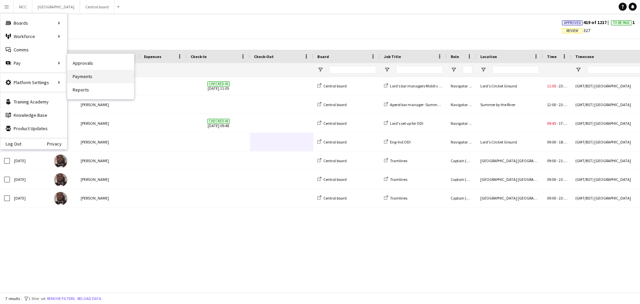
click at [84, 77] on link "Payments" at bounding box center [100, 76] width 67 height 13
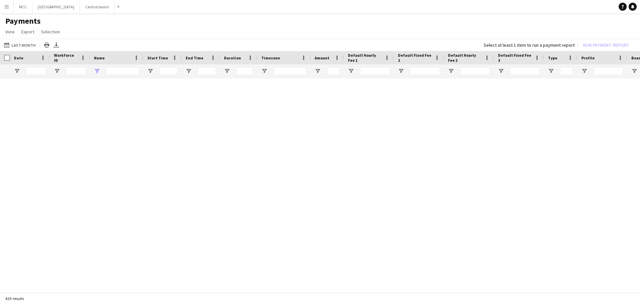
type input "*****"
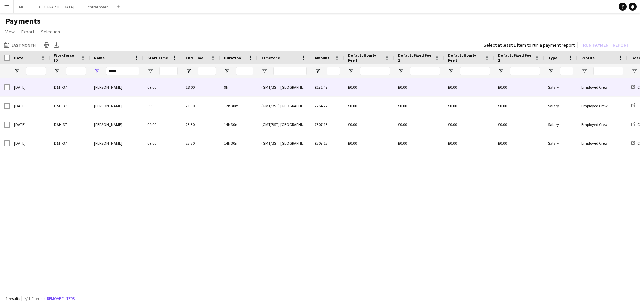
click at [38, 87] on div "[DATE]" at bounding box center [30, 87] width 40 height 18
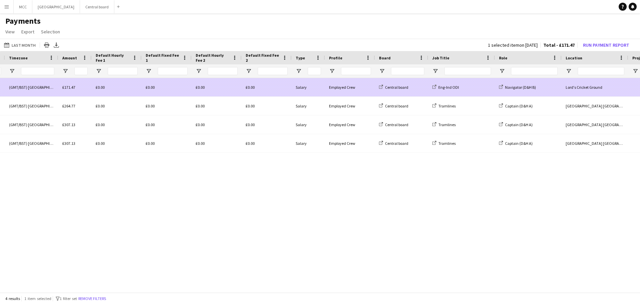
scroll to position [0, 309]
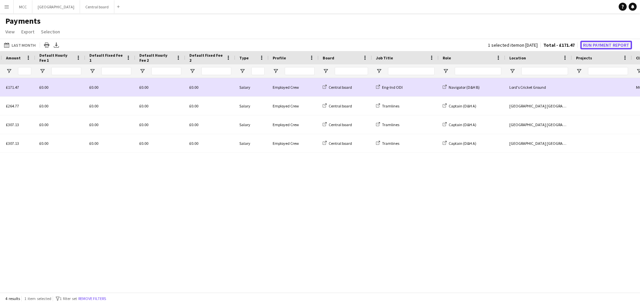
click at [602, 43] on button "Run Payment Report" at bounding box center [606, 45] width 52 height 9
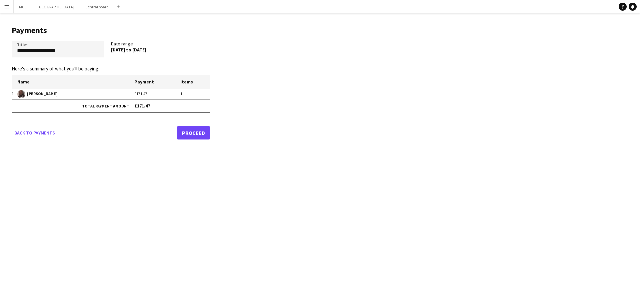
click at [190, 133] on link "Proceed" at bounding box center [193, 132] width 33 height 13
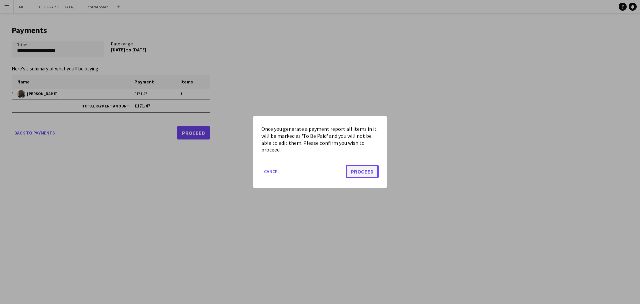
click at [368, 168] on button "Proceed" at bounding box center [361, 171] width 33 height 13
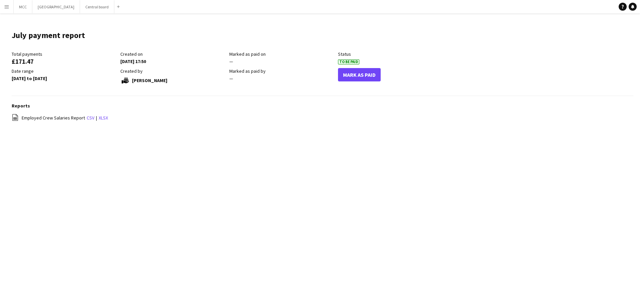
click at [8, 8] on app-icon "Menu" at bounding box center [6, 6] width 5 height 5
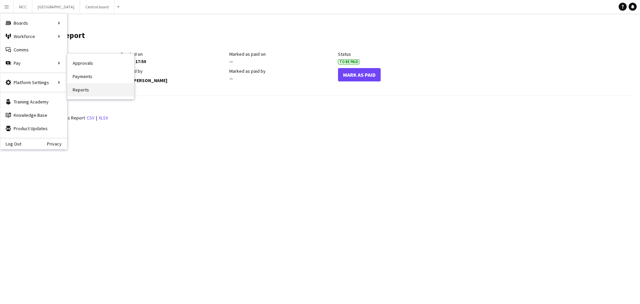
click at [74, 86] on link "Reports" at bounding box center [100, 89] width 67 height 13
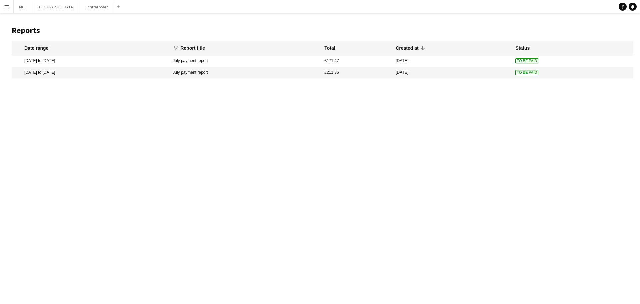
click at [84, 59] on mat-cell "19 Jul 2025 to 19 Jul 2025" at bounding box center [91, 60] width 158 height 11
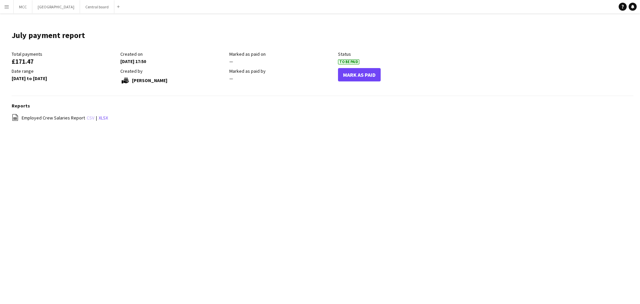
click at [87, 118] on link "csv" at bounding box center [91, 118] width 8 height 6
click at [7, 8] on app-icon "Menu" at bounding box center [6, 6] width 5 height 5
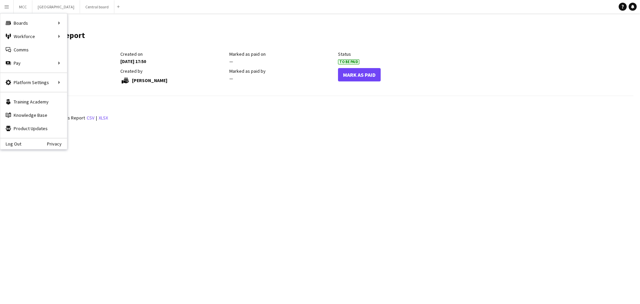
click at [162, 123] on div "Reports file-spreadsheet Employed Crew Salaries Report csv | xlsx" at bounding box center [322, 116] width 621 height 26
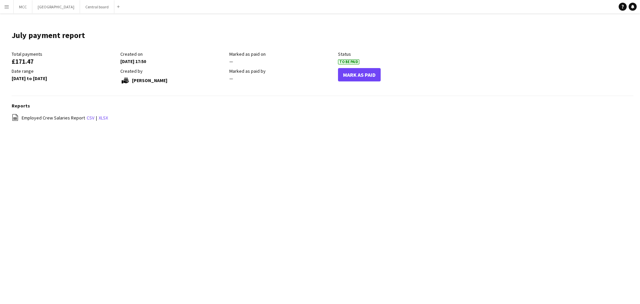
click at [2, 5] on button "Menu" at bounding box center [6, 6] width 13 height 13
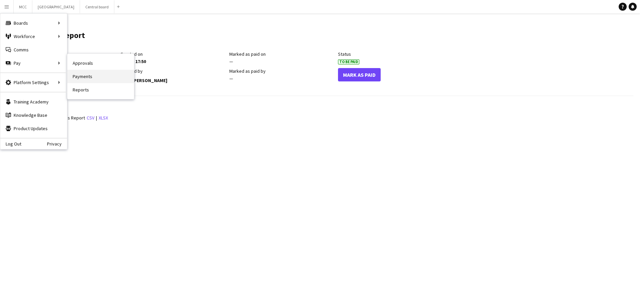
click at [85, 73] on link "Payments" at bounding box center [100, 76] width 67 height 13
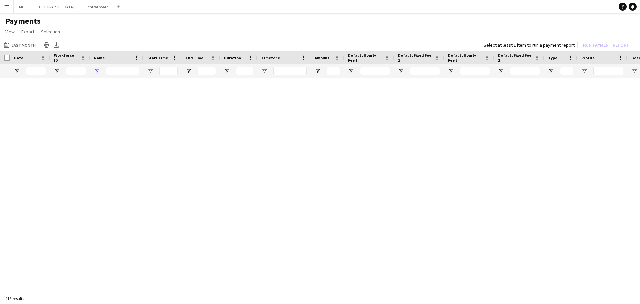
type input "*****"
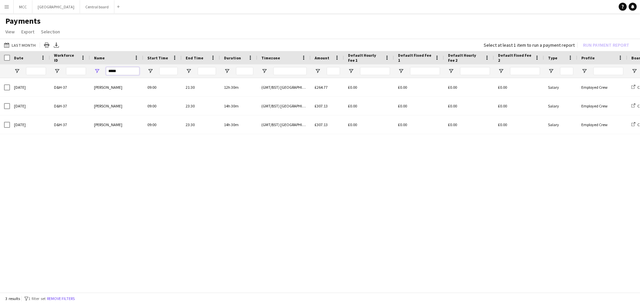
drag, startPoint x: 123, startPoint y: 73, endPoint x: 106, endPoint y: 74, distance: 17.4
click at [106, 74] on input "*****" at bounding box center [122, 71] width 33 height 8
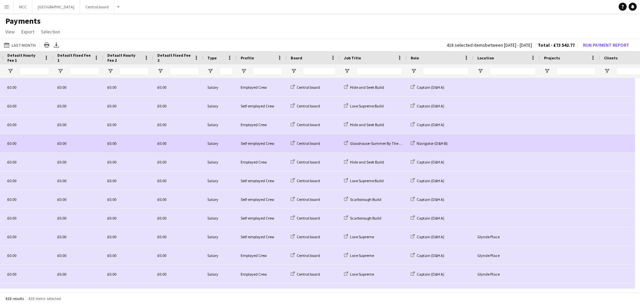
scroll to position [0, 413]
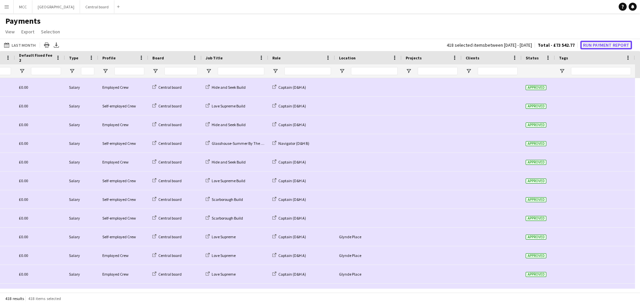
click at [608, 44] on button "Run Payment Report" at bounding box center [606, 45] width 52 height 9
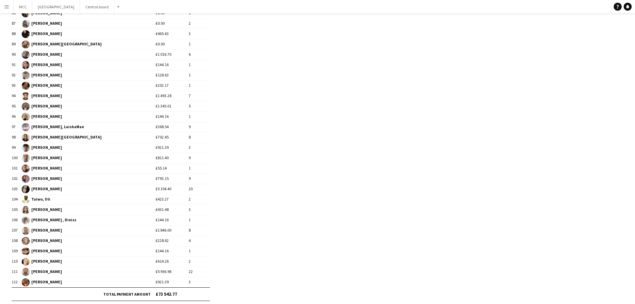
scroll to position [992, 0]
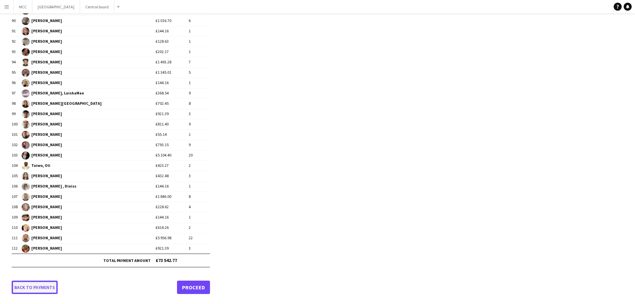
click at [33, 288] on link "Back to payments" at bounding box center [35, 286] width 46 height 13
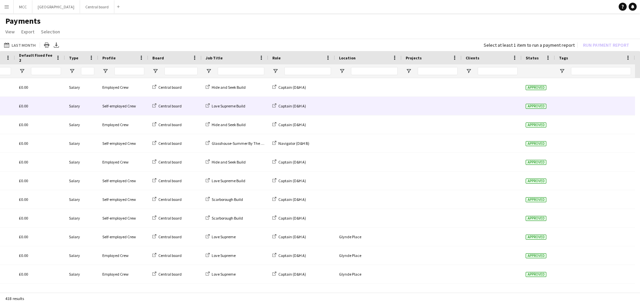
scroll to position [0, 223]
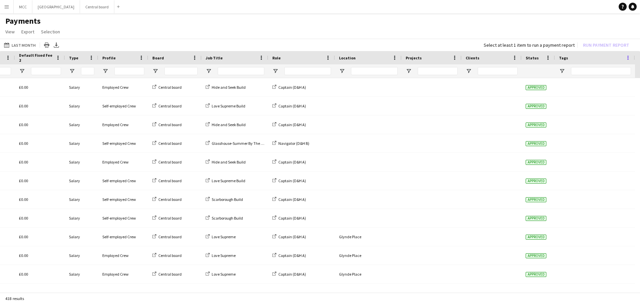
click at [627, 56] on span at bounding box center [628, 58] width 6 height 6
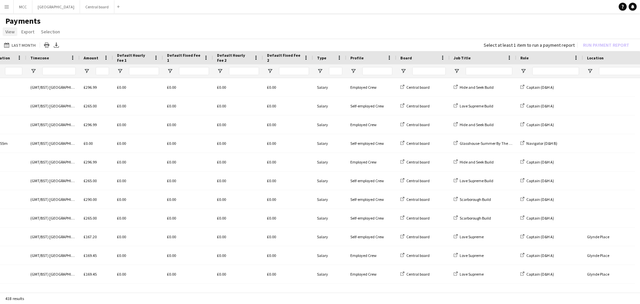
click at [9, 34] on span "View" at bounding box center [9, 32] width 9 height 6
click at [26, 50] on link "Customise view" at bounding box center [26, 46] width 47 height 14
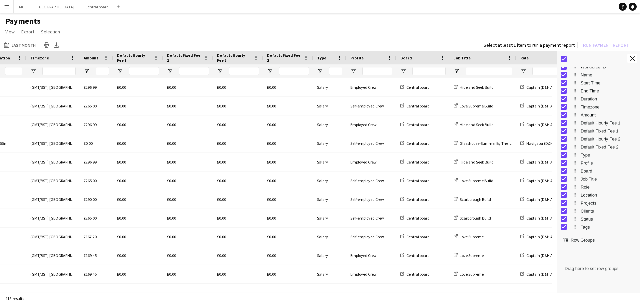
click at [579, 271] on span "Drag here to set row groups" at bounding box center [597, 268] width 75 height 43
click at [9, 27] on link "View" at bounding box center [10, 31] width 15 height 9
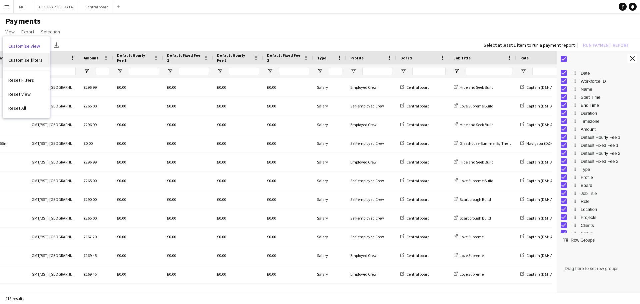
click at [33, 60] on span "Customise filters" at bounding box center [25, 60] width 34 height 6
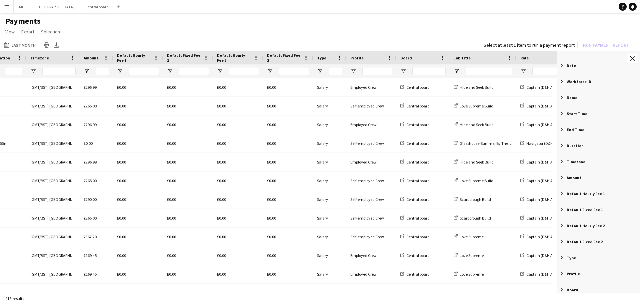
click at [571, 177] on span "Amount" at bounding box center [573, 177] width 15 height 5
click at [605, 182] on div "Amount" at bounding box center [597, 177] width 83 height 16
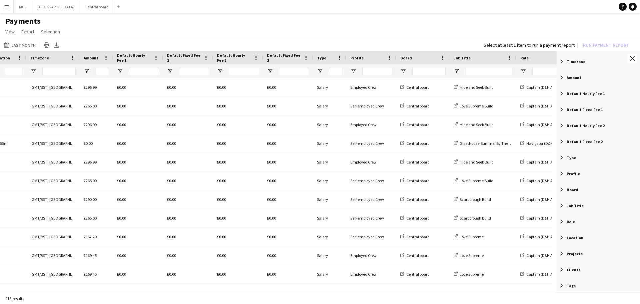
click at [452, 23] on h1 "Payments" at bounding box center [320, 21] width 640 height 10
click at [4, 6] on app-icon "Menu" at bounding box center [6, 6] width 5 height 5
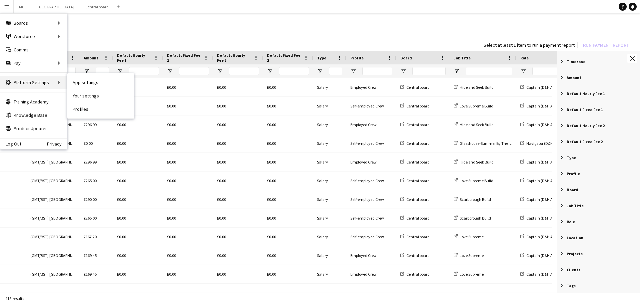
click at [53, 83] on div "Platform Settings Platform Settings" at bounding box center [33, 82] width 67 height 13
click at [50, 82] on div "Platform Settings Platform Settings" at bounding box center [33, 82] width 67 height 13
click at [75, 82] on link "App settings" at bounding box center [100, 82] width 67 height 13
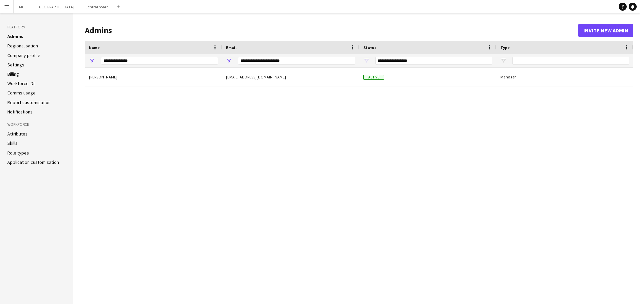
click at [23, 46] on link "Regionalisation" at bounding box center [22, 46] width 31 height 6
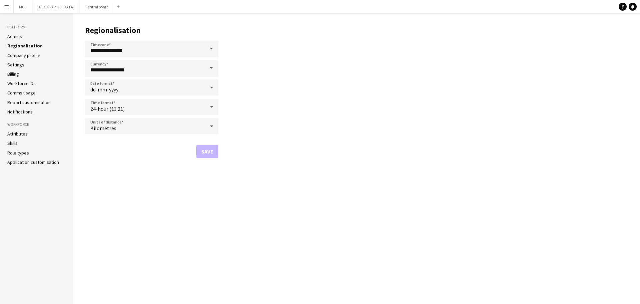
click at [23, 54] on link "Company profile" at bounding box center [23, 55] width 33 height 6
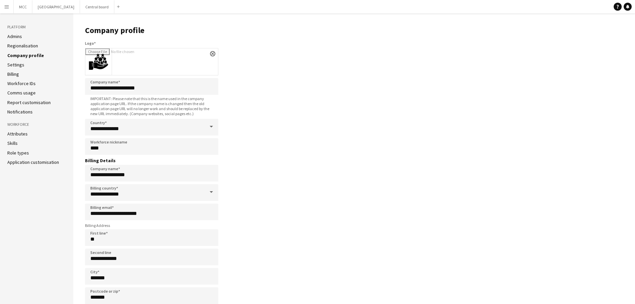
click at [22, 62] on link "Settings" at bounding box center [15, 65] width 17 height 6
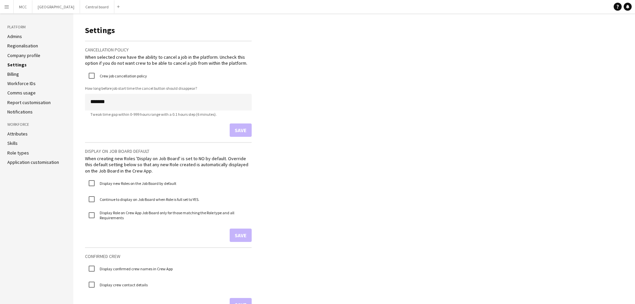
click at [26, 74] on li "Billing" at bounding box center [36, 74] width 59 height 6
click at [25, 84] on link "Workforce IDs" at bounding box center [21, 83] width 28 height 6
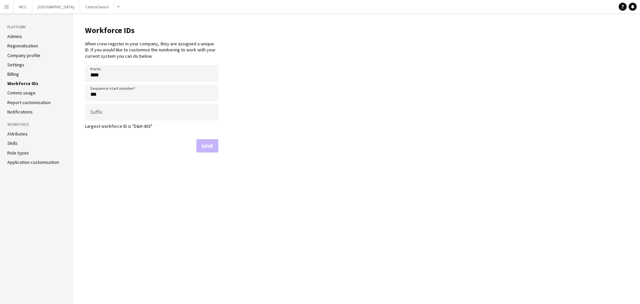
click at [16, 72] on link "Billing" at bounding box center [13, 74] width 12 height 6
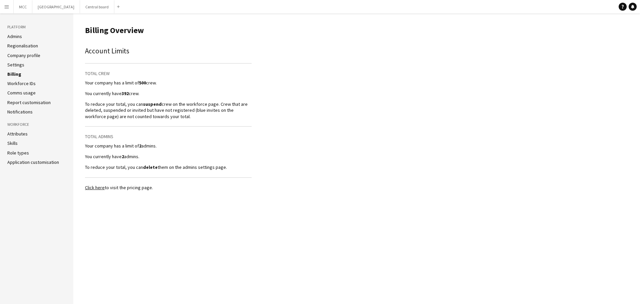
click at [20, 94] on link "Comms usage" at bounding box center [21, 93] width 28 height 6
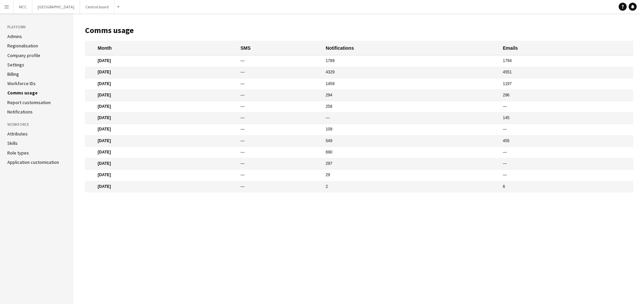
click at [26, 103] on link "Report customisation" at bounding box center [28, 102] width 43 height 6
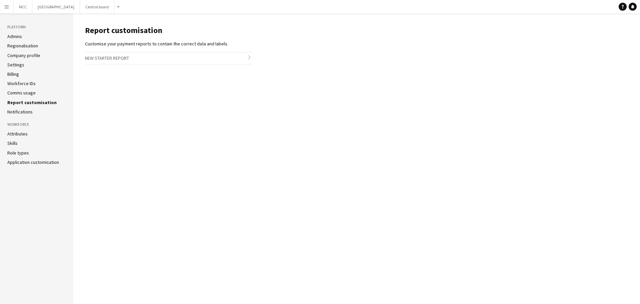
click at [126, 55] on h3 "New starter report chevron-right" at bounding box center [168, 57] width 167 height 11
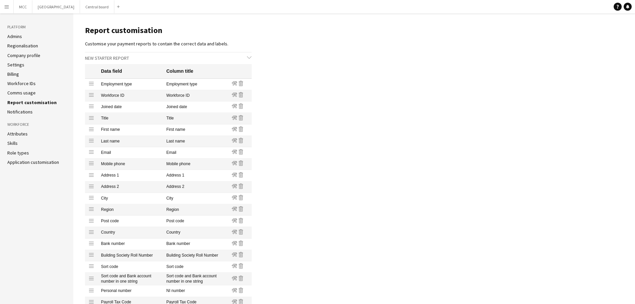
click at [248, 55] on icon "chevron-down" at bounding box center [249, 57] width 5 height 5
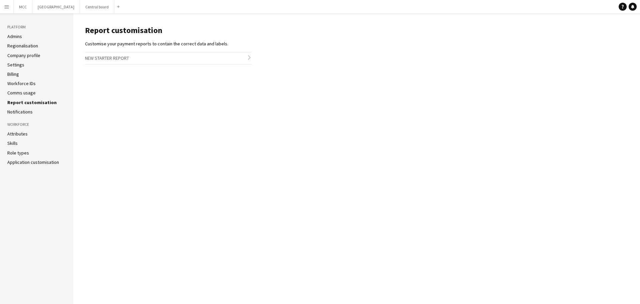
click at [194, 91] on main "Report customisation Customise your payment reports to contain the correct data…" at bounding box center [356, 158] width 566 height 290
click at [253, 57] on main "Report customisation Customise your payment reports to contain the correct data…" at bounding box center [356, 158] width 566 height 290
click at [246, 57] on h3 "New starter report chevron-right" at bounding box center [168, 57] width 167 height 11
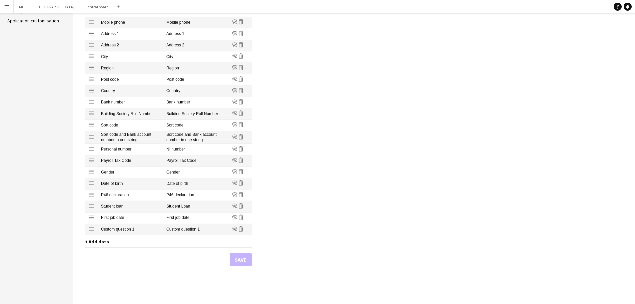
scroll to position [143, 0]
click at [95, 239] on span "+ Add data" at bounding box center [97, 240] width 24 height 6
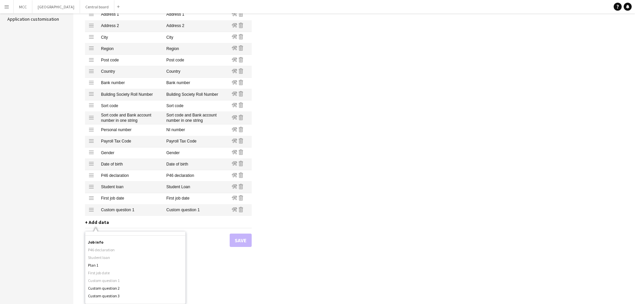
scroll to position [235, 0]
click at [325, 190] on main "Report customisation Customise your payment reports to contain the correct data…" at bounding box center [353, 86] width 561 height 433
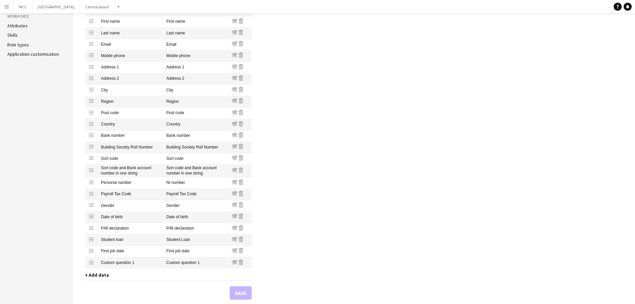
scroll to position [107, 0]
click at [320, 107] on main "Report customisation Customise your payment reports to contain the correct data…" at bounding box center [353, 122] width 561 height 433
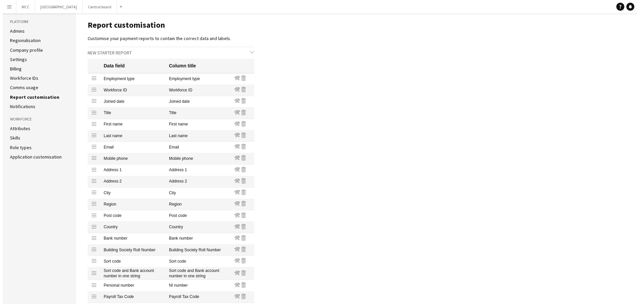
scroll to position [0, 0]
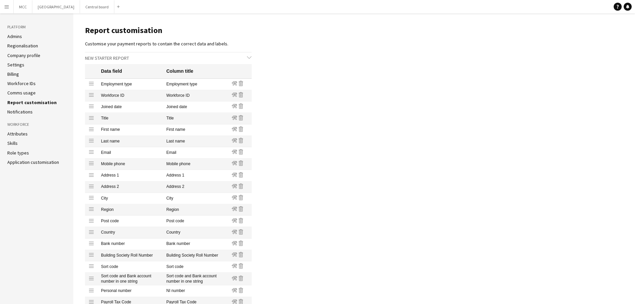
click at [20, 109] on link "Notifications" at bounding box center [19, 112] width 25 height 6
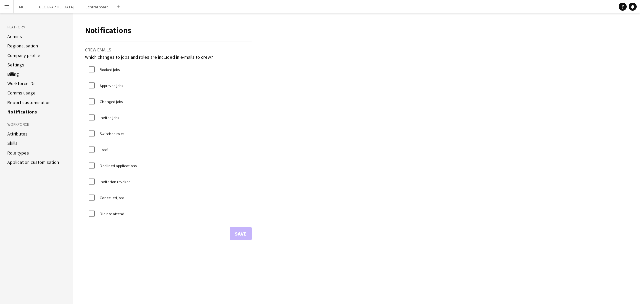
click at [18, 134] on link "Attributes" at bounding box center [17, 134] width 20 height 6
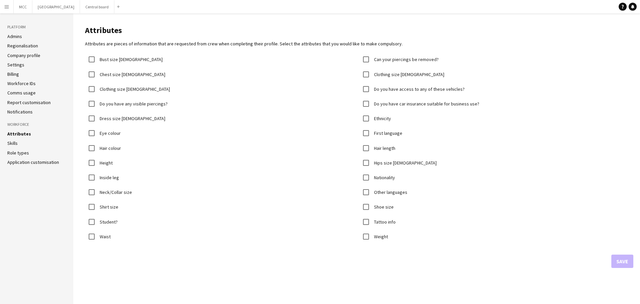
click at [18, 146] on li "Skills" at bounding box center [36, 143] width 59 height 6
click at [17, 142] on link "Skills" at bounding box center [12, 143] width 10 height 6
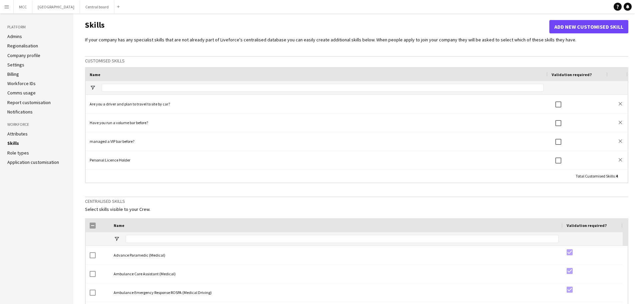
click at [7, 5] on app-icon "Menu" at bounding box center [6, 6] width 5 height 5
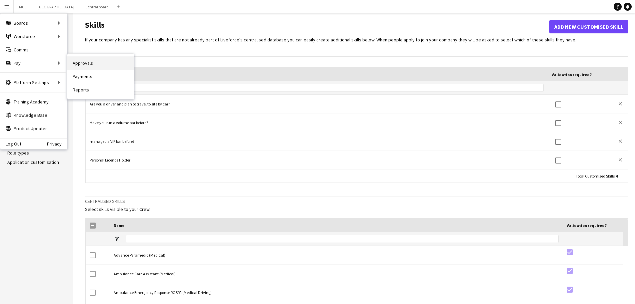
click at [81, 64] on link "Approvals" at bounding box center [100, 62] width 67 height 13
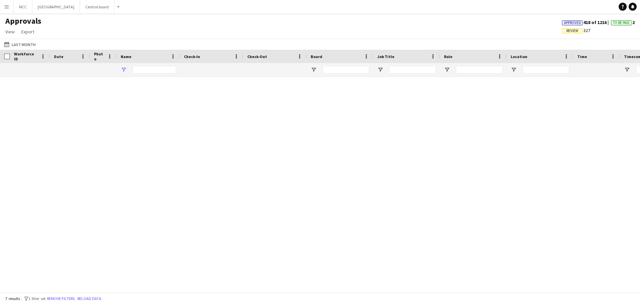
type input "*****"
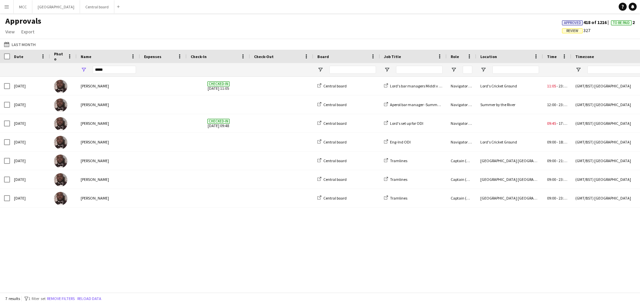
click at [5, 5] on app-icon "Menu" at bounding box center [6, 6] width 5 height 5
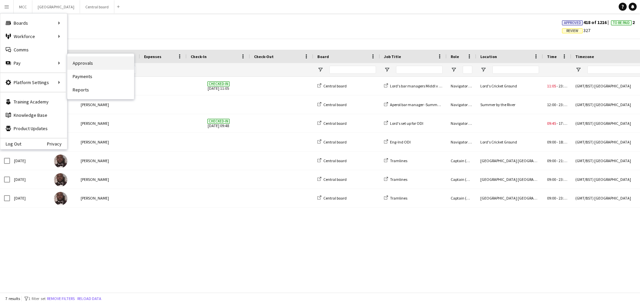
click at [89, 59] on link "Approvals" at bounding box center [100, 62] width 67 height 13
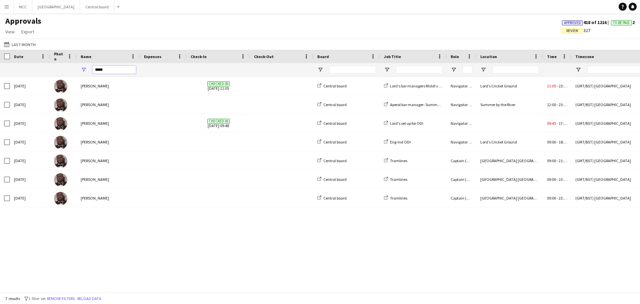
drag, startPoint x: 111, startPoint y: 71, endPoint x: 85, endPoint y: 71, distance: 26.0
click at [85, 71] on div "*****" at bounding box center [108, 69] width 63 height 13
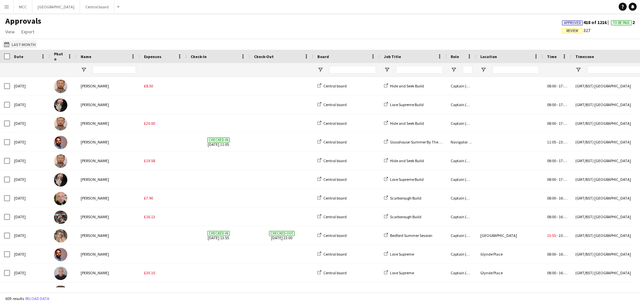
click at [24, 43] on button "Last Month Last Month" at bounding box center [20, 44] width 34 height 8
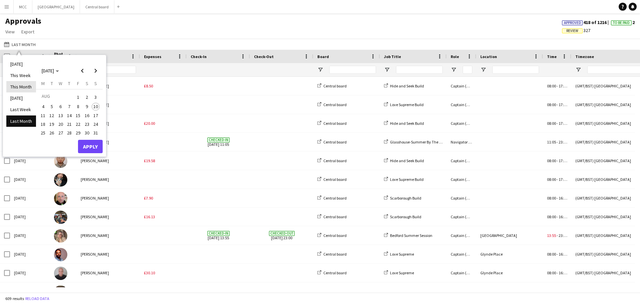
click at [24, 84] on li "This Month" at bounding box center [21, 86] width 30 height 11
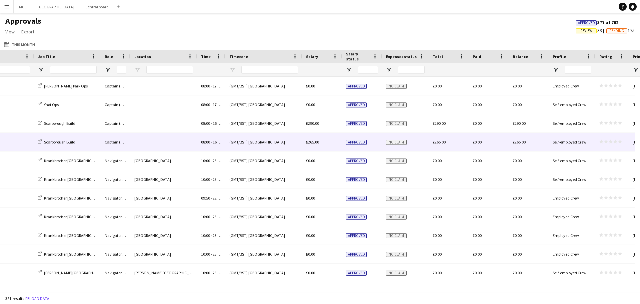
scroll to position [0, 513]
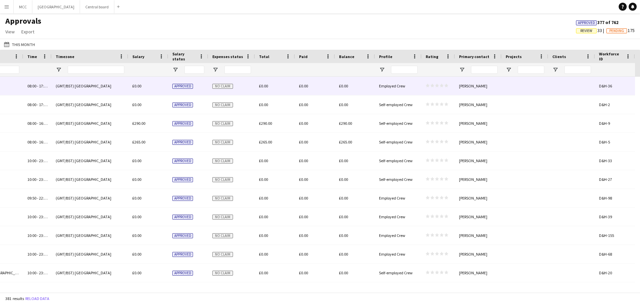
click at [183, 86] on span "Approved" at bounding box center [182, 86] width 21 height 5
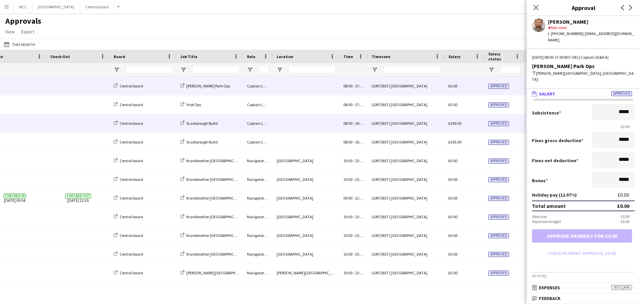
scroll to position [0, 117]
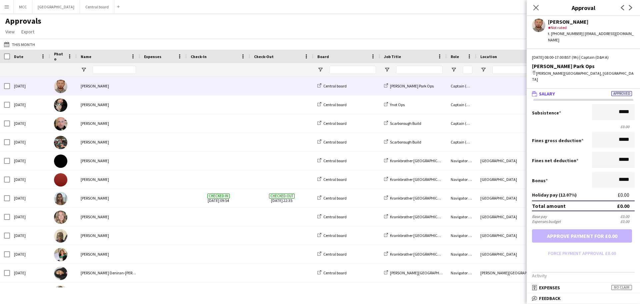
click at [3, 4] on button "Menu" at bounding box center [6, 6] width 13 height 13
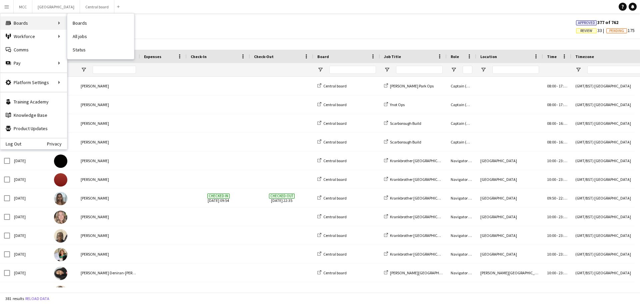
click at [31, 22] on div "Boards Boards" at bounding box center [33, 22] width 67 height 13
click at [85, 22] on link "Boards" at bounding box center [100, 22] width 67 height 13
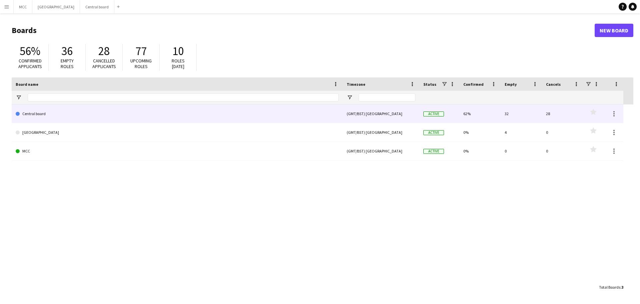
click at [69, 114] on link "Central board" at bounding box center [177, 113] width 323 height 19
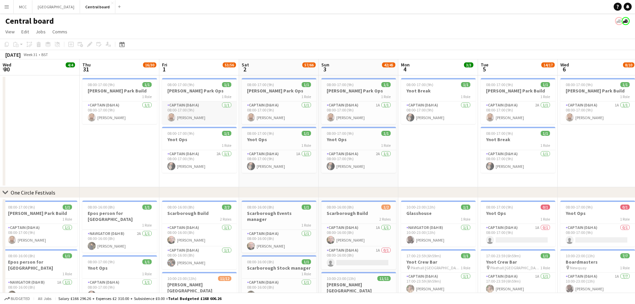
click at [195, 114] on app-card-role "Captain (D&H A) 1/1 08:00-17:00 (9h) Konrad Zareba" at bounding box center [199, 112] width 75 height 23
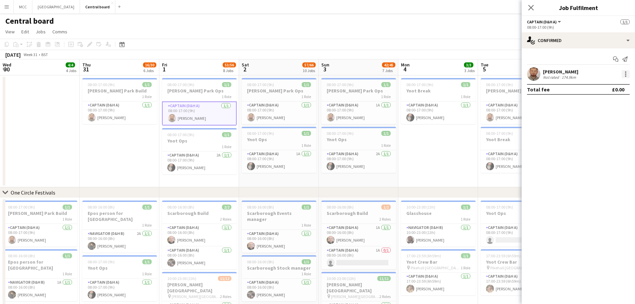
click at [622, 74] on div at bounding box center [625, 74] width 8 height 8
click at [587, 86] on span "Edit fee" at bounding box center [592, 86] width 18 height 6
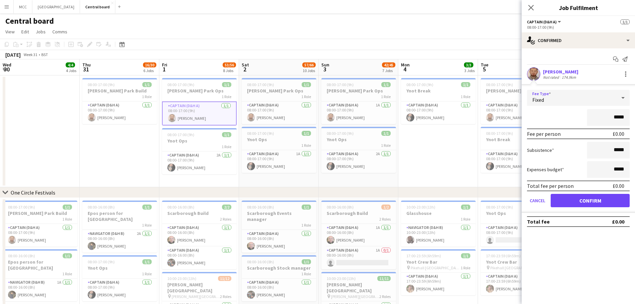
click at [612, 100] on div "Fixed" at bounding box center [571, 98] width 89 height 16
click at [548, 134] on span "Fixed" at bounding box center [578, 133] width 92 height 6
click at [530, 8] on icon "Close pop-in" at bounding box center [530, 7] width 6 height 6
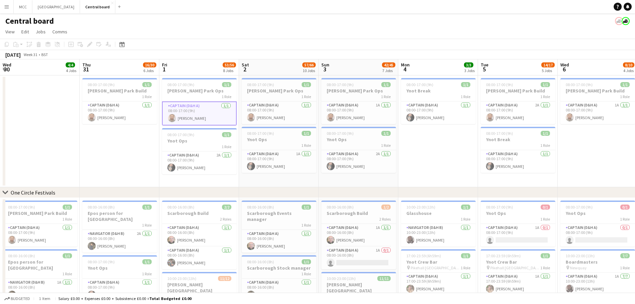
click at [5, 7] on app-icon "Menu" at bounding box center [6, 6] width 5 height 5
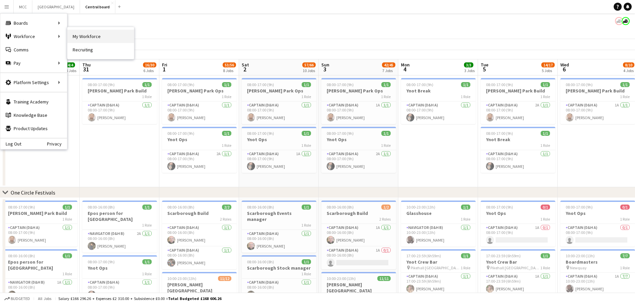
click at [72, 35] on link "My Workforce" at bounding box center [100, 36] width 67 height 13
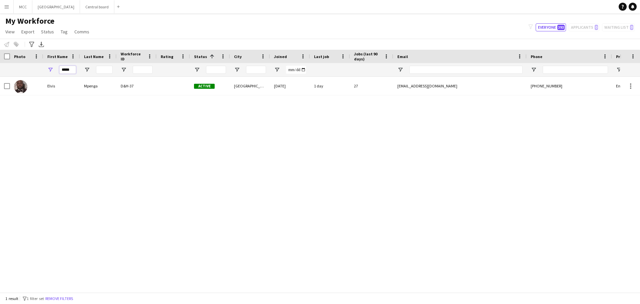
drag, startPoint x: 68, startPoint y: 68, endPoint x: 52, endPoint y: 71, distance: 16.0
click at [52, 71] on div "*****" at bounding box center [61, 69] width 37 height 13
type input "*"
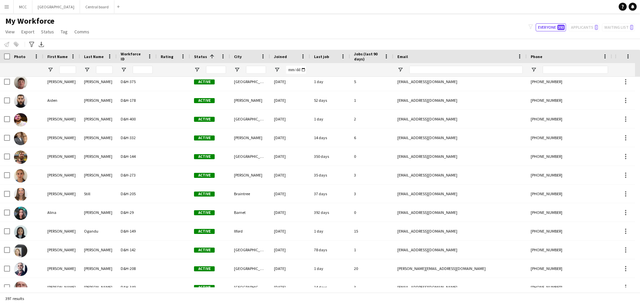
click at [9, 7] on app-icon "Menu" at bounding box center [6, 6] width 5 height 5
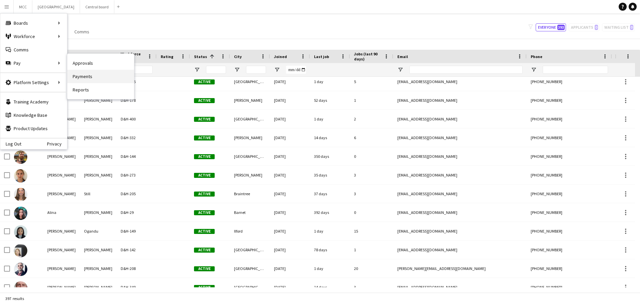
click at [94, 79] on link "Payments" at bounding box center [100, 76] width 67 height 13
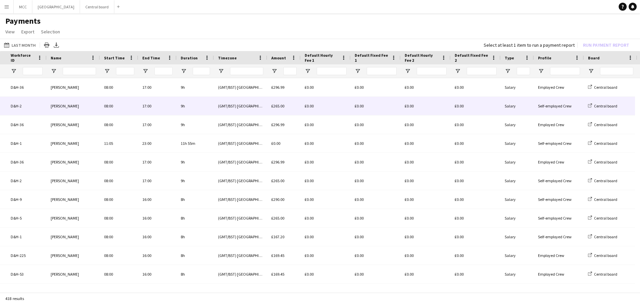
scroll to position [0, 202]
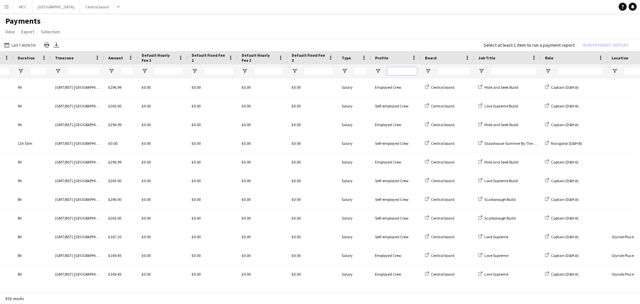
click at [400, 73] on input "Profile Filter Input" at bounding box center [402, 71] width 30 height 8
type input "*****"
click at [377, 70] on span "Open Filter Menu" at bounding box center [378, 71] width 6 height 6
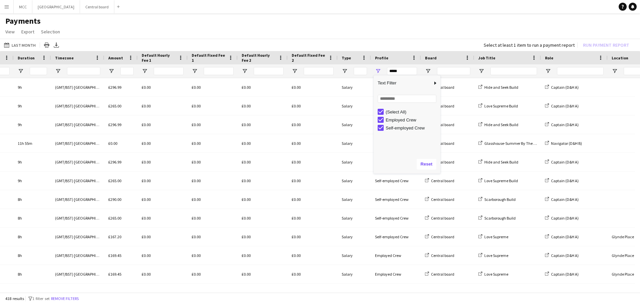
click at [386, 130] on div "Self-employed Crew" at bounding box center [411, 127] width 53 height 5
type input "**********"
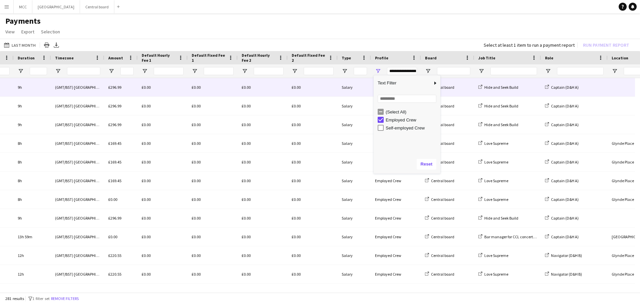
click at [343, 90] on div "Salary" at bounding box center [354, 87] width 33 height 18
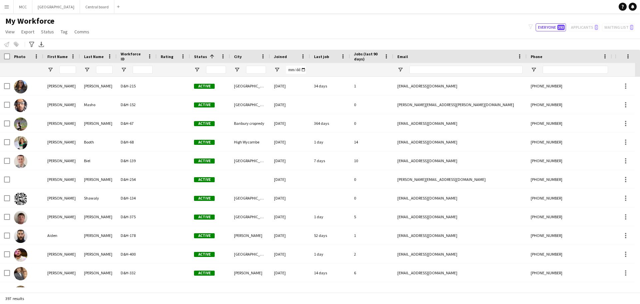
click at [2, 9] on button "Menu" at bounding box center [6, 6] width 13 height 13
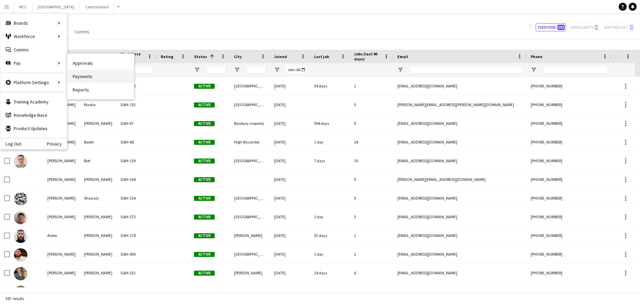
click at [93, 75] on link "Payments" at bounding box center [100, 76] width 67 height 13
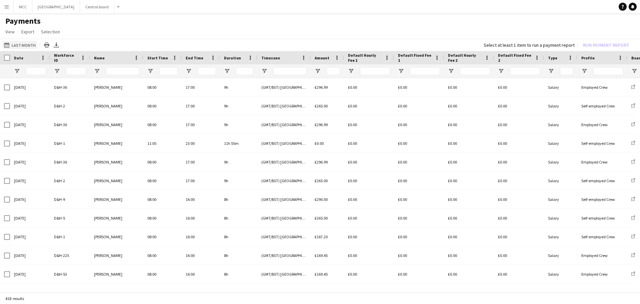
click at [15, 43] on button "Last Month Last Month" at bounding box center [20, 45] width 34 height 8
type input "**********"
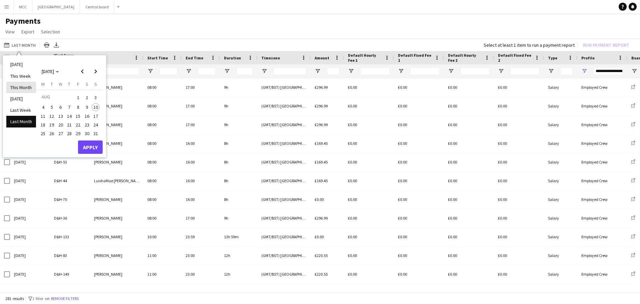
click at [25, 88] on li "This Month" at bounding box center [21, 87] width 30 height 11
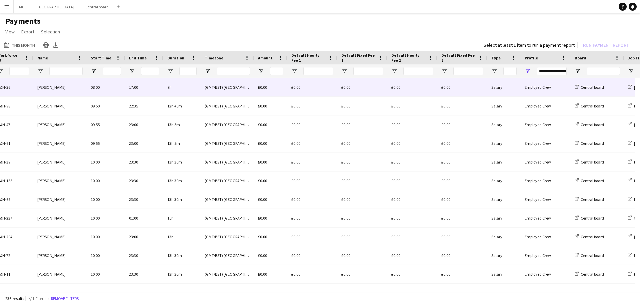
click at [541, 90] on div "Employed Crew" at bounding box center [545, 87] width 50 height 18
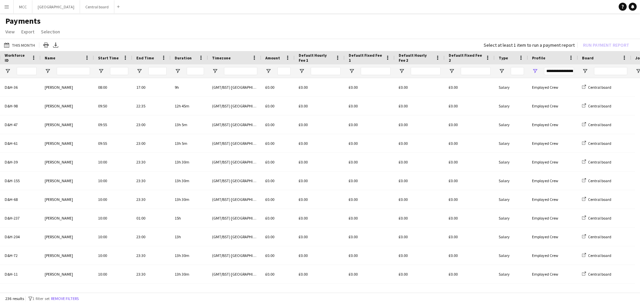
click at [7, 3] on button "Menu" at bounding box center [6, 6] width 13 height 13
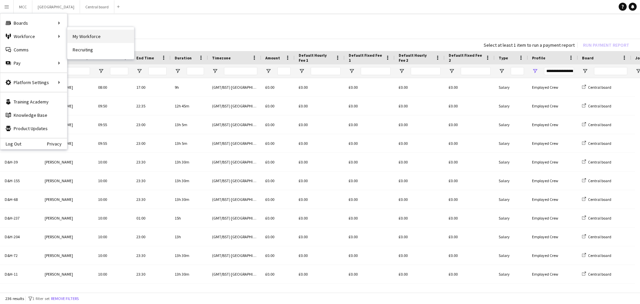
click at [77, 40] on link "My Workforce" at bounding box center [100, 36] width 67 height 13
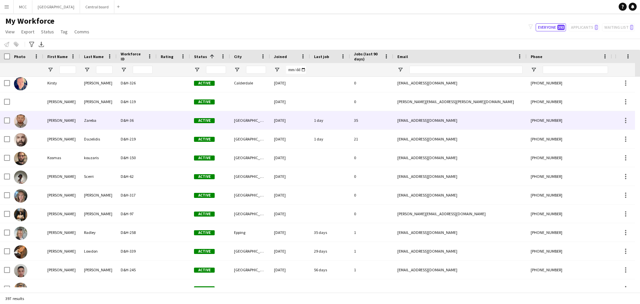
click at [150, 127] on div "D&H-36" at bounding box center [137, 120] width 40 height 18
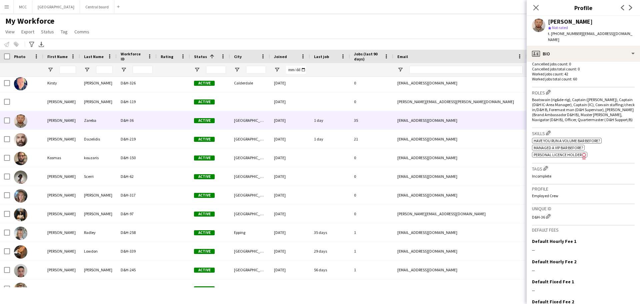
click at [549, 186] on div "Profile Employed Crew" at bounding box center [583, 194] width 103 height 20
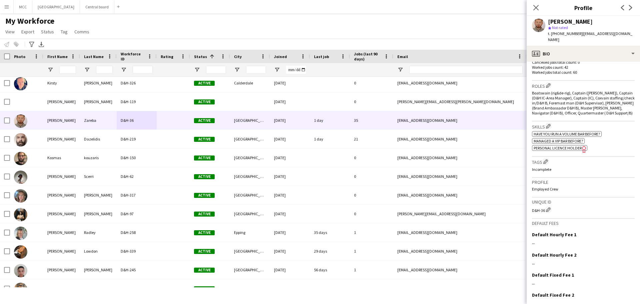
click at [553, 179] on h3 "Profile" at bounding box center [583, 182] width 103 height 6
click at [549, 186] on p "Employed Crew" at bounding box center [583, 188] width 103 height 5
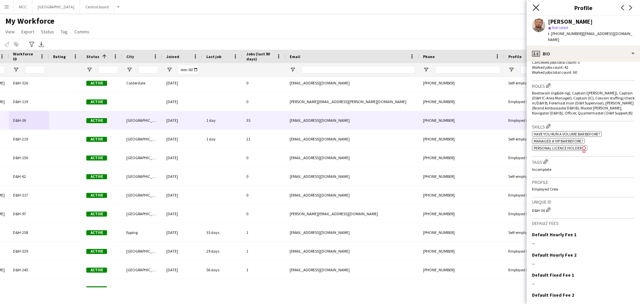
click at [534, 6] on icon "Close pop-in" at bounding box center [535, 7] width 6 height 6
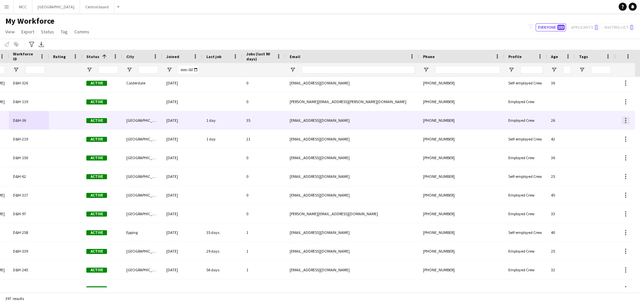
click at [626, 122] on div at bounding box center [625, 120] width 8 height 8
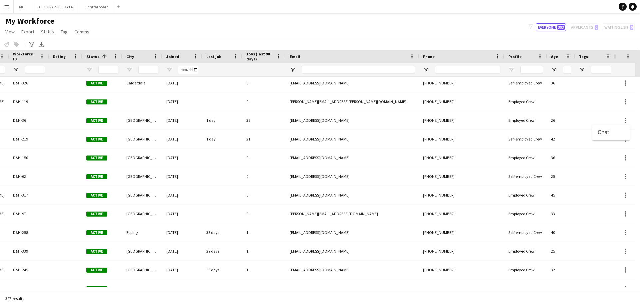
click at [561, 114] on div at bounding box center [320, 152] width 640 height 304
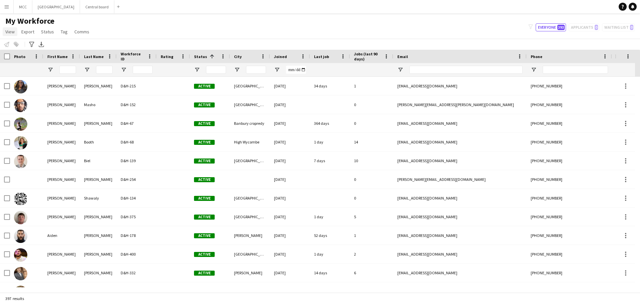
click at [6, 32] on span "View" at bounding box center [9, 32] width 9 height 6
click at [46, 28] on link "Status" at bounding box center [47, 31] width 18 height 9
click at [63, 29] on span "Tag" at bounding box center [64, 32] width 7 height 6
click at [80, 32] on span "Comms" at bounding box center [81, 32] width 15 height 6
click at [59, 32] on link "Tag" at bounding box center [64, 31] width 12 height 9
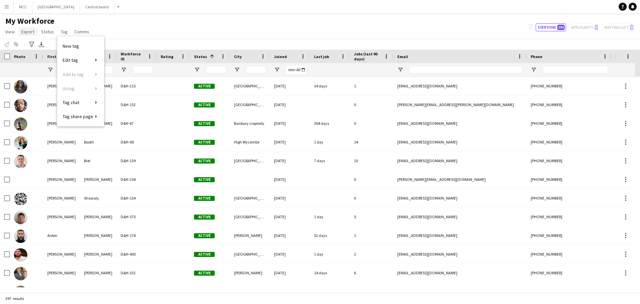
click at [25, 33] on span "Export" at bounding box center [27, 32] width 13 height 6
click at [146, 26] on div "My Workforce View Views Default view New view Update view Delete view Edit name…" at bounding box center [320, 27] width 640 height 23
click at [5, 11] on button "Menu" at bounding box center [6, 6] width 13 height 13
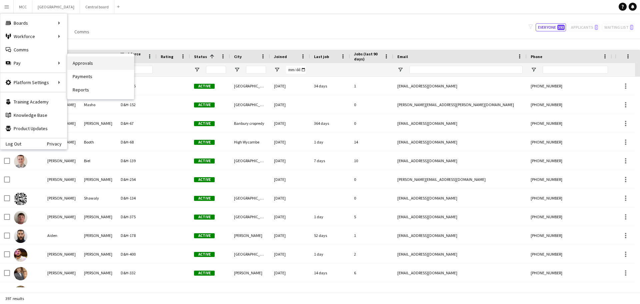
click at [87, 62] on link "Approvals" at bounding box center [100, 62] width 67 height 13
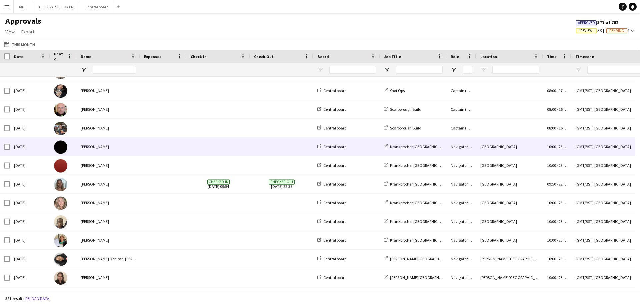
click at [145, 147] on div at bounding box center [163, 146] width 47 height 18
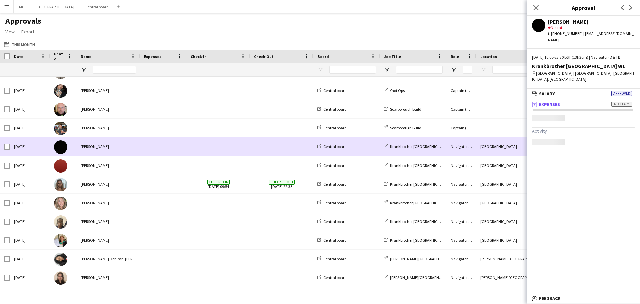
click at [145, 147] on div at bounding box center [163, 146] width 47 height 18
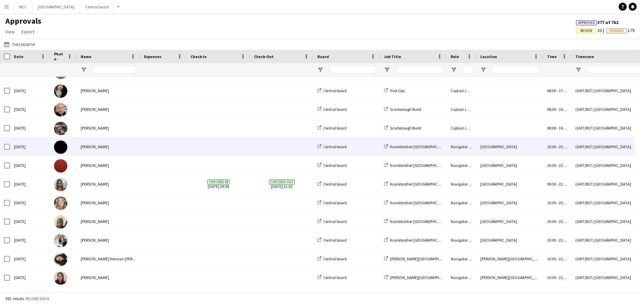
click at [226, 150] on span at bounding box center [218, 146] width 55 height 18
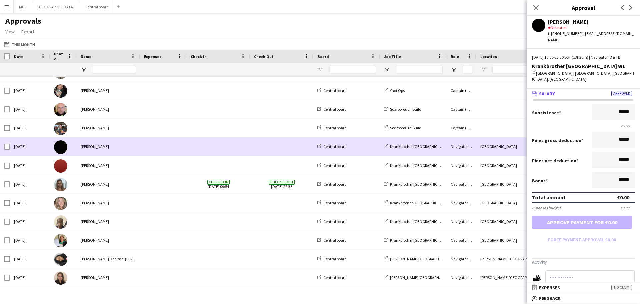
click at [287, 151] on span at bounding box center [281, 146] width 55 height 18
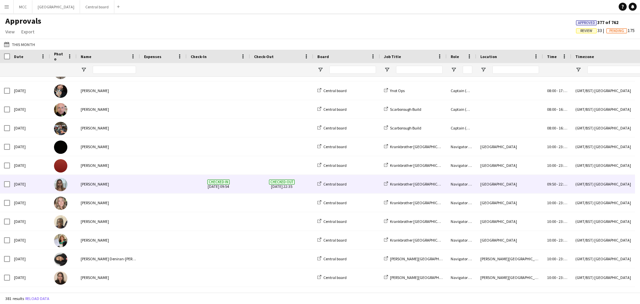
click at [152, 185] on div at bounding box center [163, 184] width 47 height 18
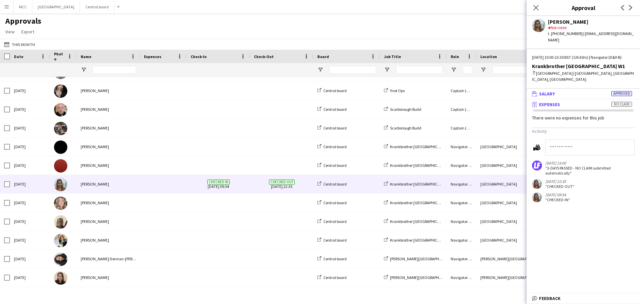
click at [545, 91] on span "Salary" at bounding box center [547, 94] width 16 height 6
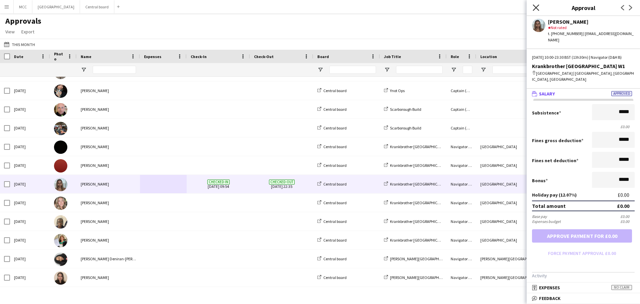
click at [534, 5] on icon "Close pop-in" at bounding box center [535, 7] width 6 height 6
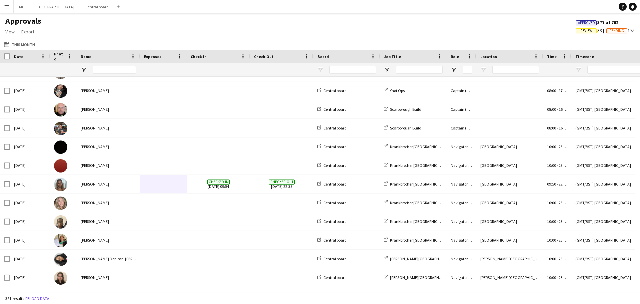
click at [2, 8] on button "Menu" at bounding box center [6, 6] width 13 height 13
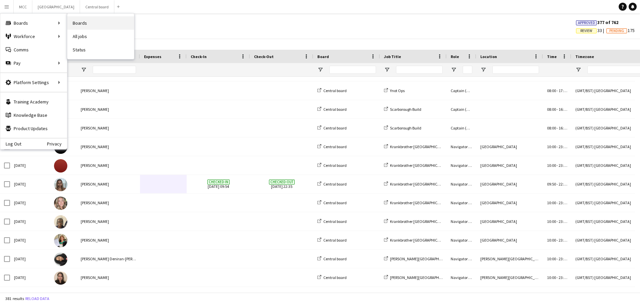
click at [86, 23] on link "Boards" at bounding box center [100, 22] width 67 height 13
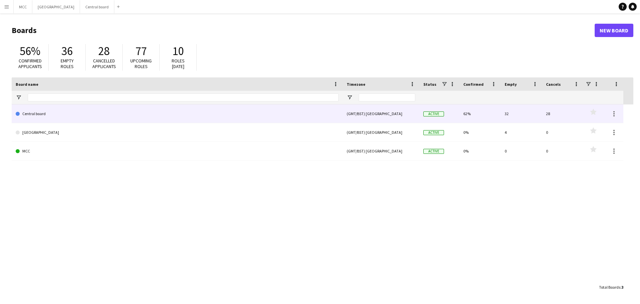
click at [54, 115] on link "Central board" at bounding box center [177, 113] width 323 height 19
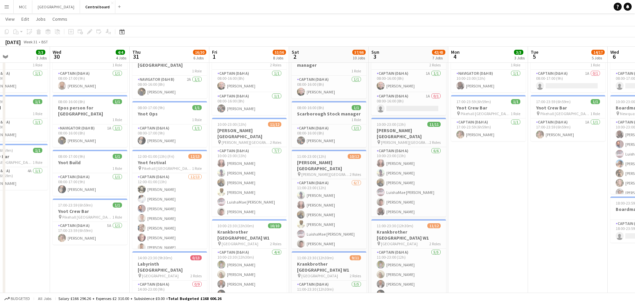
scroll to position [154, 0]
click at [328, 184] on app-card-role "Captain (D&H A) 6/7 11:00-23:00 (12h) Oscar Aguero Sophia Kaytaz Victor Mark Ol…" at bounding box center [329, 219] width 75 height 81
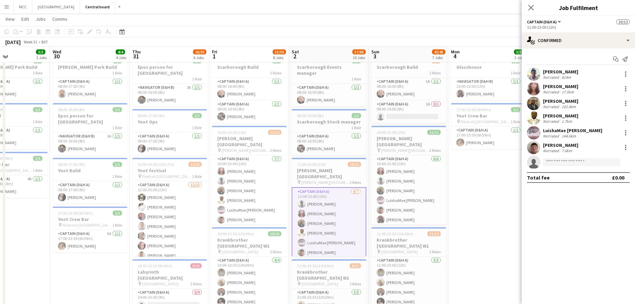
scroll to position [146, 0]
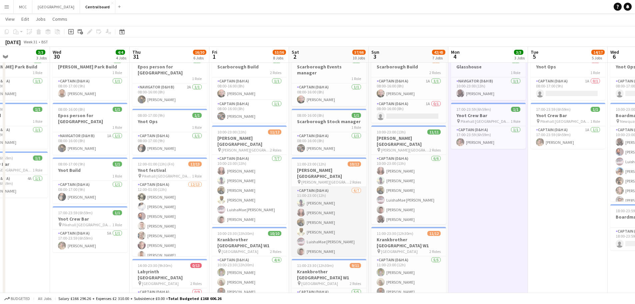
click at [312, 191] on app-card-role "Captain (D&H A) 6/7 11:00-23:00 (12h) Oscar Aguero Sophia Kaytaz Victor Mark Ol…" at bounding box center [329, 227] width 75 height 81
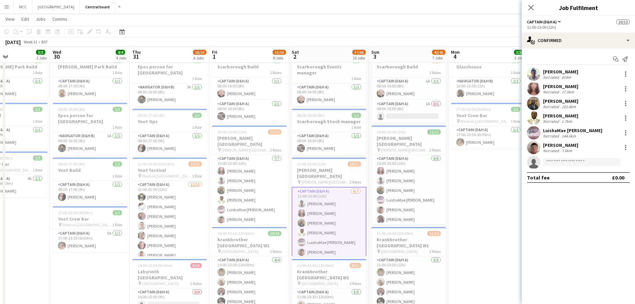
click at [573, 71] on div "Oscar Aguero Not rated 814m" at bounding box center [577, 73] width 113 height 13
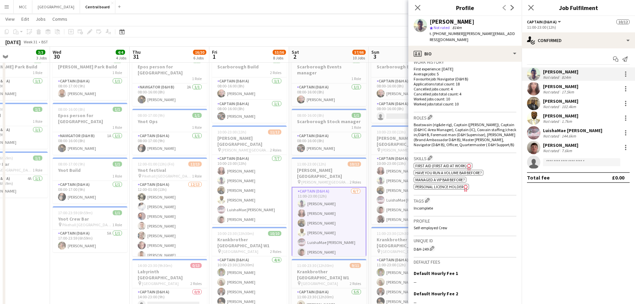
scroll to position [171, 0]
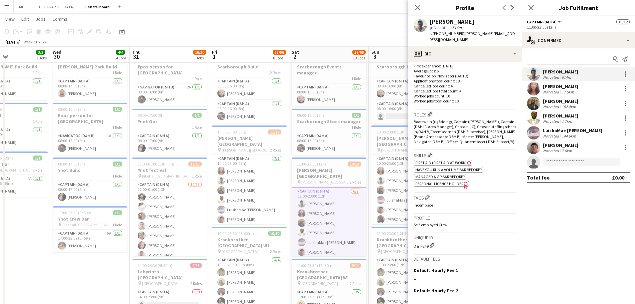
click at [586, 197] on mat-expansion-panel "check Confirmed Start chat Send notification Oscar Aguero Not rated 814m Sophia…" at bounding box center [577, 175] width 113 height 255
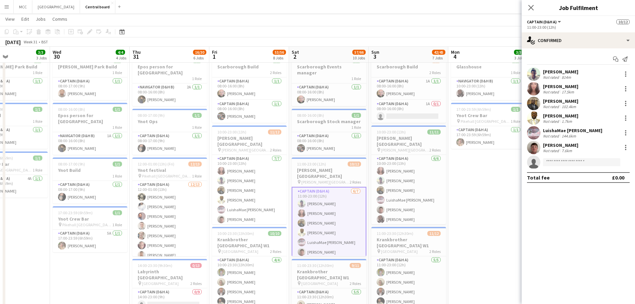
click at [630, 72] on div "Oscar Aguero Not rated 814m" at bounding box center [577, 73] width 113 height 13
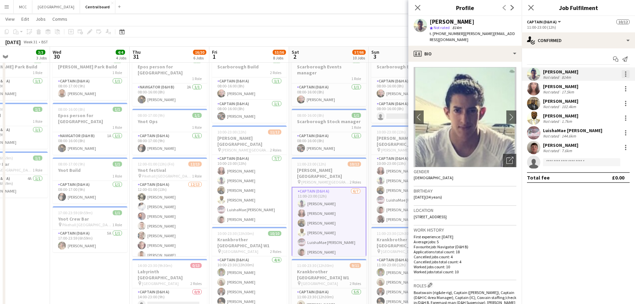
click at [625, 73] on div at bounding box center [625, 74] width 8 height 8
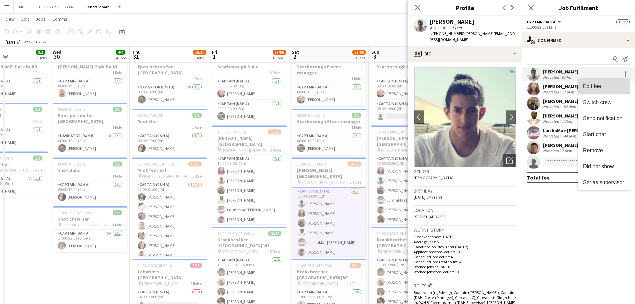
click at [603, 86] on span "Edit fee" at bounding box center [603, 86] width 41 height 6
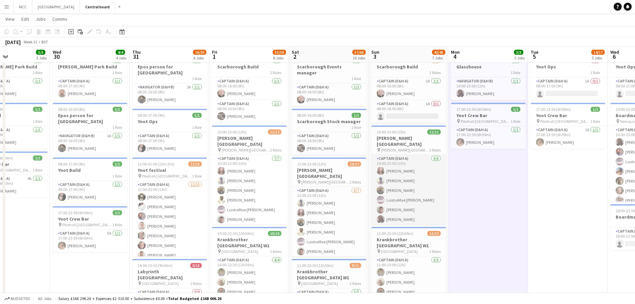
click at [414, 171] on app-card-role "Captain (D&H A) 6/6 10:00-23:00 (13h) Sophia Kaytaz Oscar Aguero Victor Mark Lu…" at bounding box center [408, 190] width 75 height 71
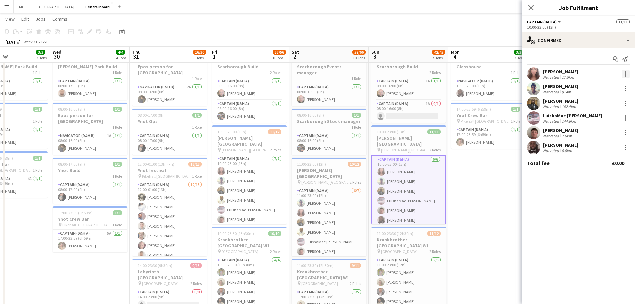
click at [624, 73] on div at bounding box center [625, 74] width 8 height 8
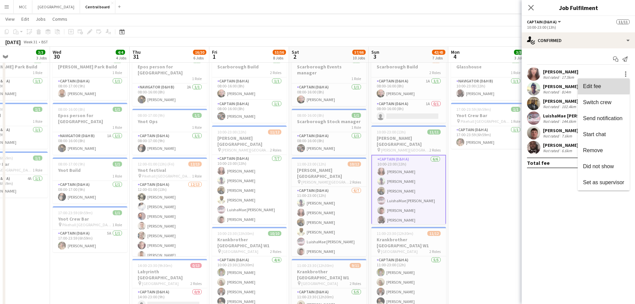
click at [596, 83] on span "Edit fee" at bounding box center [592, 86] width 18 height 6
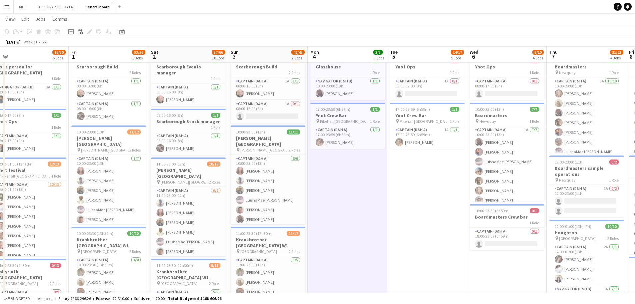
scroll to position [0, 166]
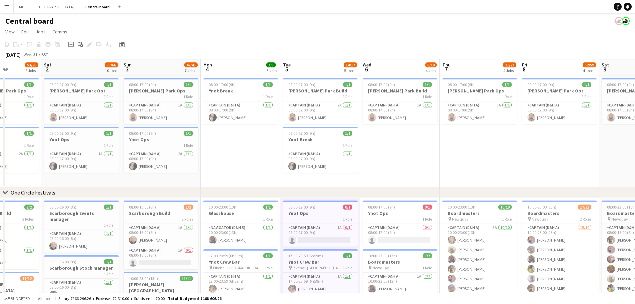
scroll to position [0, 191]
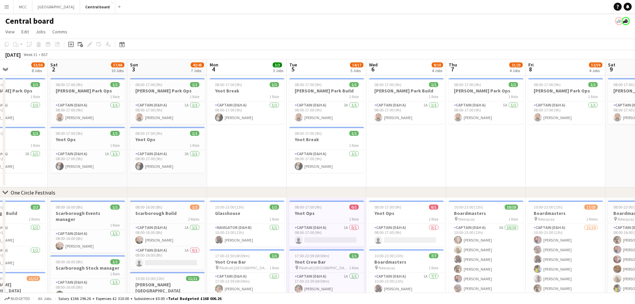
drag, startPoint x: 434, startPoint y: 173, endPoint x: 415, endPoint y: 180, distance: 20.3
click at [415, 180] on app-date-cell "08:00-17:00 (9h) 1/1 Burgess Park Build 1 Role Captain (D&H A) 1A 1/1 08:00-17:…" at bounding box center [406, 131] width 80 height 112
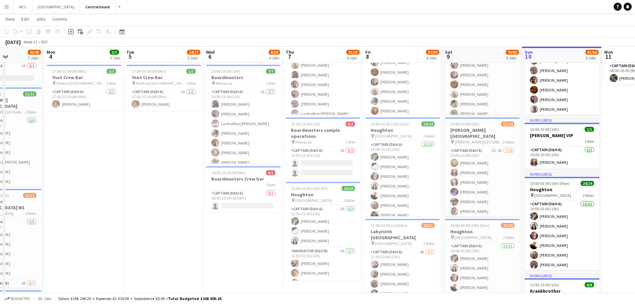
scroll to position [184, 0]
drag, startPoint x: 219, startPoint y: 261, endPoint x: 172, endPoint y: 246, distance: 49.6
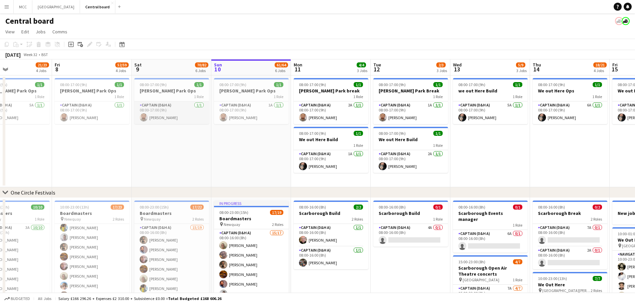
scroll to position [0, 154]
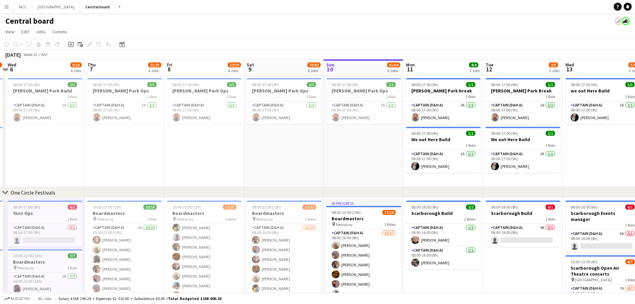
click at [3, 10] on button "Menu" at bounding box center [6, 6] width 13 height 13
